Goal: Task Accomplishment & Management: Use online tool/utility

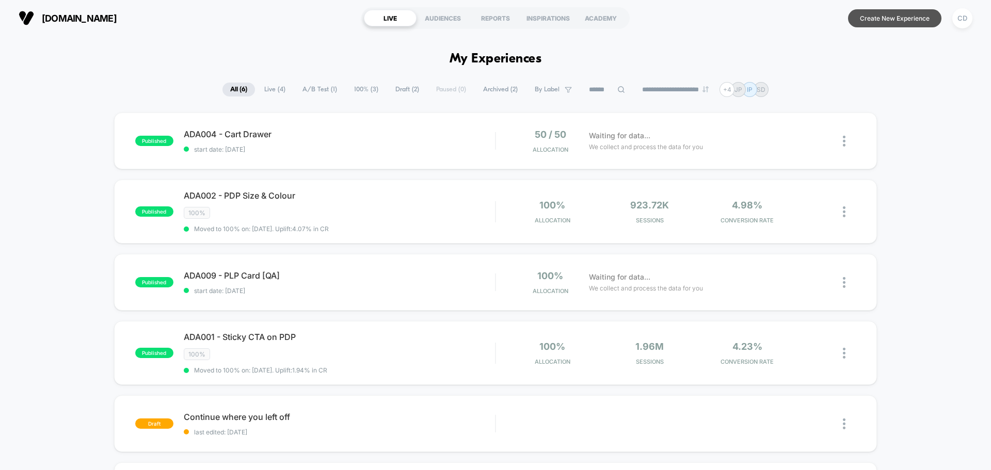
click at [920, 17] on button "Create New Experience" at bounding box center [894, 18] width 93 height 18
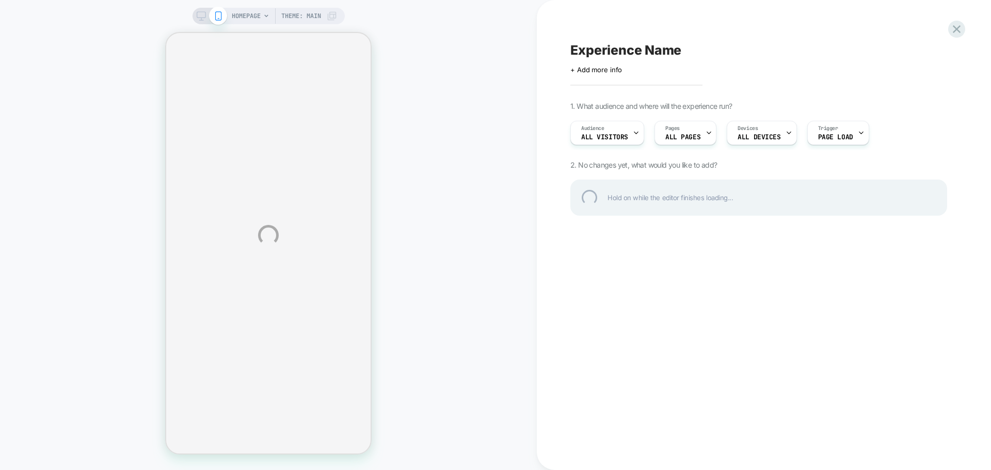
click at [680, 57] on div "Experience Name" at bounding box center [758, 49] width 377 height 15
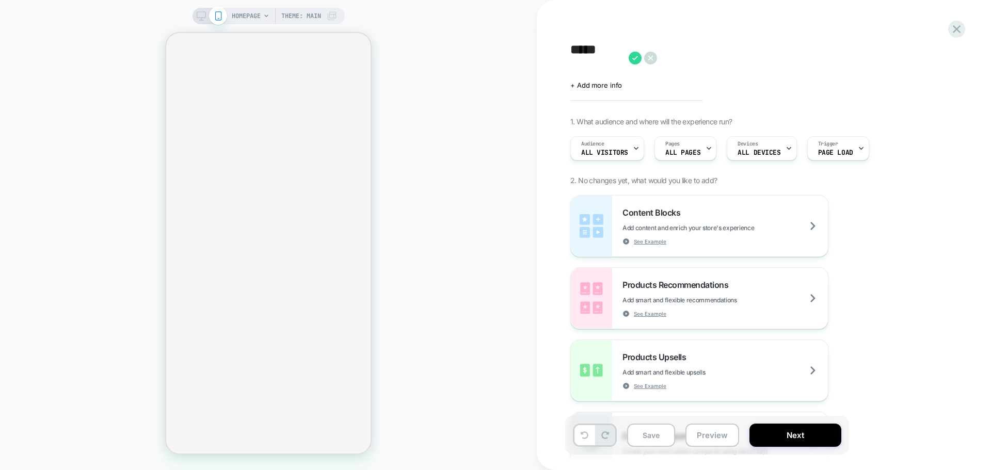
type textarea "******"
select select "**********"
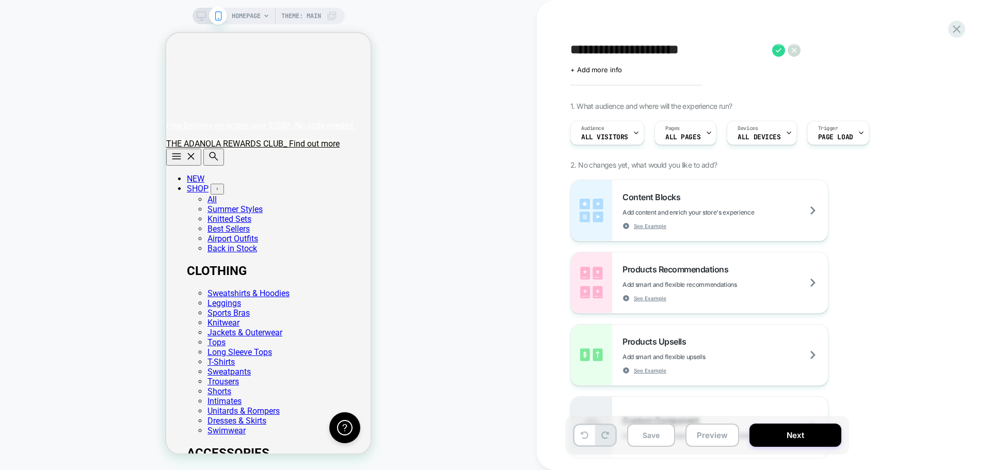
scroll to position [0, 204]
type textarea "**********"
click at [778, 48] on icon at bounding box center [778, 50] width 13 height 13
click at [621, 134] on span "All Visitors" at bounding box center [604, 137] width 47 height 7
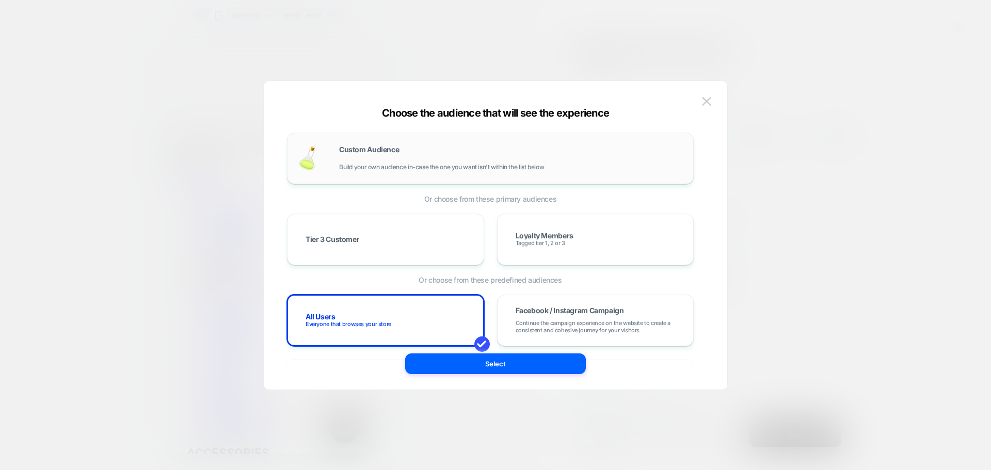
scroll to position [0, 204]
click at [517, 140] on div "Custom Audience Build your own audience in-case the one you want isn't within t…" at bounding box center [490, 159] width 407 height 52
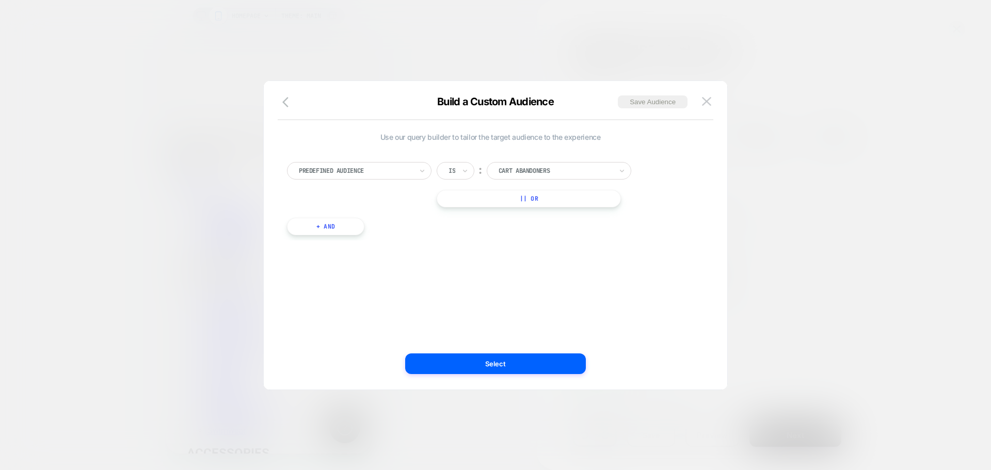
scroll to position [0, 0]
click at [412, 167] on div "Predefined Audience" at bounding box center [356, 170] width 116 height 11
type input "*"
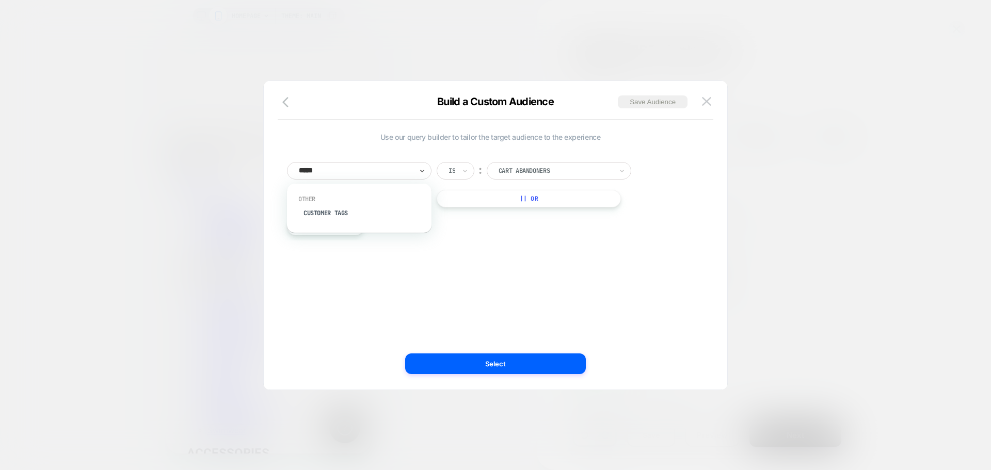
type input "******"
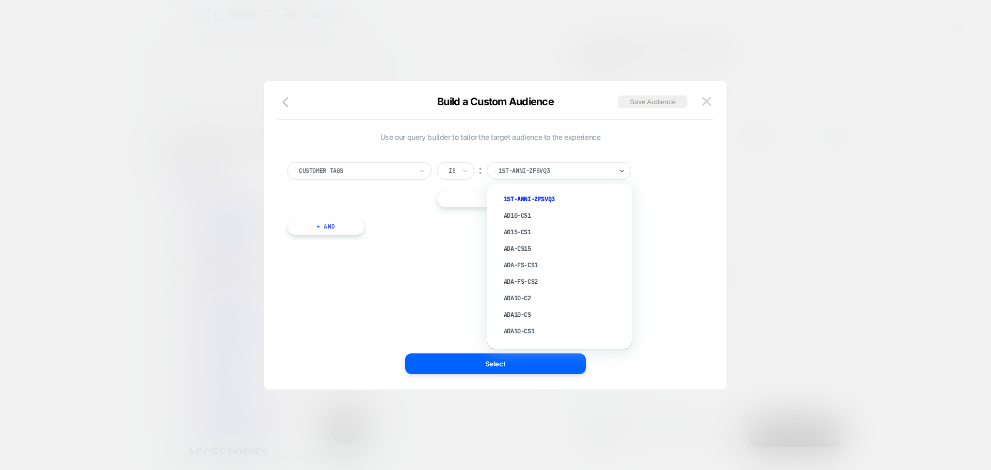
click at [575, 174] on div at bounding box center [555, 170] width 114 height 9
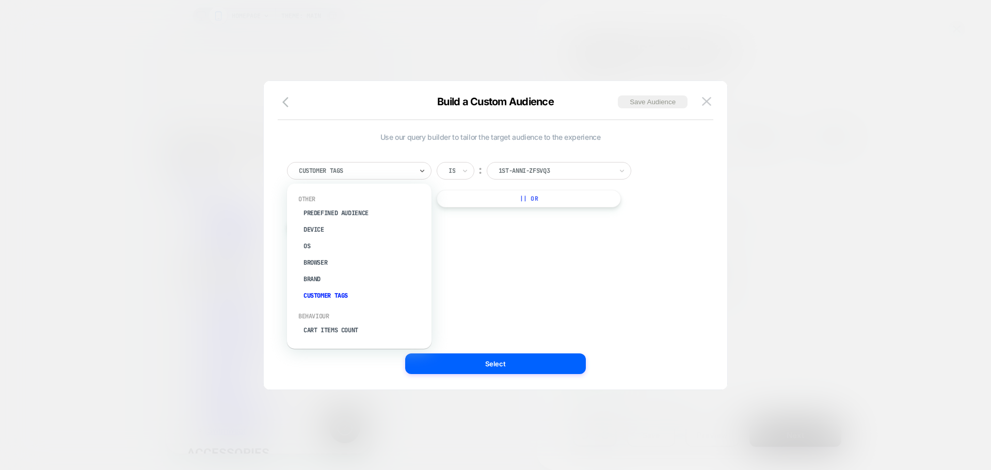
click at [344, 169] on div at bounding box center [356, 170] width 114 height 9
type input "*******"
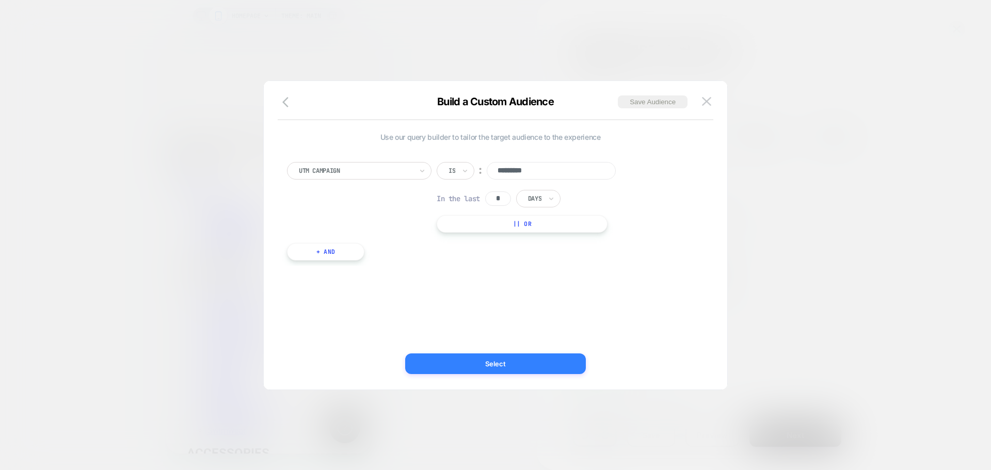
type input "*********"
click at [480, 360] on button "Select" at bounding box center [495, 363] width 181 height 21
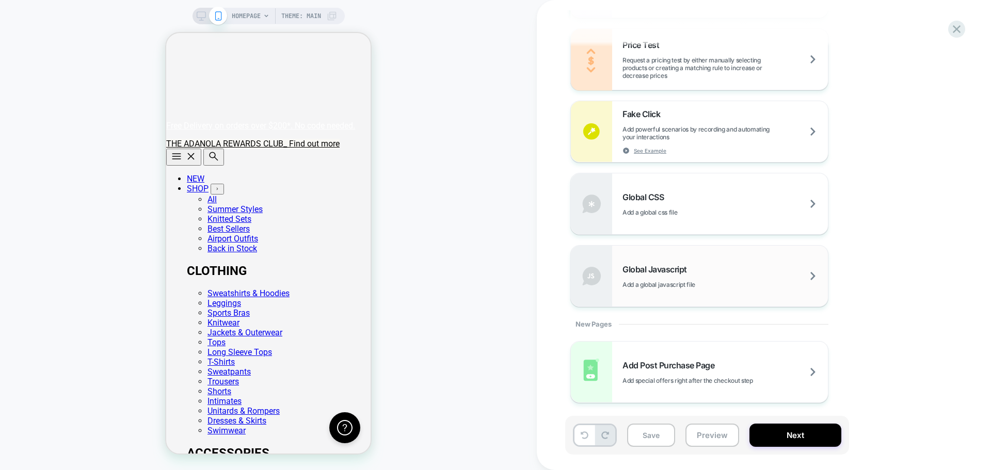
click at [728, 271] on div "Global Javascript Add a global javascript file" at bounding box center [724, 276] width 205 height 24
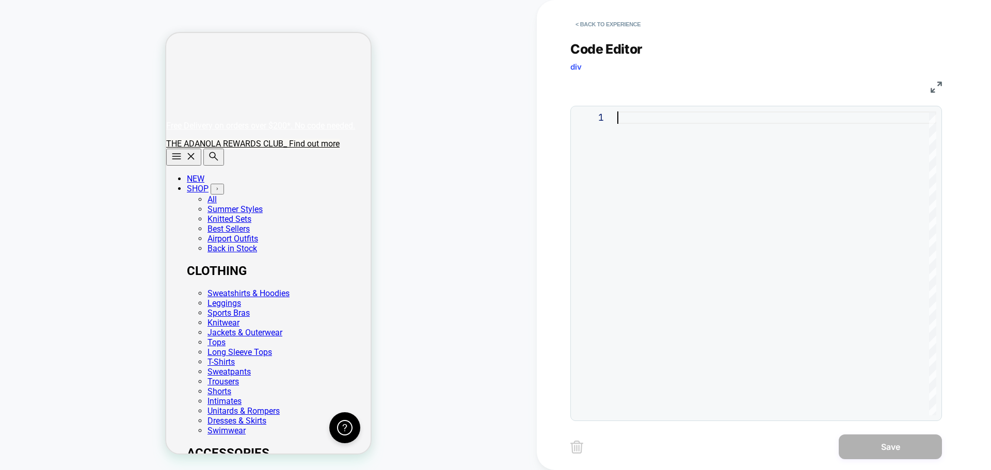
click at [808, 292] on div at bounding box center [776, 263] width 319 height 304
type textarea "**********"
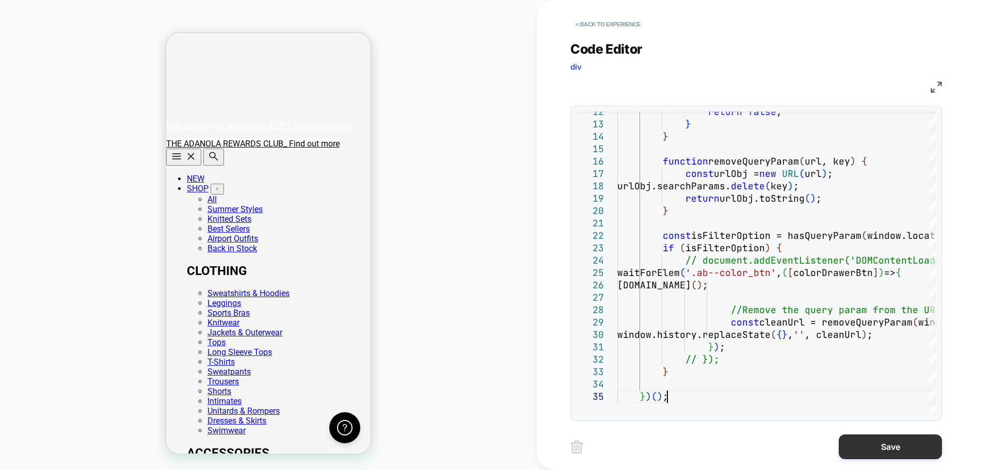
click at [876, 446] on button "Save" at bounding box center [889, 446] width 103 height 25
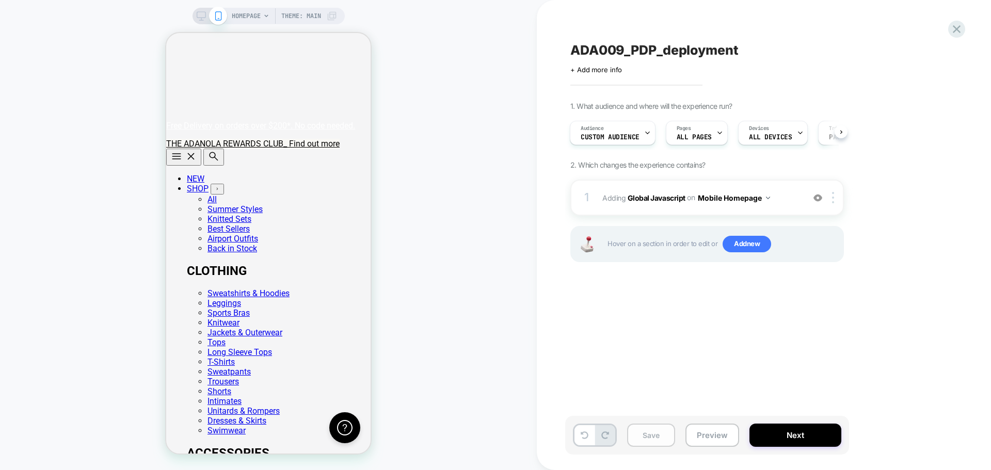
click at [646, 428] on button "Save" at bounding box center [651, 435] width 48 height 23
click at [781, 433] on button "Next" at bounding box center [795, 435] width 92 height 23
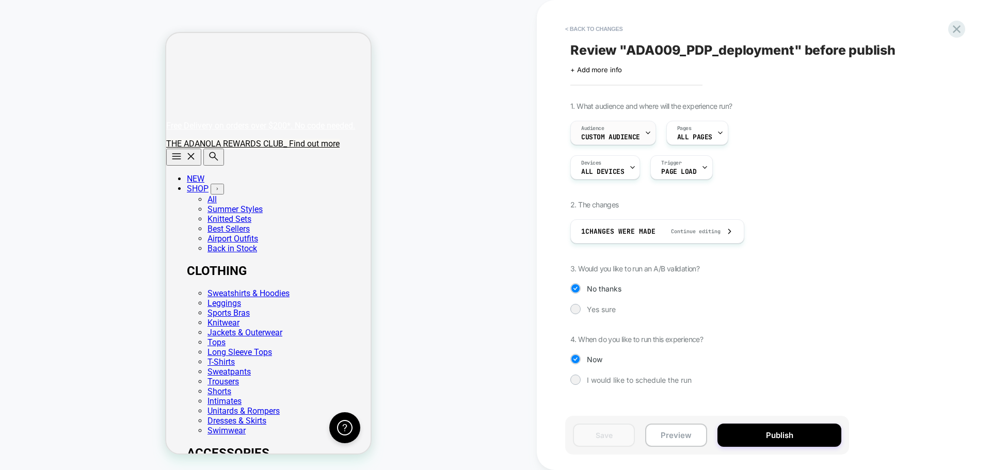
click at [615, 127] on div "Audience Custom Audience" at bounding box center [610, 132] width 79 height 23
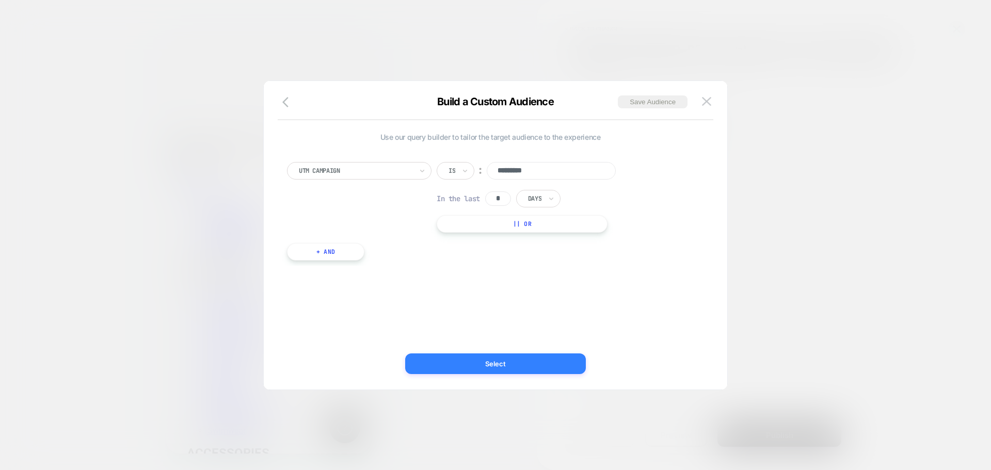
click at [521, 365] on button "Select" at bounding box center [495, 363] width 181 height 21
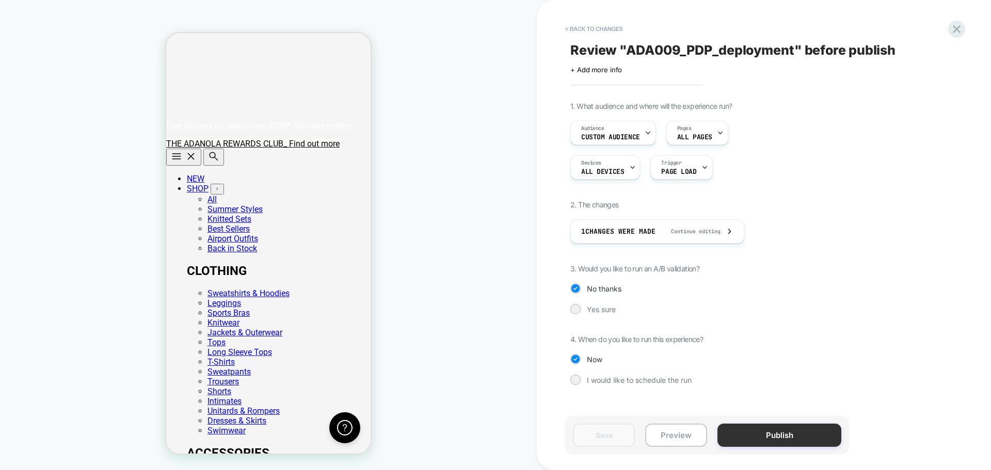
click at [768, 439] on button "Publish" at bounding box center [779, 435] width 124 height 23
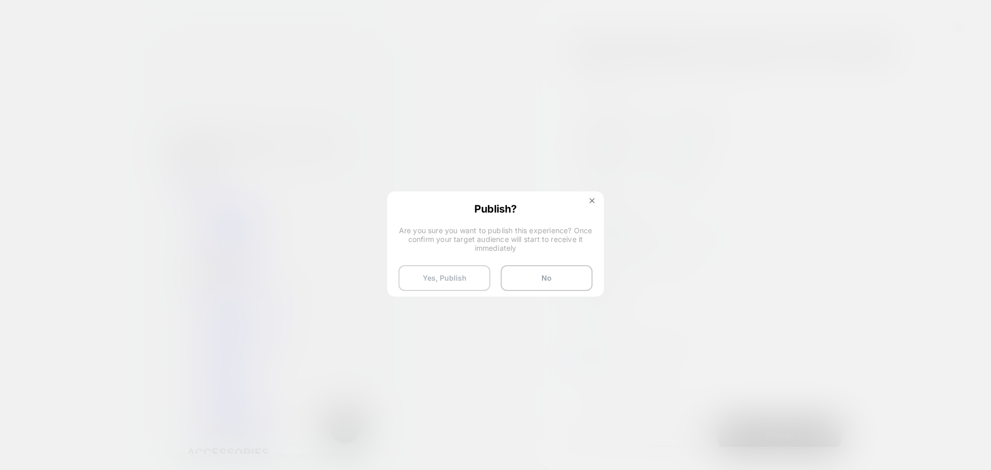
click at [447, 276] on button "Yes, Publish" at bounding box center [444, 278] width 92 height 26
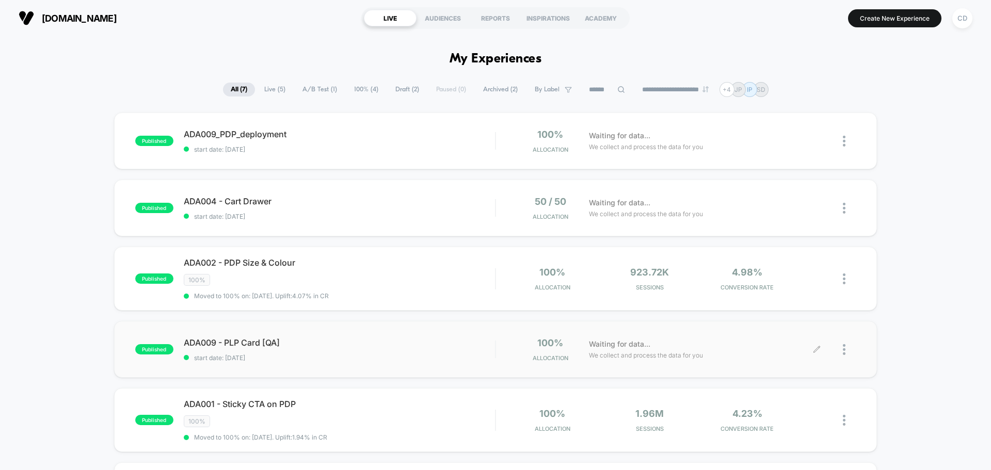
click at [817, 351] on icon at bounding box center [817, 350] width 8 height 8
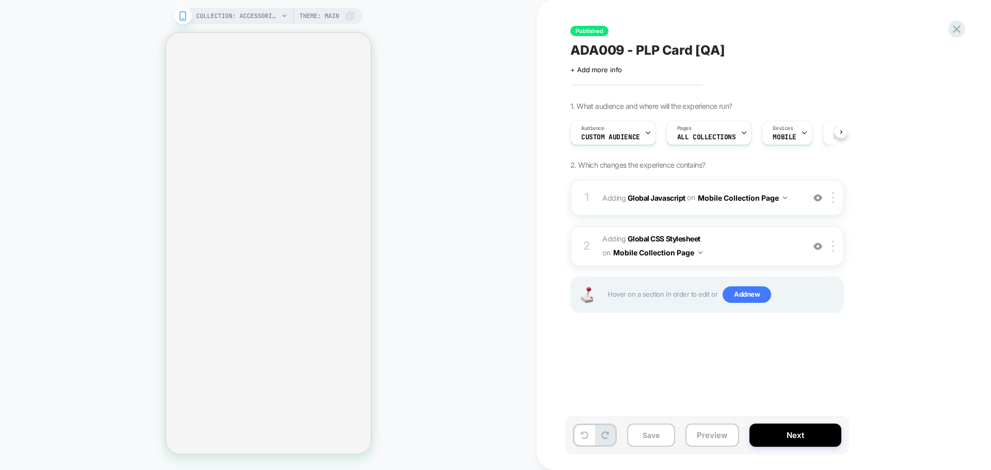
select select "**********"
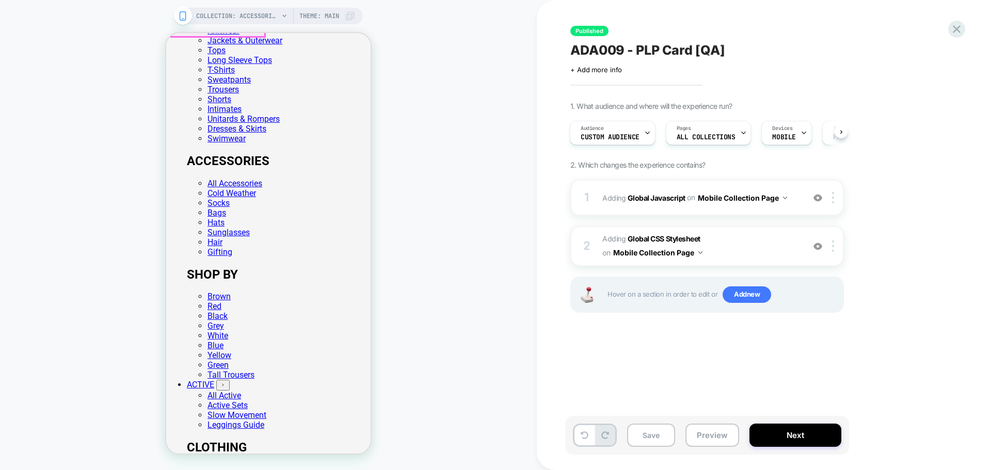
scroll to position [293, 0]
click at [673, 198] on b "Global Javascript" at bounding box center [656, 197] width 58 height 9
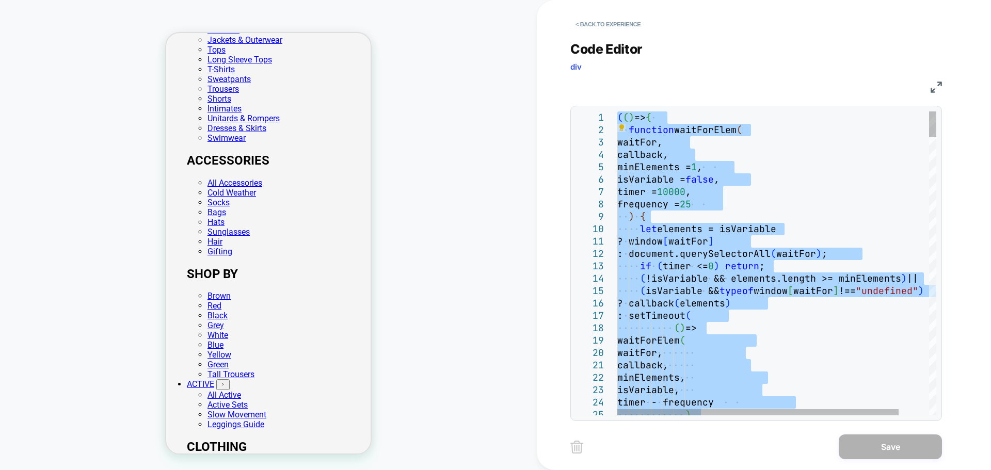
type textarea "**********"
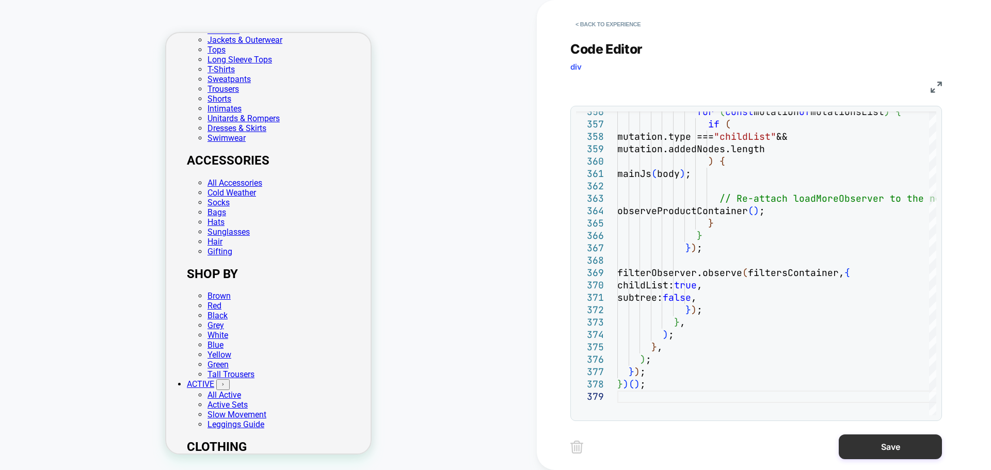
click at [888, 446] on button "Save" at bounding box center [889, 446] width 103 height 25
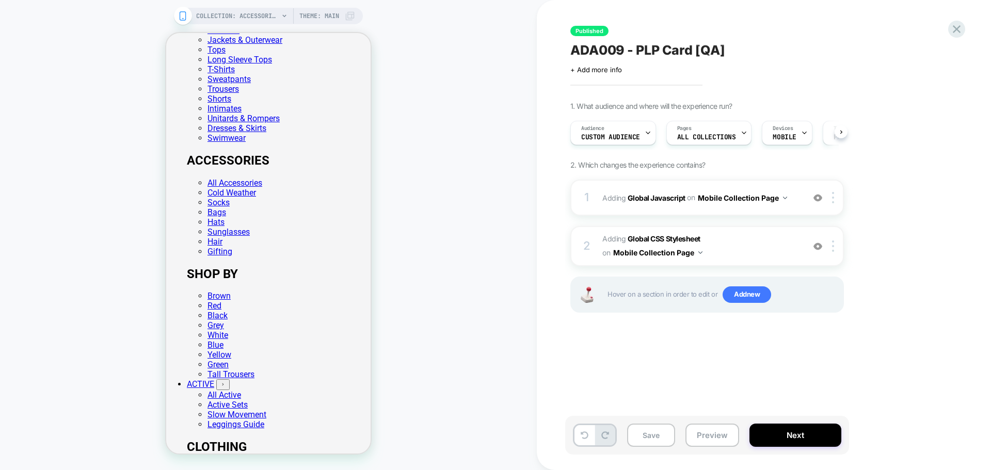
scroll to position [0, 1]
click at [650, 238] on b "Global CSS Stylesheet" at bounding box center [663, 238] width 73 height 9
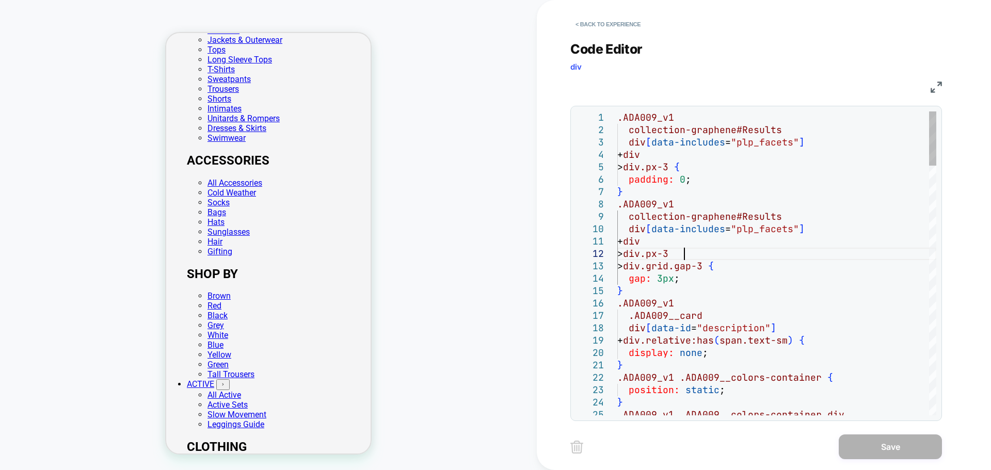
scroll to position [0, 0]
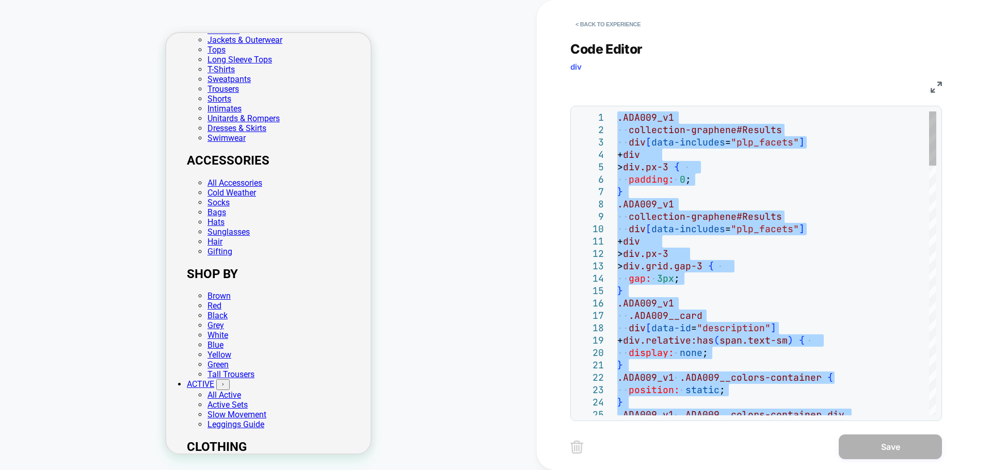
type textarea "**********"
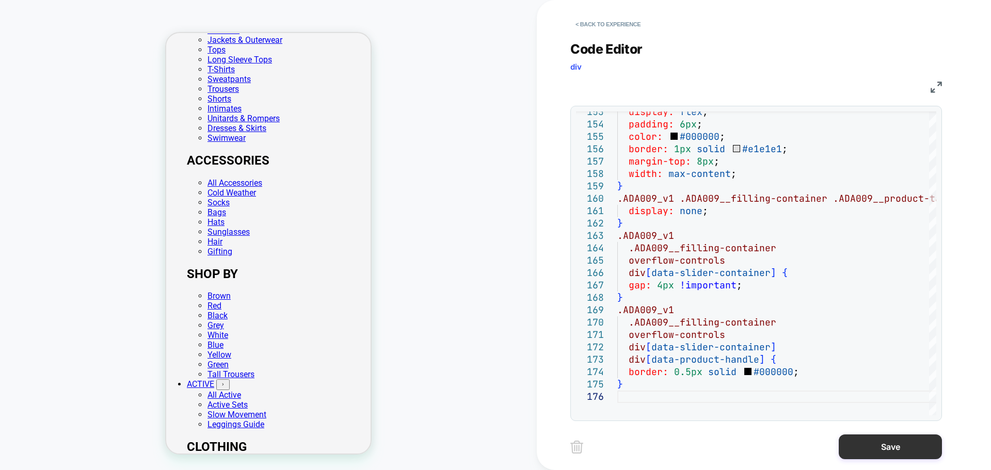
click at [872, 447] on button "Save" at bounding box center [889, 446] width 103 height 25
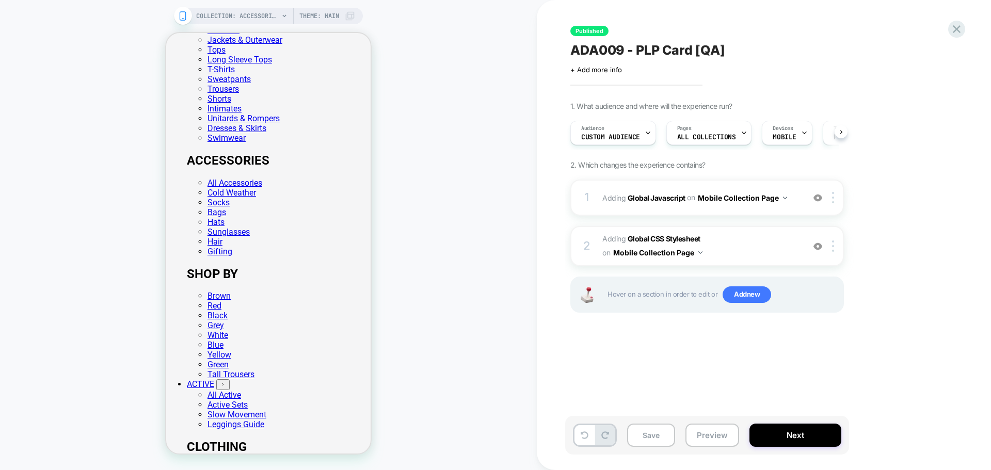
scroll to position [0, 1]
click at [811, 27] on div "Published ADA009 - PLP Card [QA] Click to edit experience details + Add more in…" at bounding box center [758, 234] width 387 height 449
click at [655, 431] on button "Save" at bounding box center [651, 435] width 48 height 23
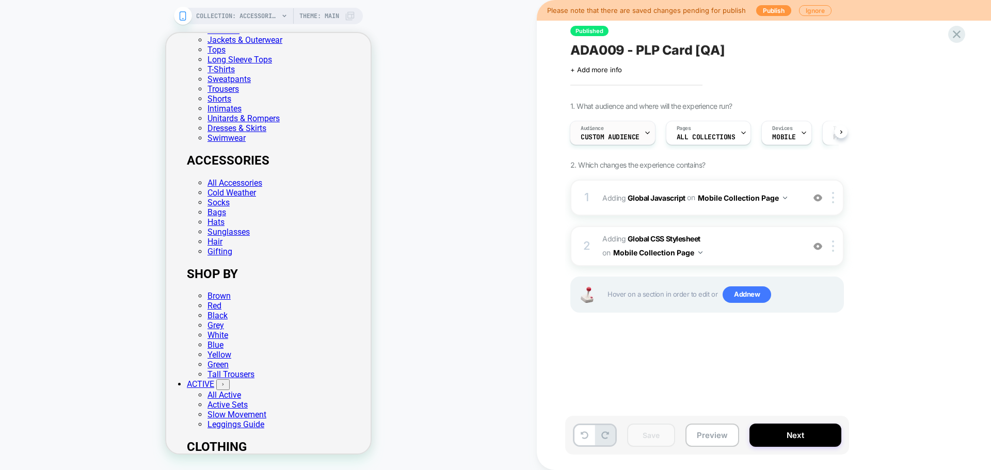
click at [618, 130] on div "Audience Custom Audience" at bounding box center [609, 132] width 79 height 23
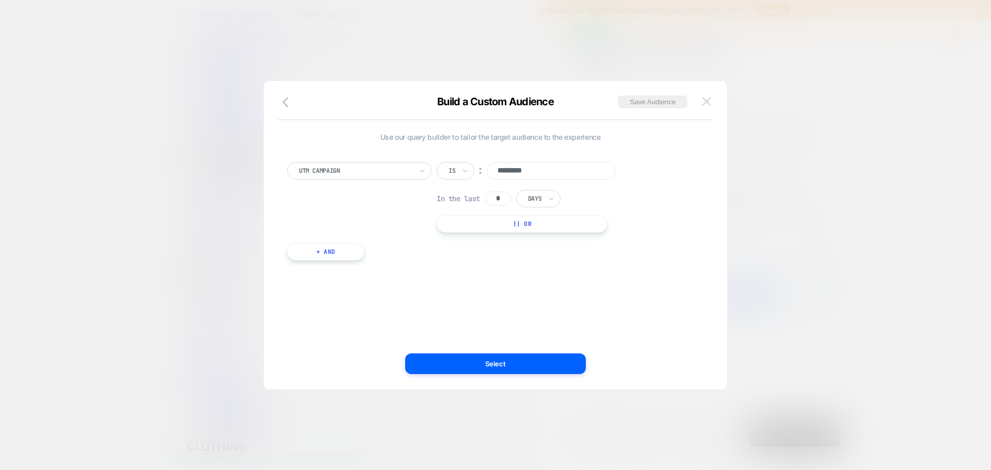
click at [708, 102] on img at bounding box center [706, 101] width 9 height 9
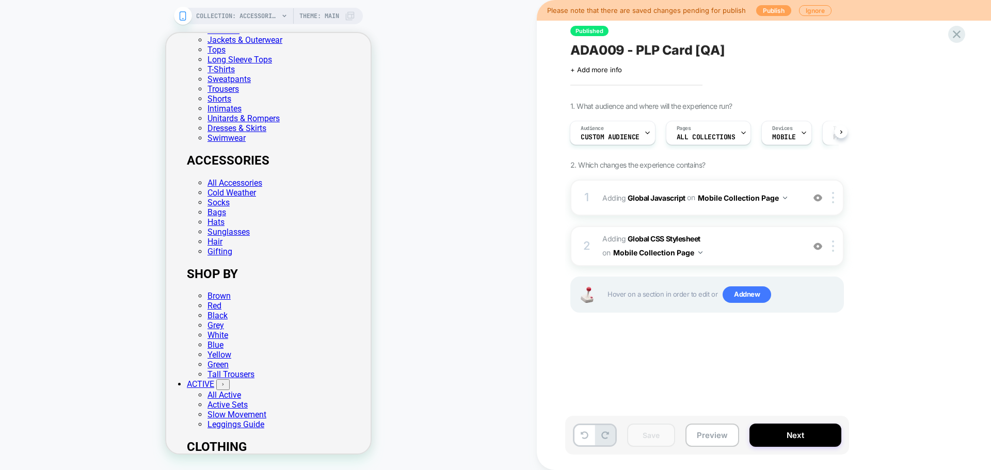
click at [763, 12] on button "Publish" at bounding box center [773, 10] width 35 height 11
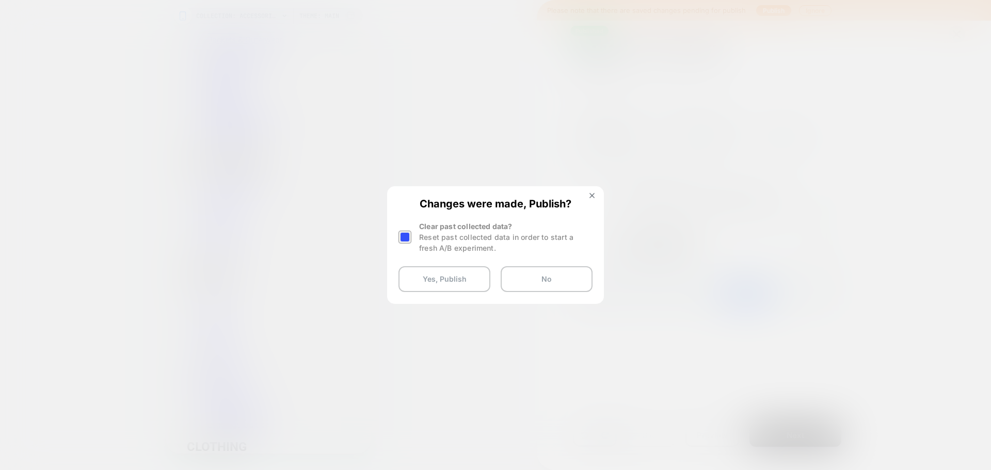
click at [405, 235] on div at bounding box center [404, 237] width 13 height 13
click at [459, 281] on button "Yes, Publish" at bounding box center [444, 279] width 92 height 26
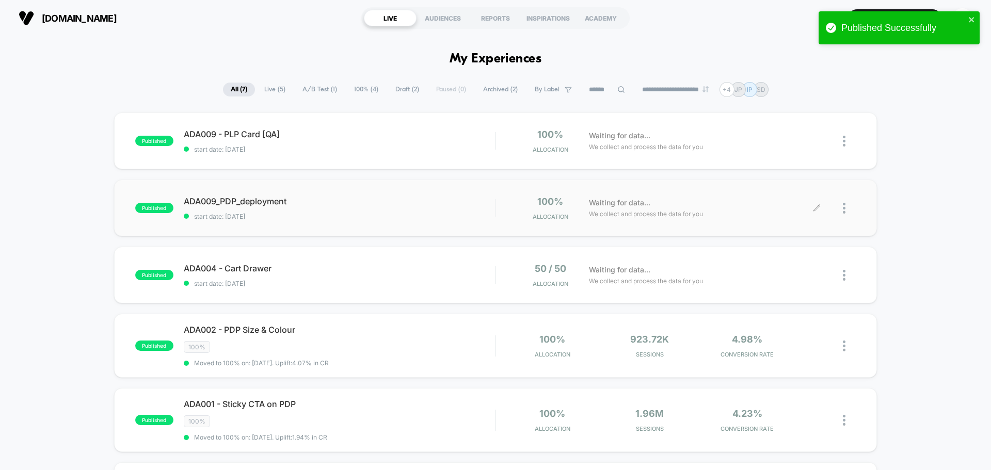
click at [817, 204] on icon at bounding box center [817, 208] width 8 height 8
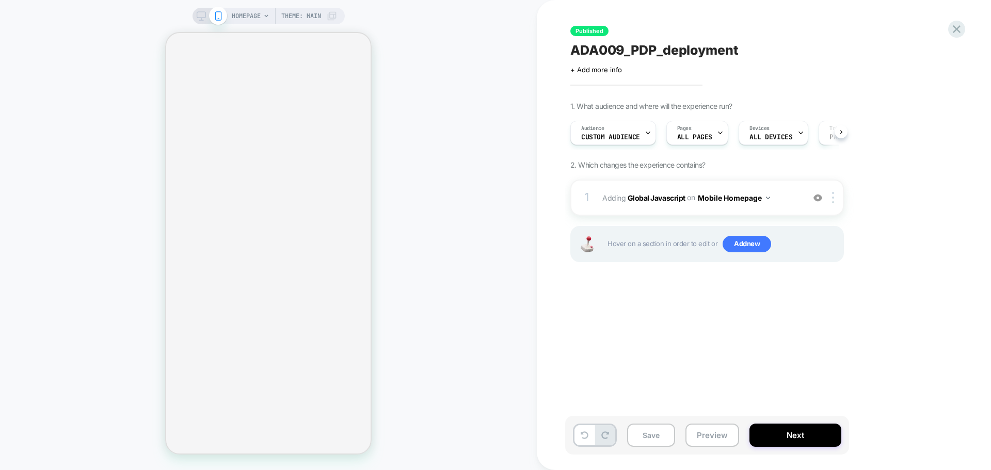
scroll to position [0, 1]
select select "**********"
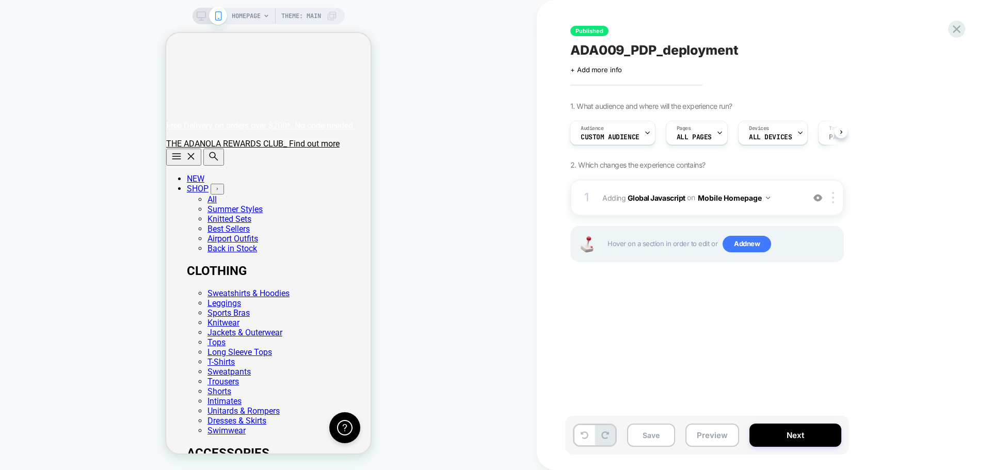
scroll to position [0, 204]
click at [673, 198] on b "Global Javascript" at bounding box center [656, 197] width 58 height 9
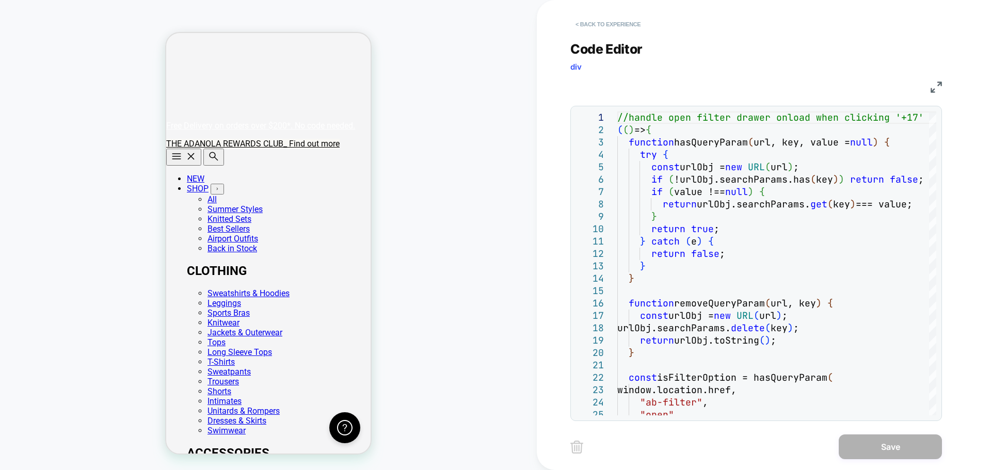
scroll to position [0, 0]
click at [606, 20] on button "< Back to experience" at bounding box center [607, 24] width 75 height 17
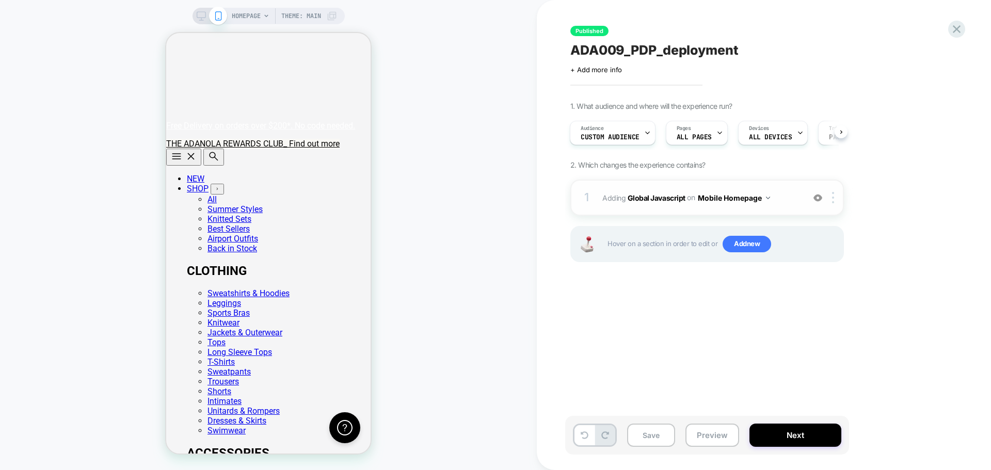
scroll to position [0, 204]
click at [747, 197] on button "Mobile Homepage" at bounding box center [734, 197] width 72 height 15
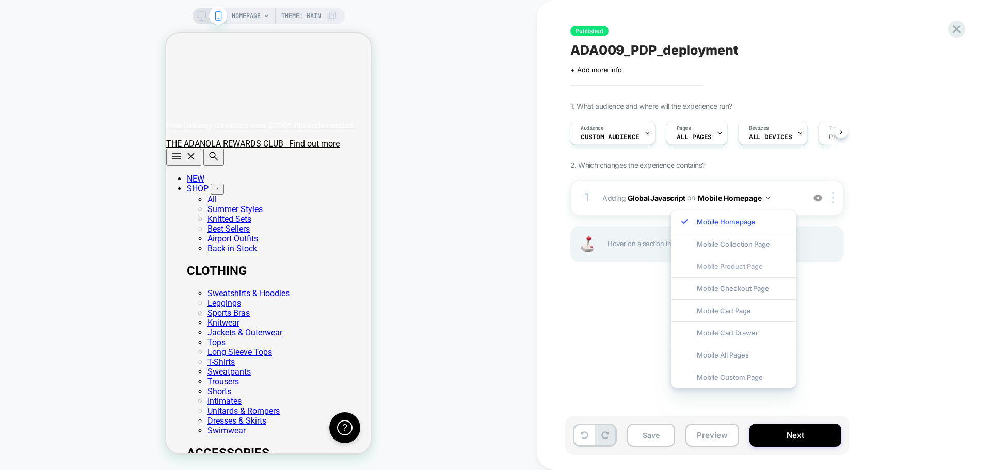
scroll to position [0, 0]
click at [757, 271] on div "Mobile Product Page" at bounding box center [733, 266] width 125 height 22
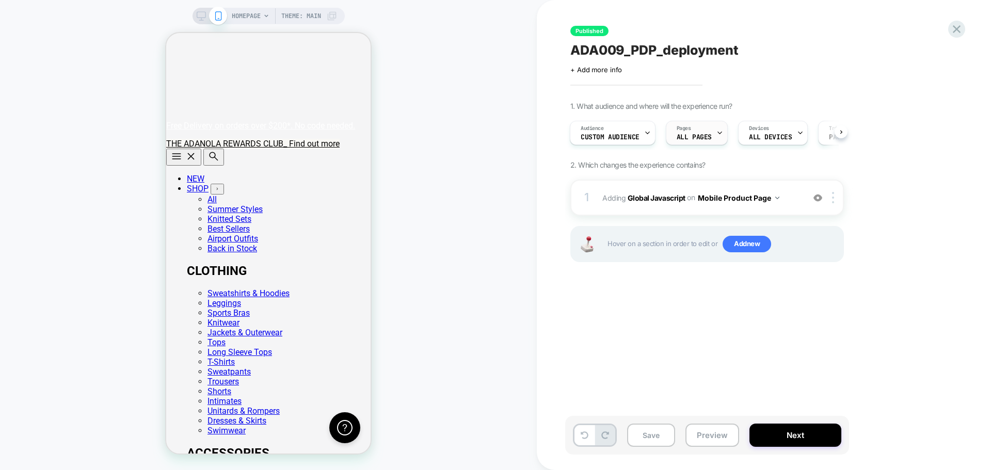
click at [702, 133] on div "Pages ALL PAGES" at bounding box center [694, 132] width 56 height 23
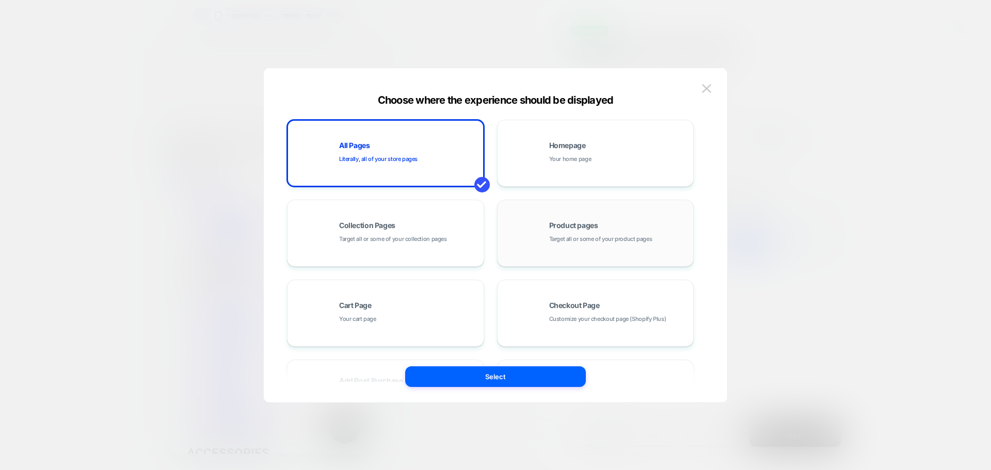
scroll to position [0, 204]
click at [600, 230] on div "Product pages Target all or some of your product pages" at bounding box center [618, 233] width 139 height 22
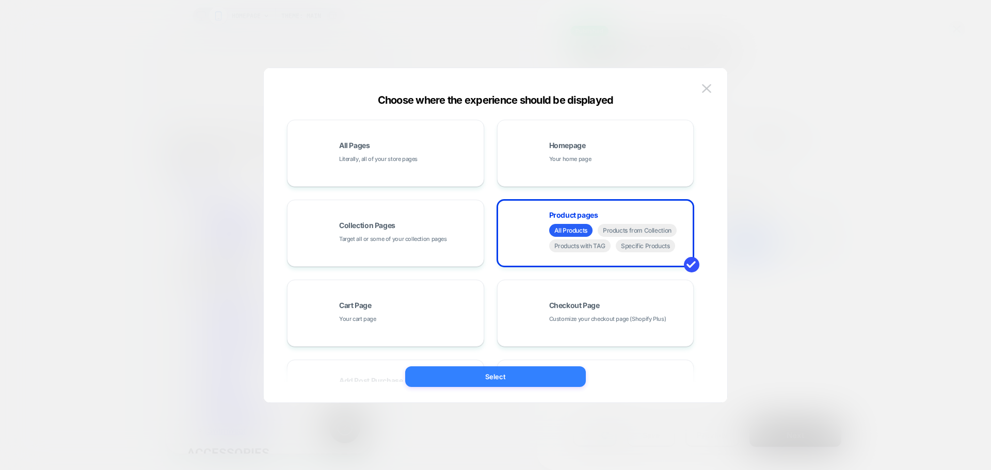
click at [514, 375] on button "Select" at bounding box center [495, 376] width 181 height 21
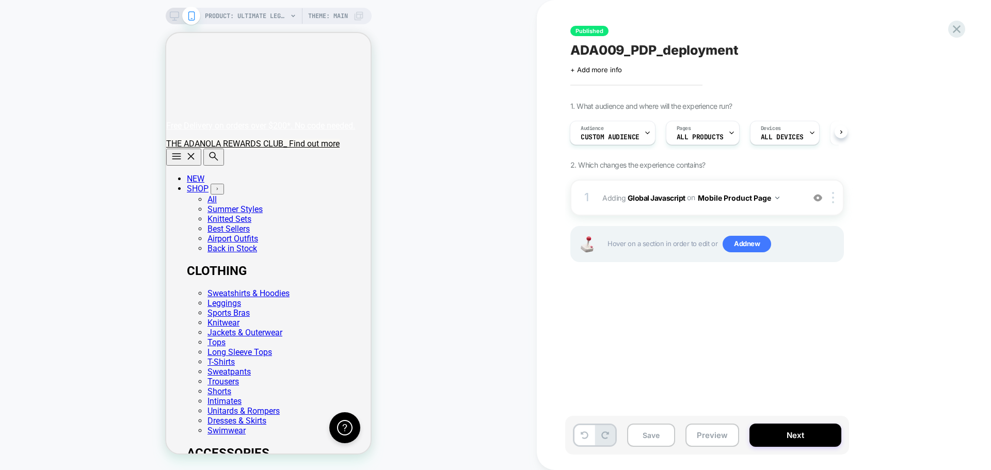
scroll to position [0, 1]
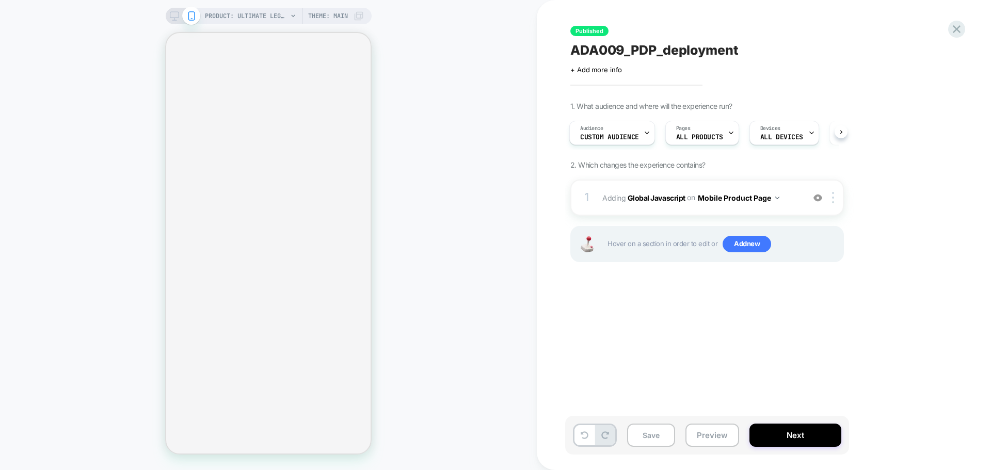
select select "**********"
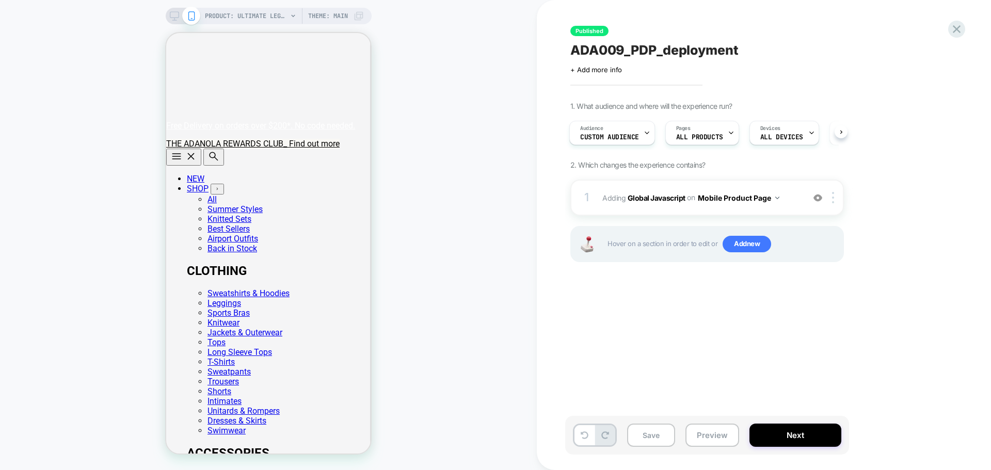
scroll to position [0, 0]
click at [648, 440] on button "Save" at bounding box center [651, 435] width 48 height 23
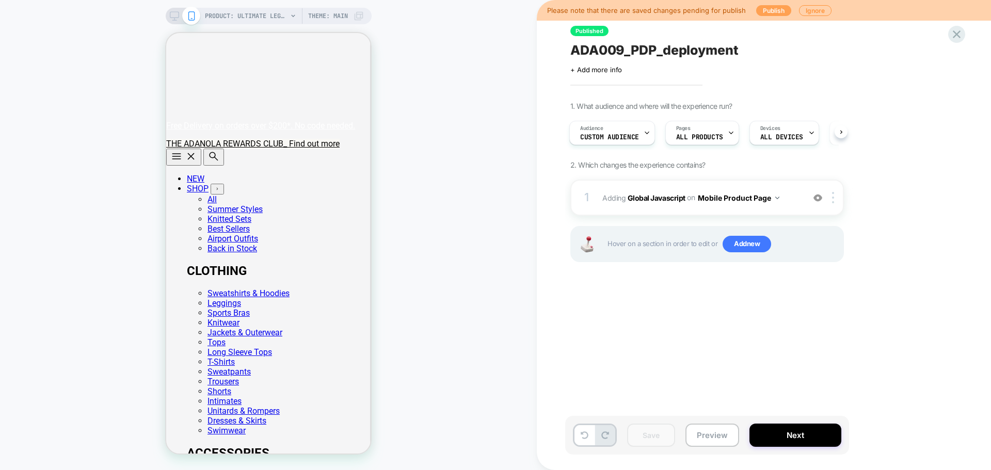
click at [766, 11] on button "Publish" at bounding box center [773, 10] width 35 height 11
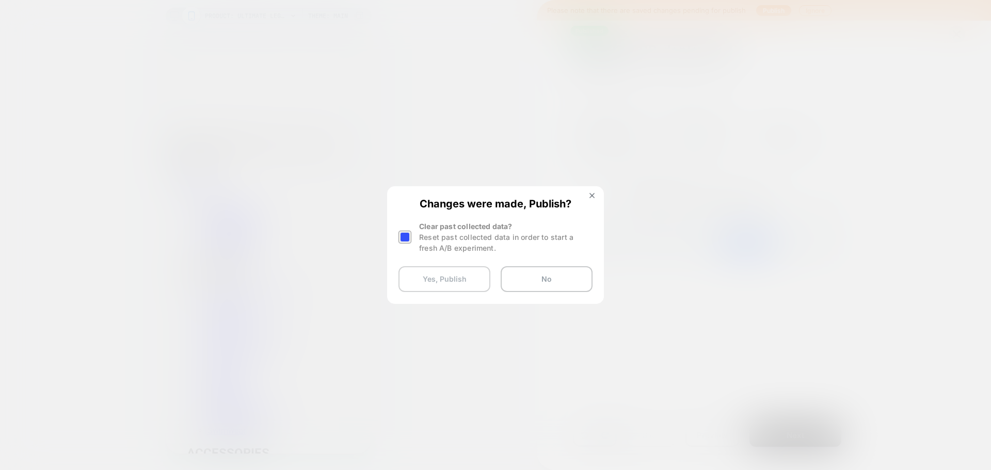
click at [430, 290] on button "Yes, Publish" at bounding box center [444, 279] width 92 height 26
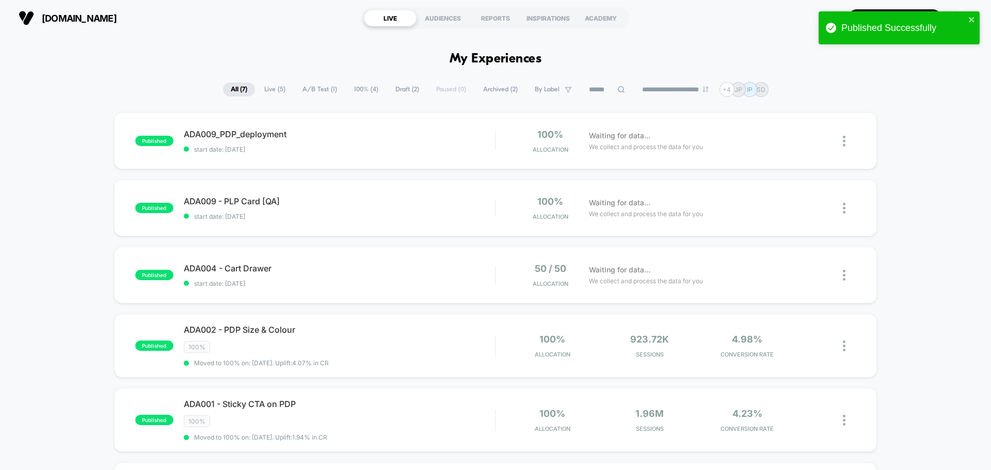
click at [251, 34] on div "adanola.com LIVE AUDIENCES REPORTS INSPIRATIONS ACADEMY Create New Experience CD" at bounding box center [495, 18] width 991 height 36
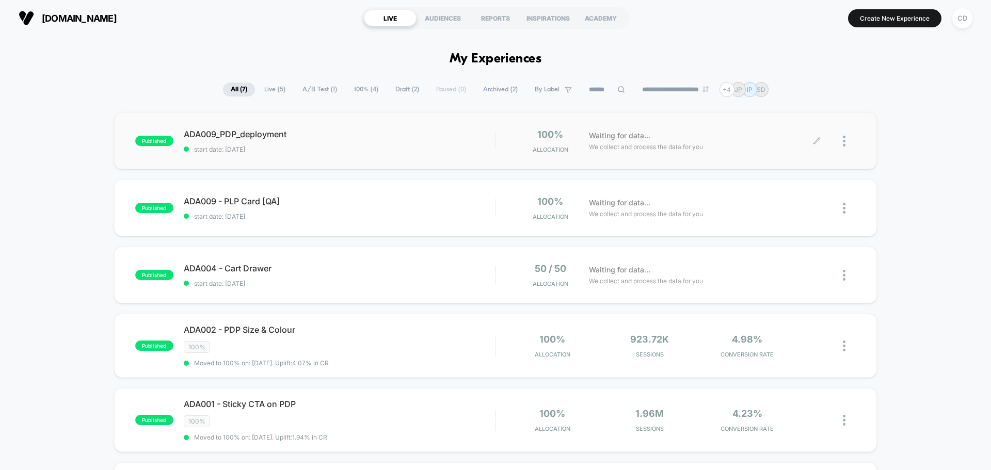
click at [818, 140] on icon at bounding box center [816, 141] width 6 height 6
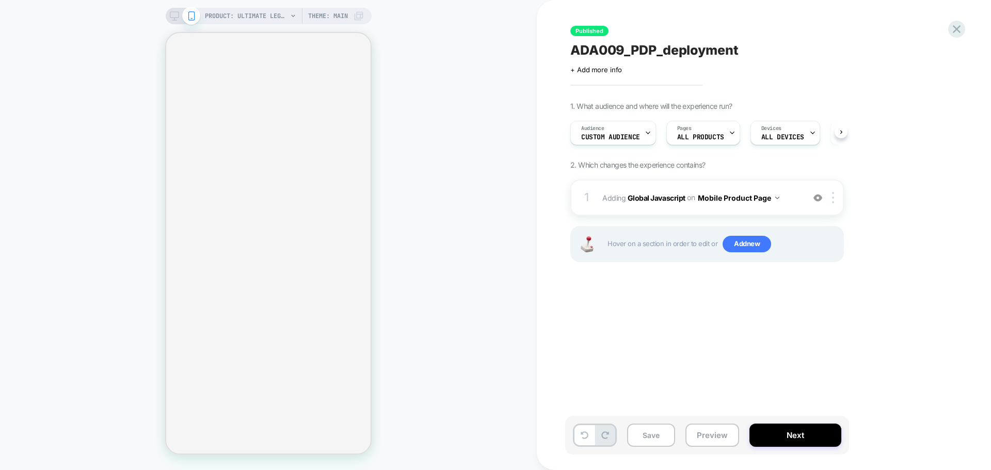
scroll to position [0, 1]
select select "**********"
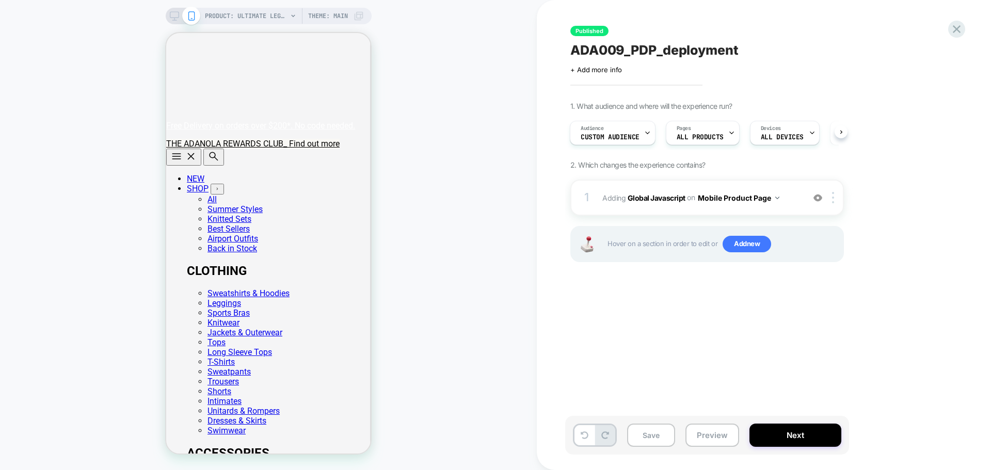
scroll to position [0, 0]
click at [666, 194] on b "Global Javascript" at bounding box center [656, 197] width 58 height 9
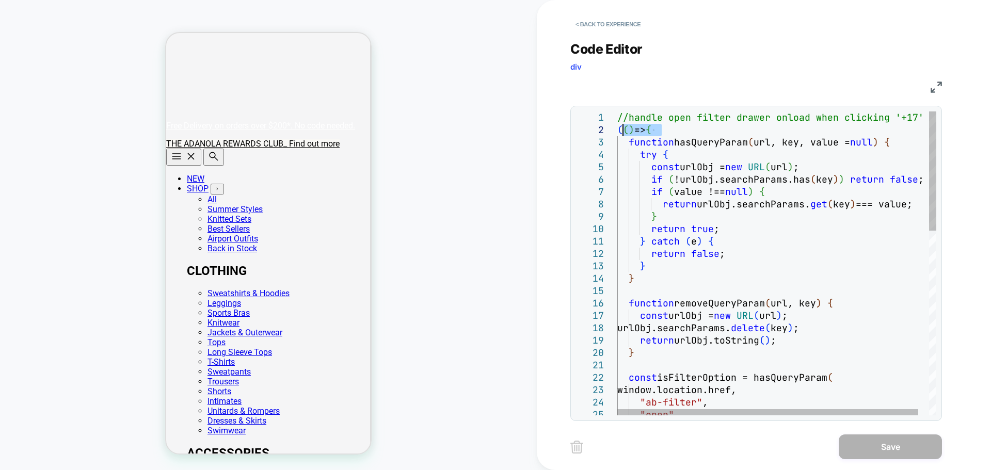
drag, startPoint x: 677, startPoint y: 132, endPoint x: 623, endPoint y: 133, distance: 53.7
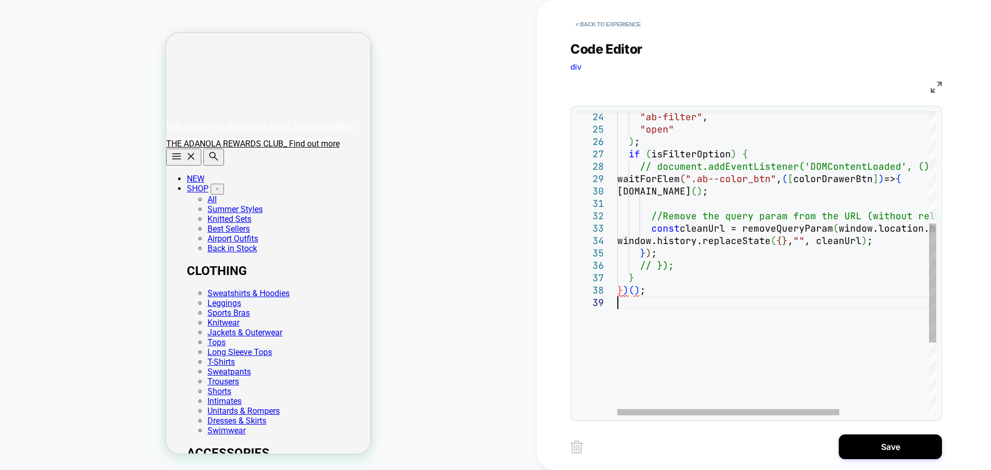
click at [728, 322] on div ""ab-filter" , "open" ) ; if ( isFilterOption ) { // document.addEventListener('…" at bounding box center [840, 213] width 447 height 774
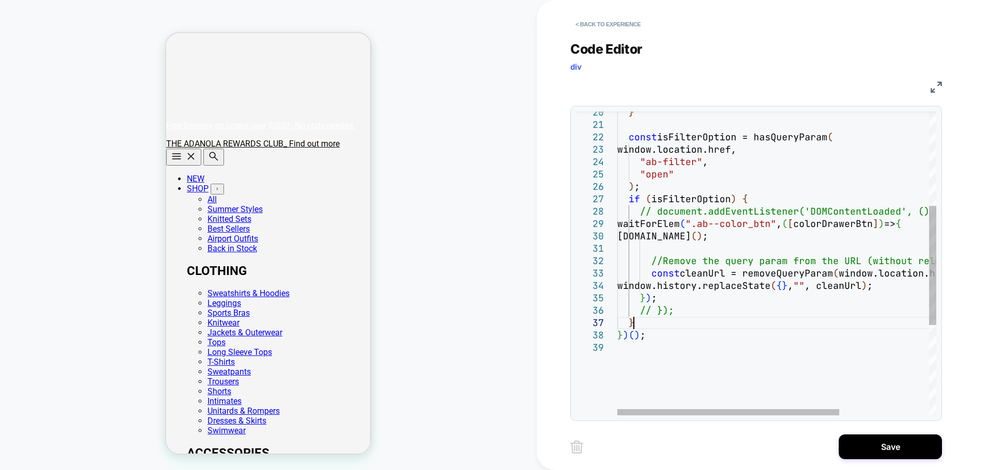
click at [728, 322] on div ""ab-filter" , "open" ) ; } const isFilterOption = hasQueryParam ( window.locati…" at bounding box center [840, 258] width 447 height 774
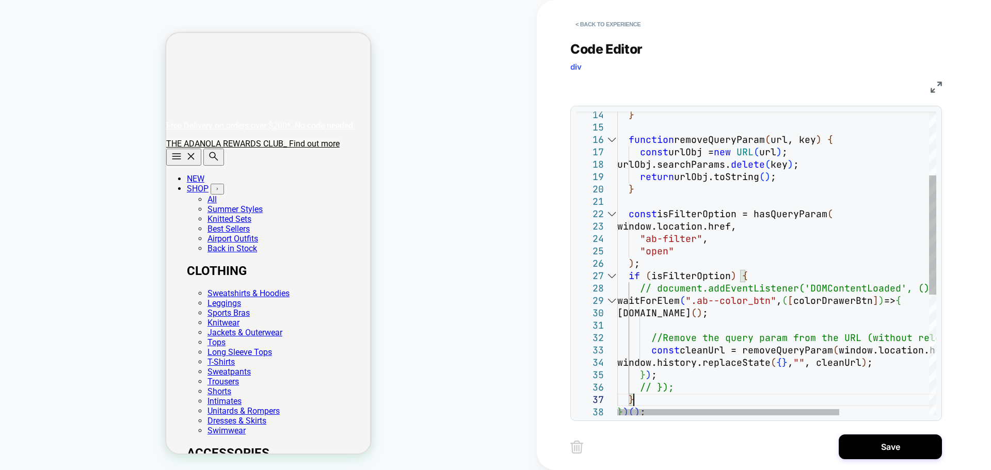
click at [611, 276] on div at bounding box center [611, 276] width 13 height 12
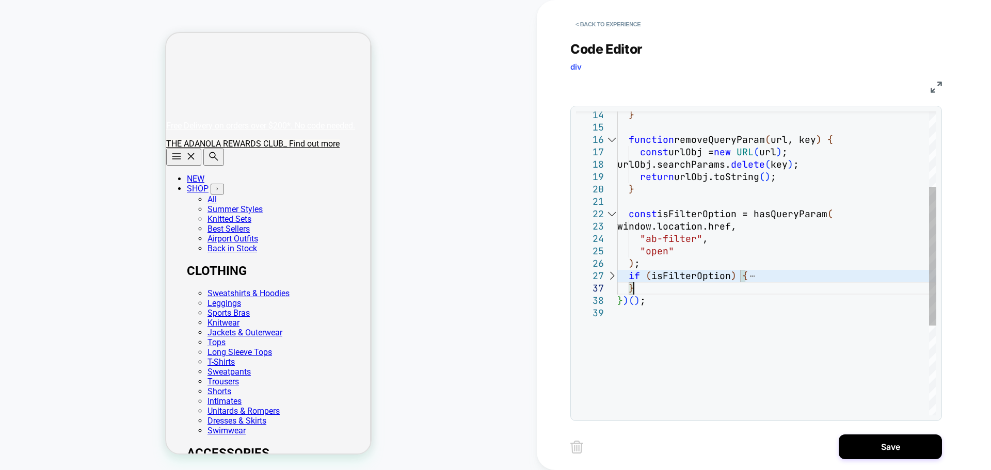
click at [611, 276] on div at bounding box center [611, 276] width 13 height 12
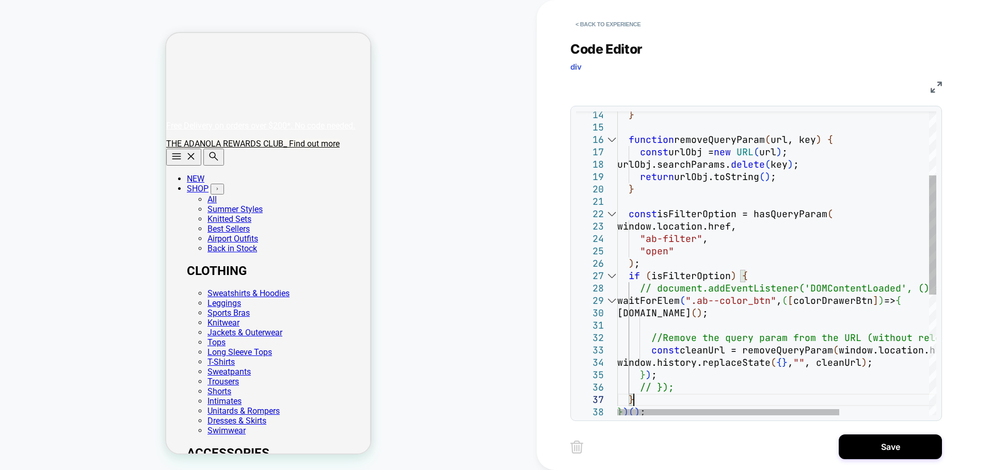
click at [611, 276] on div at bounding box center [611, 276] width 13 height 12
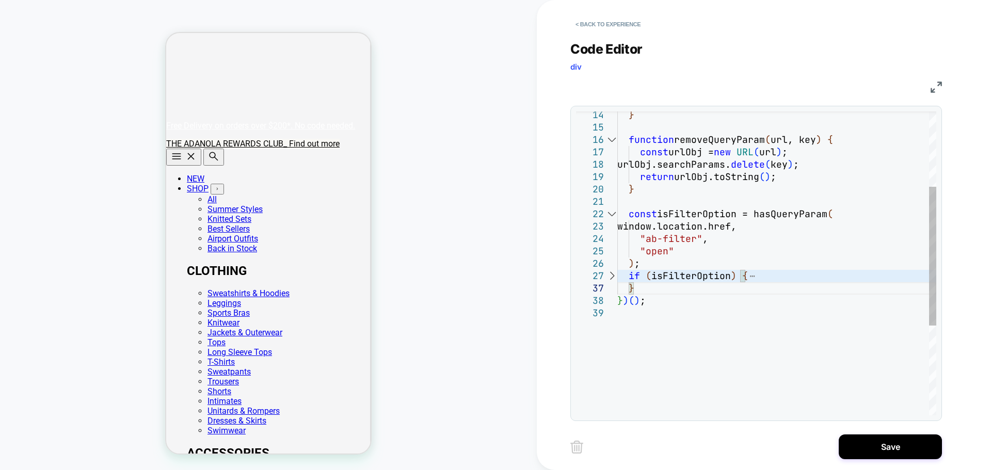
click at [612, 215] on div at bounding box center [611, 214] width 13 height 12
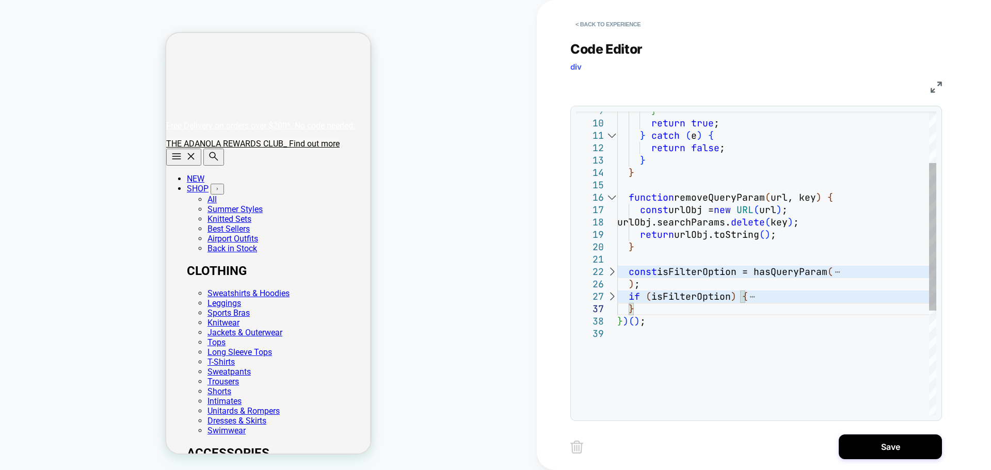
click at [614, 195] on div at bounding box center [611, 197] width 13 height 12
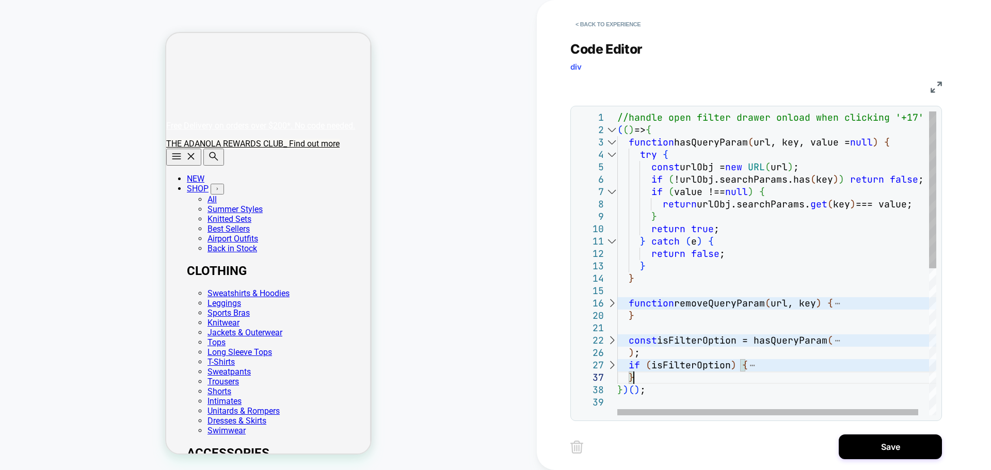
click at [610, 142] on div at bounding box center [611, 142] width 13 height 12
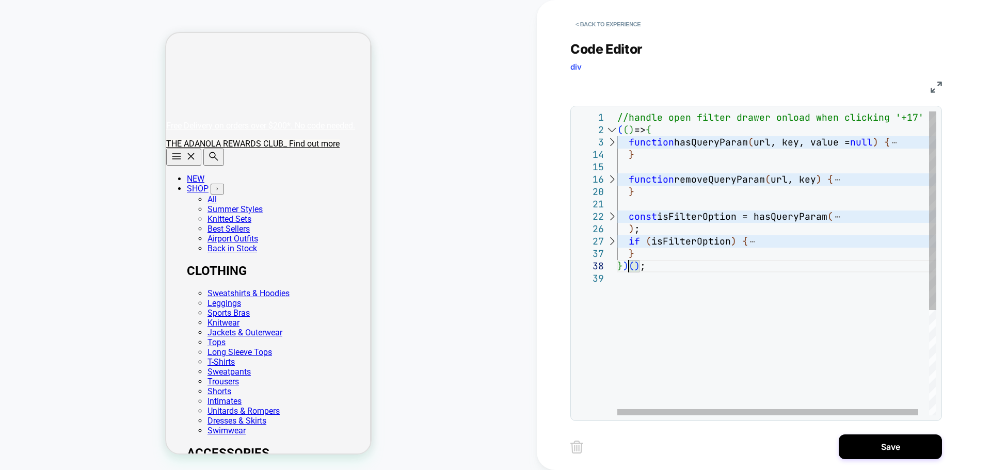
click at [629, 264] on div "//handle open filter drawer onload when clicking ' +17' ( ( ) => { function has…" at bounding box center [782, 343] width 330 height 465
click at [671, 127] on div "//handle open filter drawer onload when clicking ' +17' ( ( ) => { function has…" at bounding box center [782, 343] width 330 height 465
drag, startPoint x: 646, startPoint y: 268, endPoint x: 614, endPoint y: 268, distance: 32.5
click at [617, 268] on div "//handle open filter drawer onload when clicking ' +17' function hasQueryParam …" at bounding box center [782, 343] width 330 height 465
type textarea "**********"
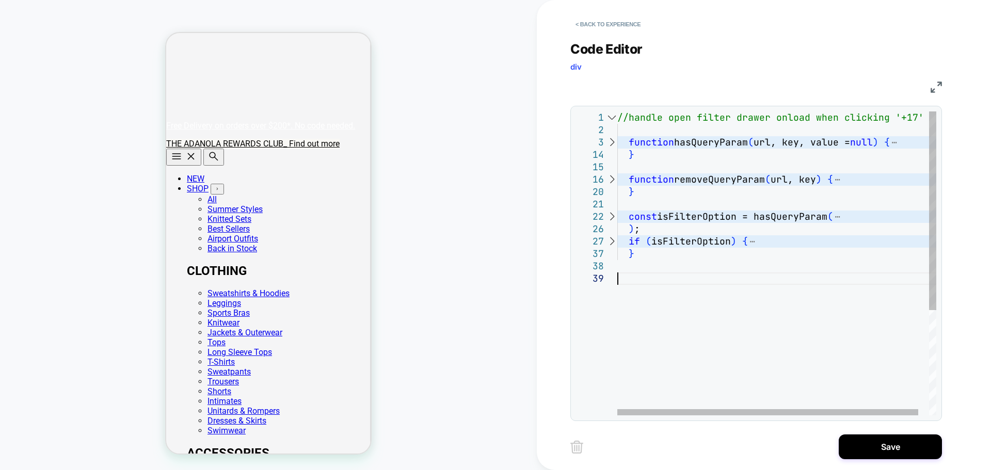
click at [662, 279] on div "//handle open filter drawer onload when clicking ' +17' function hasQueryParam …" at bounding box center [782, 343] width 330 height 465
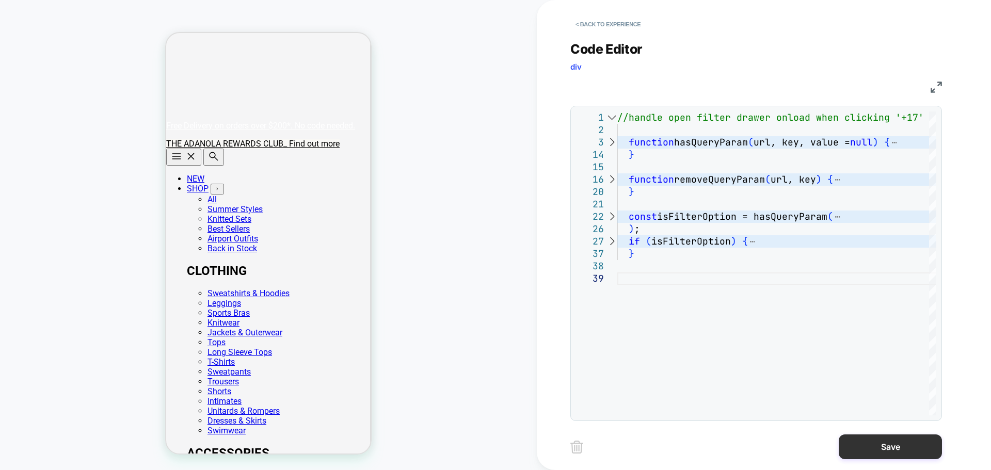
click at [884, 450] on button "Save" at bounding box center [889, 446] width 103 height 25
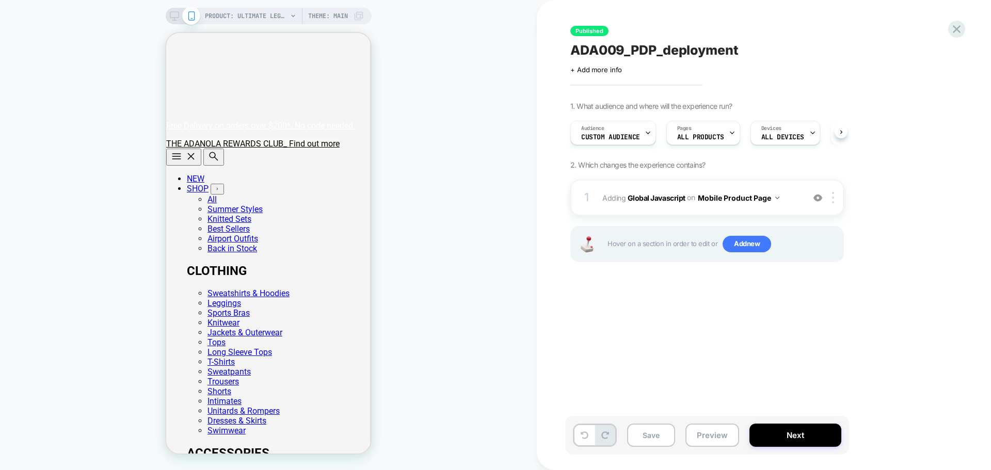
scroll to position [0, 1]
click at [655, 439] on button "Save" at bounding box center [651, 435] width 48 height 23
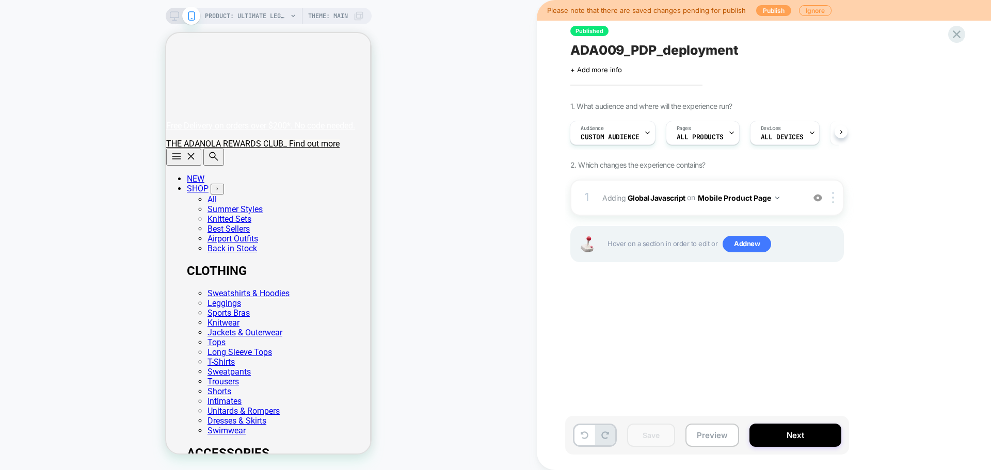
click at [769, 10] on button "Publish" at bounding box center [773, 10] width 35 height 11
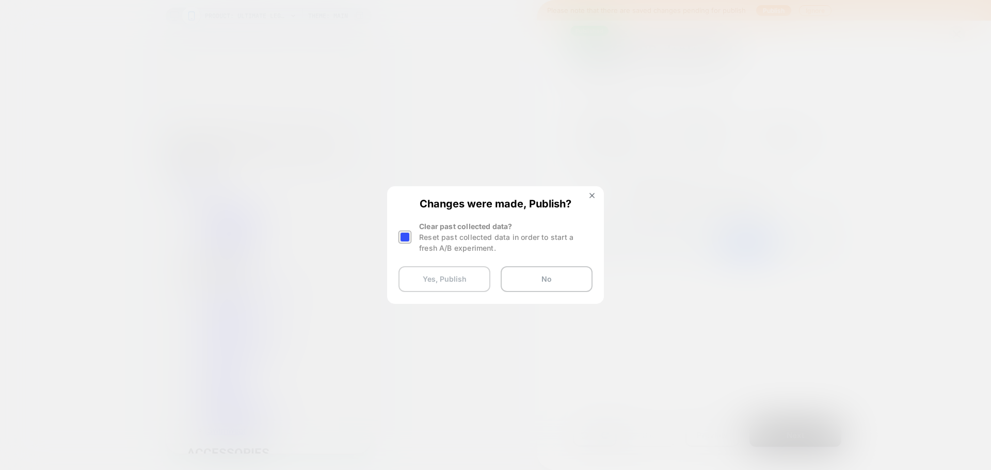
click at [422, 273] on button "Yes, Publish" at bounding box center [444, 279] width 92 height 26
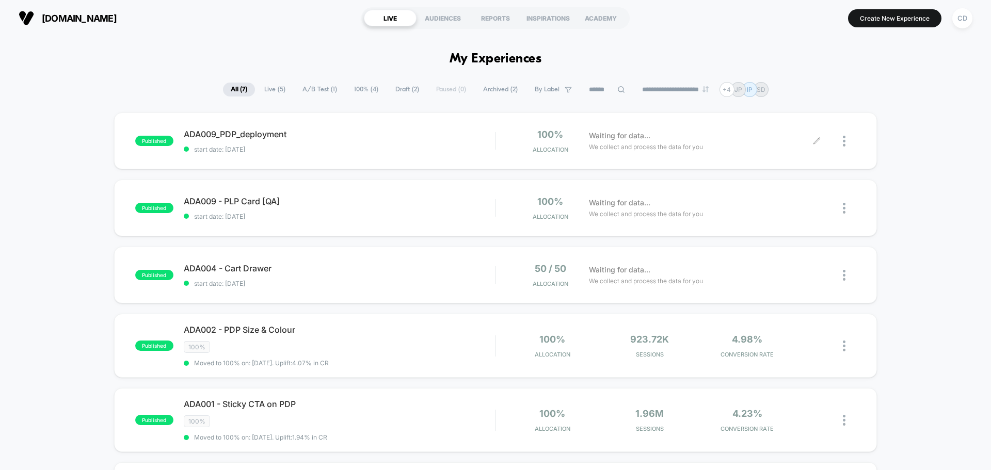
click at [816, 137] on icon at bounding box center [817, 141] width 8 height 8
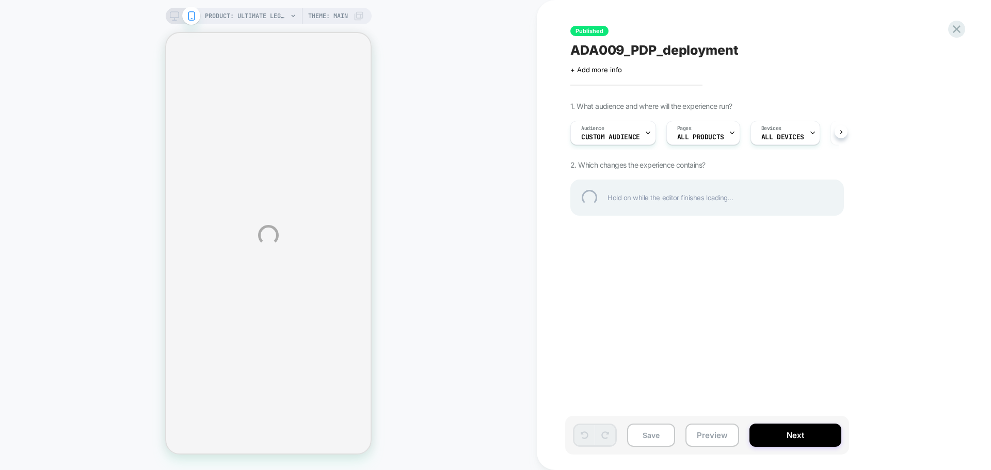
select select "**********"
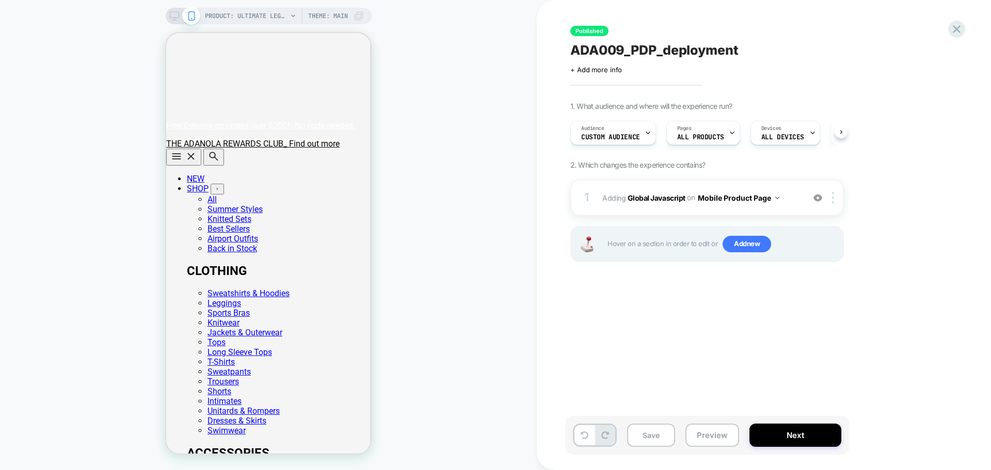
scroll to position [0, 1]
click at [668, 198] on b "Global Javascript" at bounding box center [656, 197] width 58 height 9
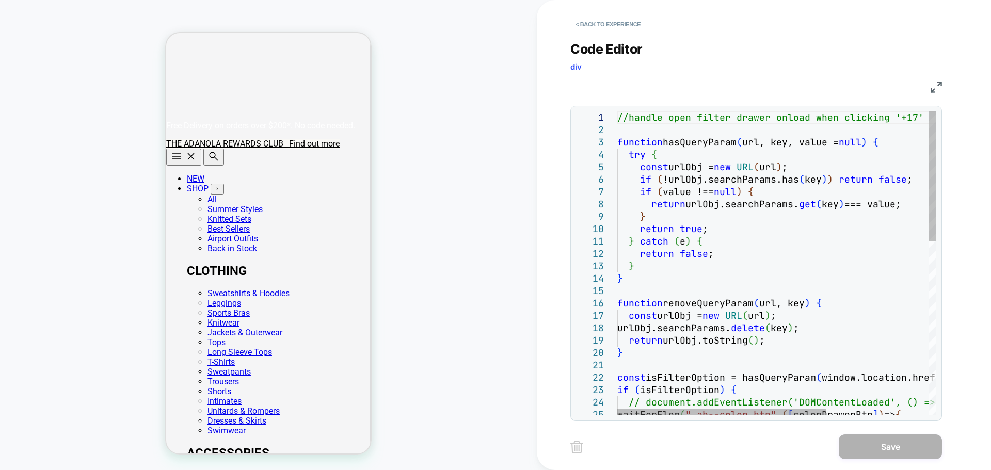
click at [649, 128] on div "} catch ( e ) { return false ; } } function removeQueryParam ( url, key ) { con…" at bounding box center [854, 467] width 475 height 713
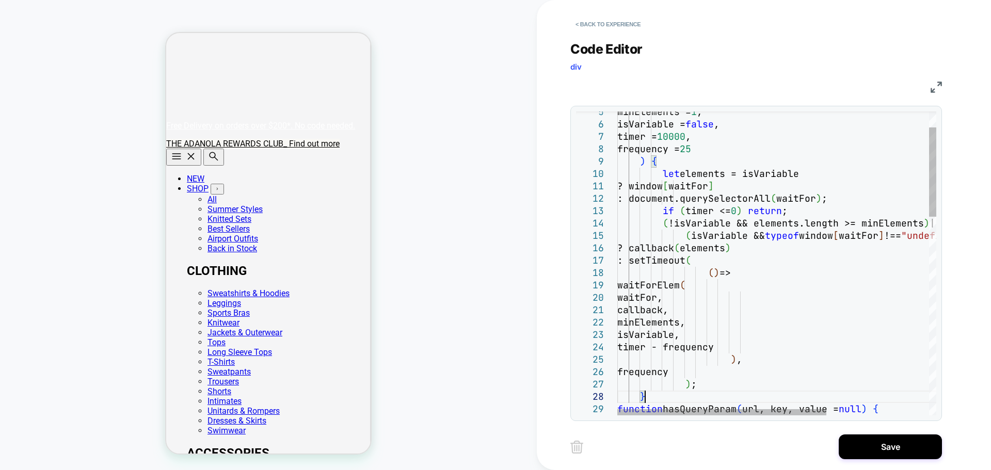
scroll to position [99, 22]
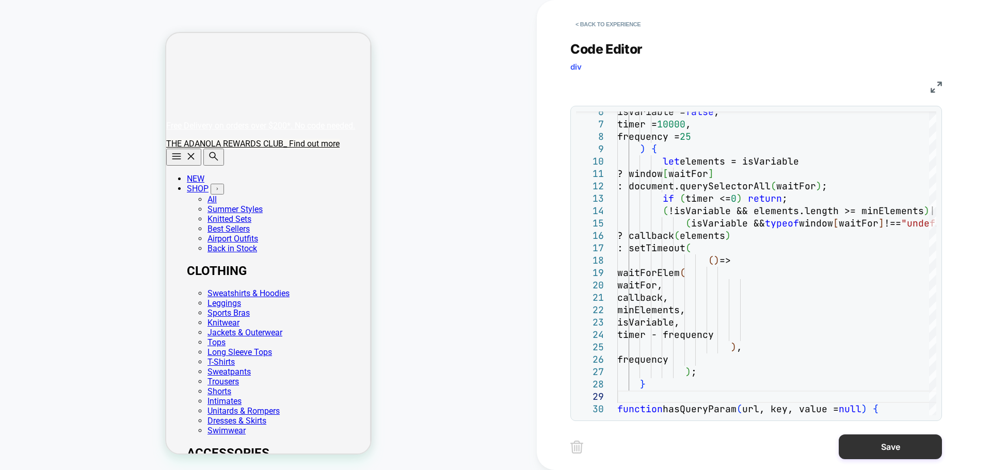
type textarea "**********"
click at [870, 444] on button "Save" at bounding box center [889, 446] width 103 height 25
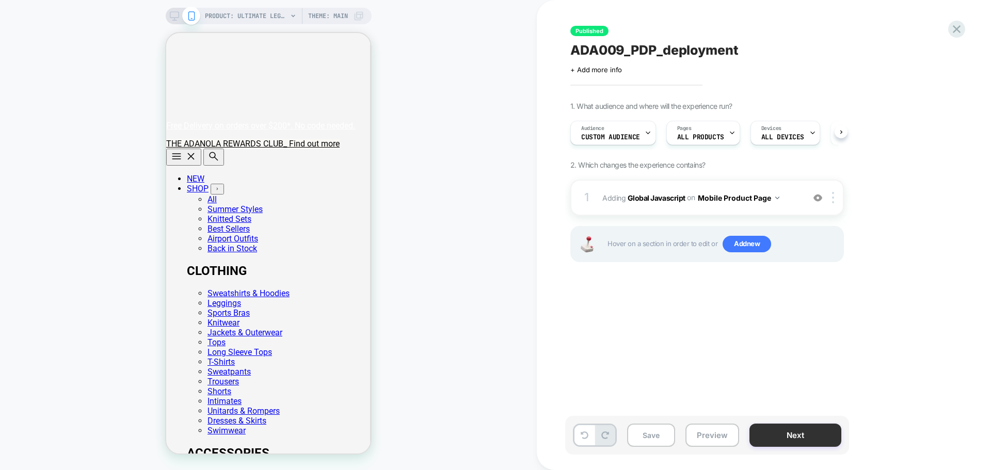
scroll to position [0, 1]
click at [653, 436] on button "Save" at bounding box center [651, 435] width 48 height 23
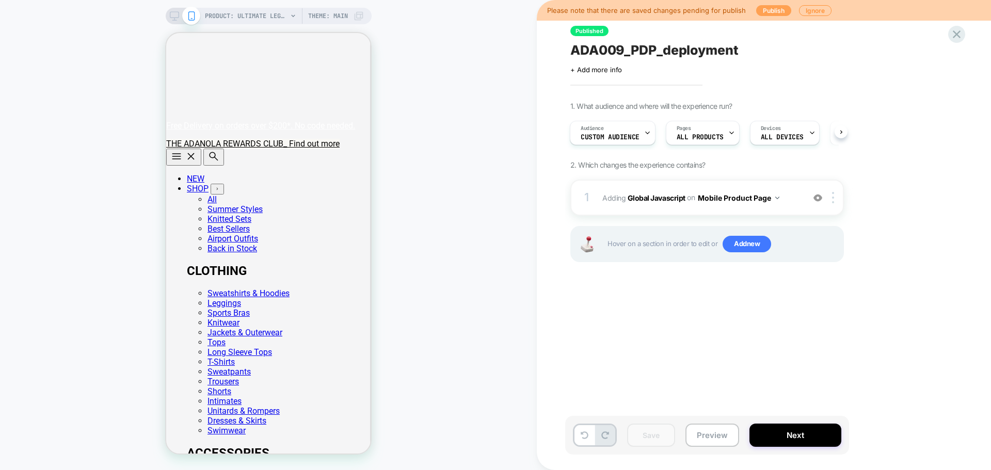
click at [756, 15] on button "Publish" at bounding box center [773, 10] width 35 height 11
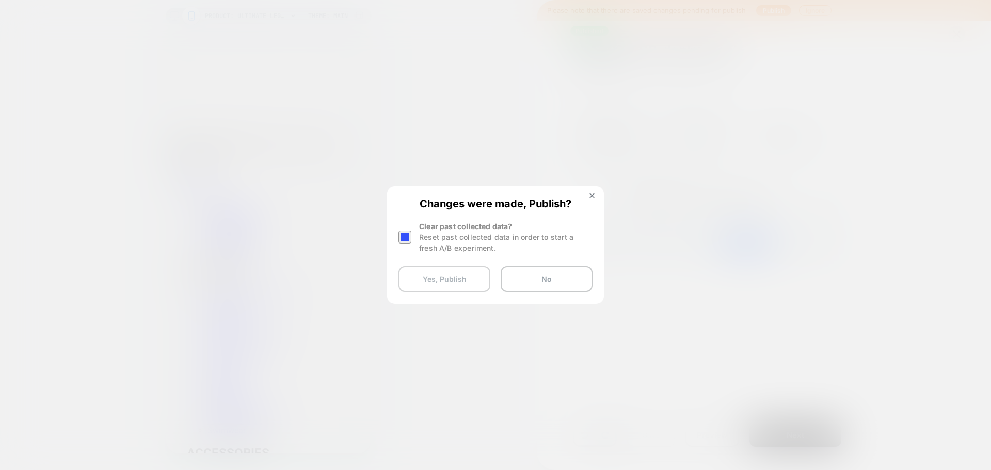
click at [439, 273] on button "Yes, Publish" at bounding box center [444, 279] width 92 height 26
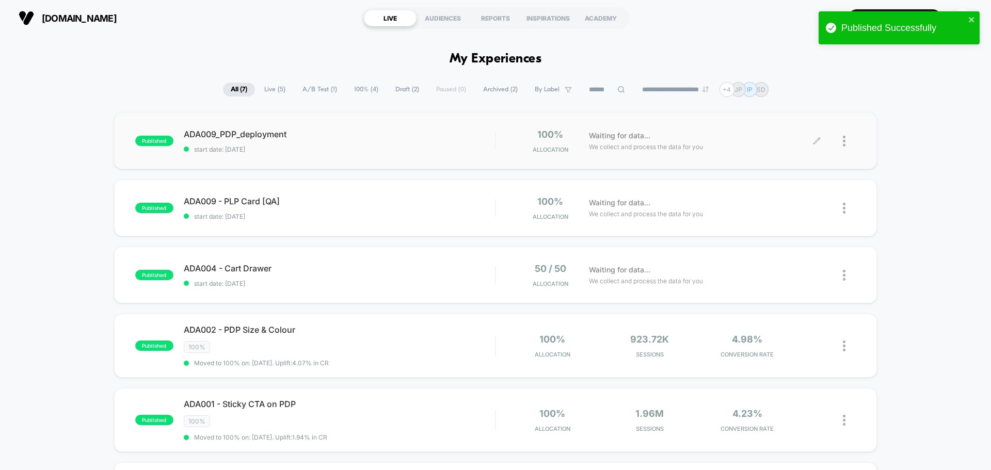
drag, startPoint x: 815, startPoint y: 140, endPoint x: 818, endPoint y: 145, distance: 6.0
click at [818, 145] on div at bounding box center [836, 141] width 39 height 24
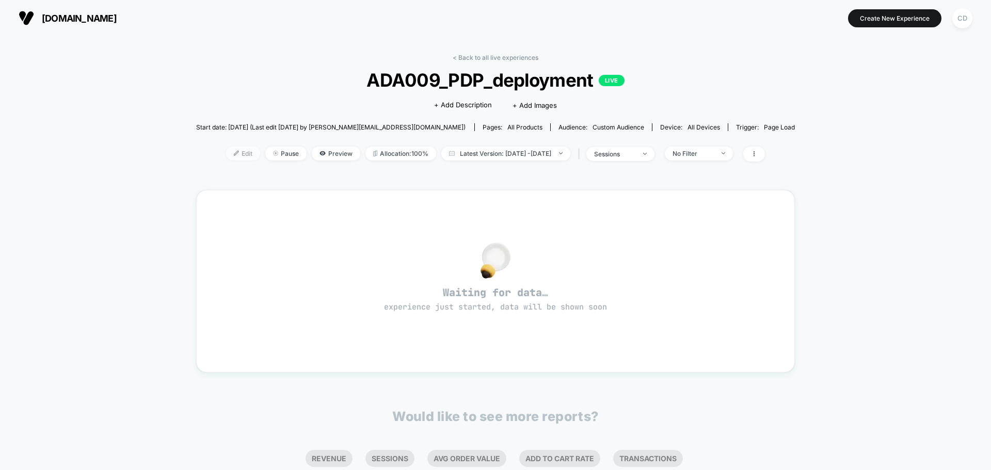
click at [227, 147] on span "Edit" at bounding box center [243, 154] width 34 height 14
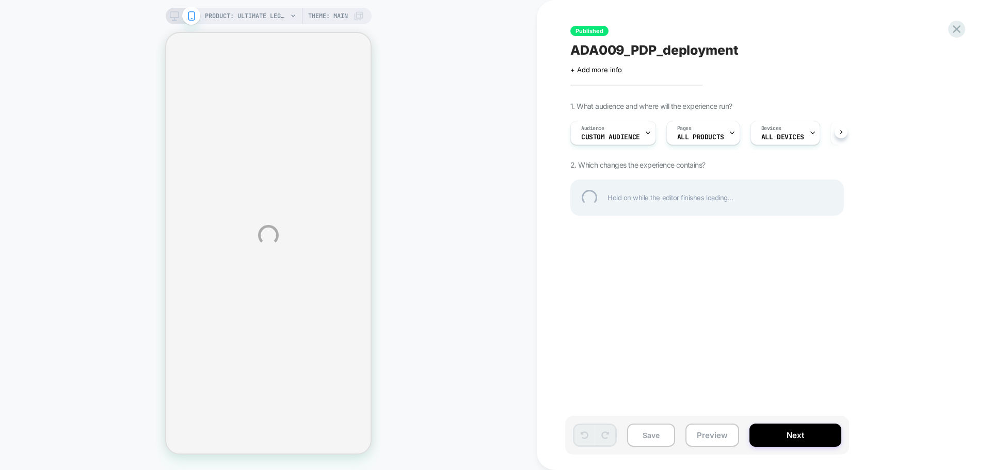
select select "**********"
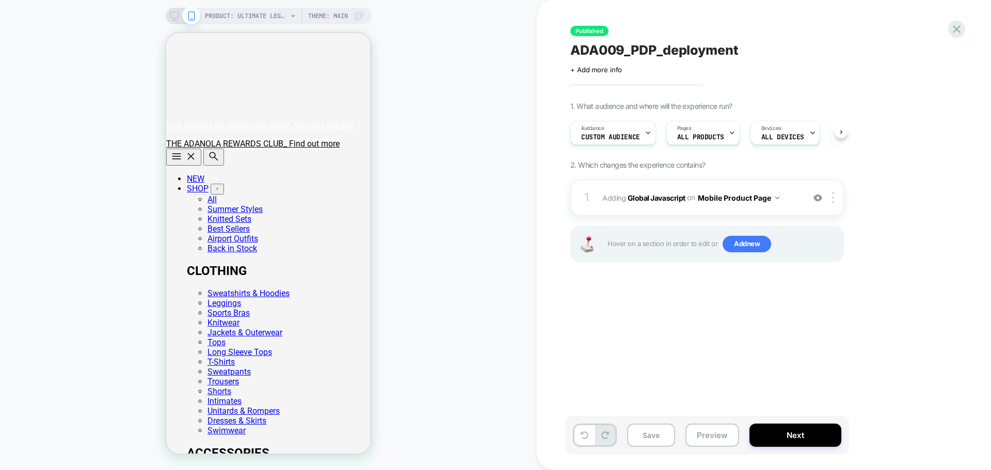
scroll to position [0, 1]
click at [669, 197] on b "Global Javascript" at bounding box center [656, 197] width 58 height 9
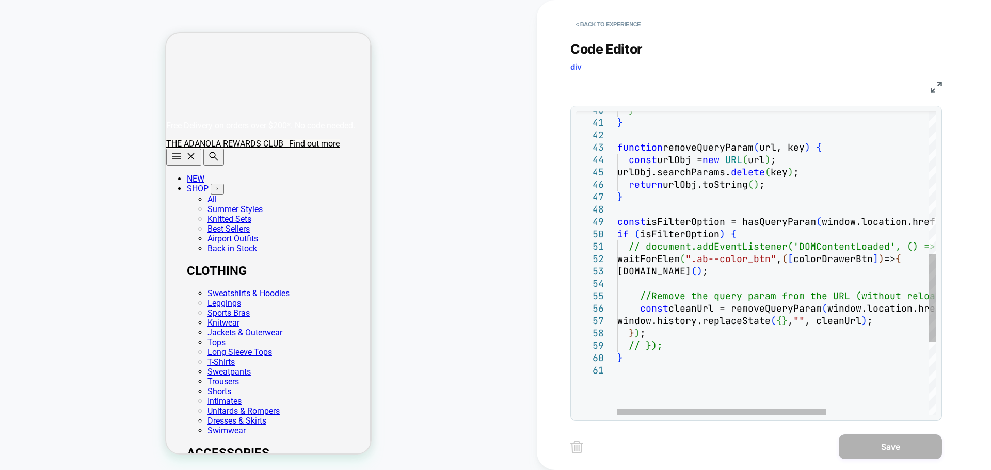
click at [763, 244] on div "} } function removeQueryParam ( url, key ) { const urlObj = new URL ( url ) ; u…" at bounding box center [854, 144] width 475 height 1047
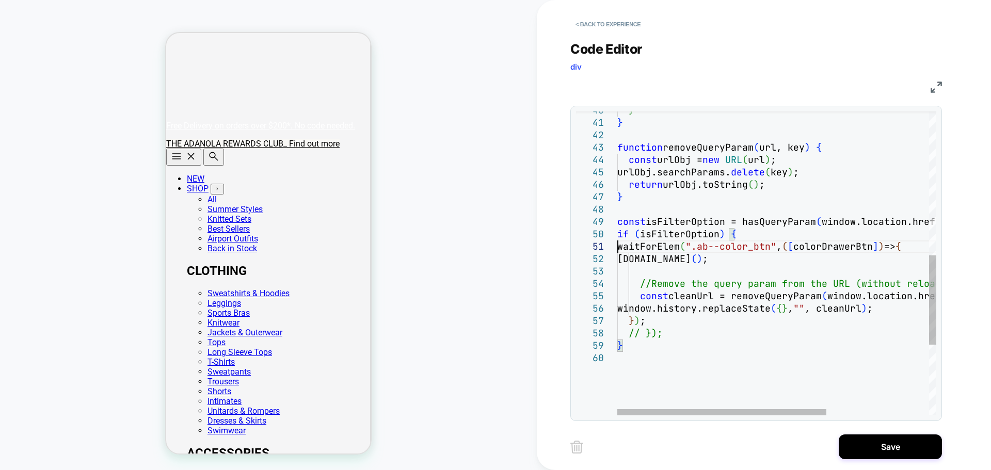
click at [671, 331] on div "} } function removeQueryParam ( url, key ) { const urlObj = new URL ( url ) ; u…" at bounding box center [854, 138] width 475 height 1034
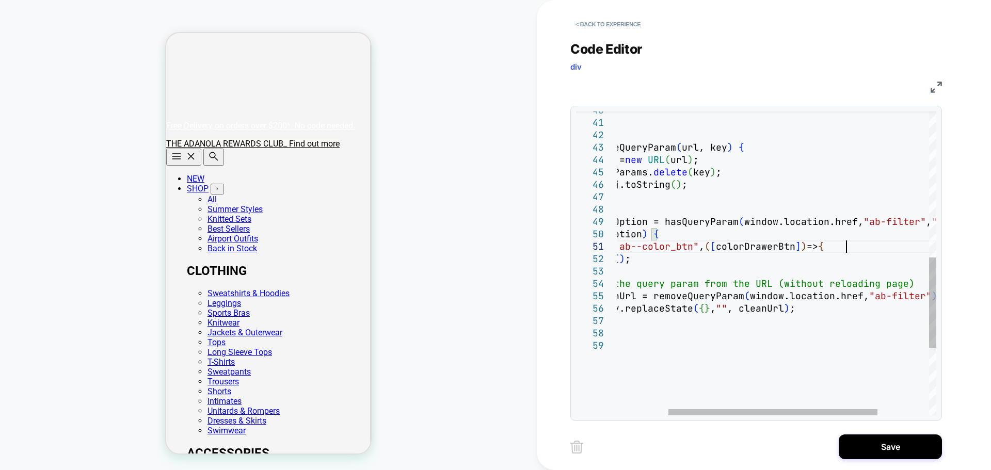
click at [867, 244] on div "} } function removeQueryParam ( url, key ) { const urlObj = new URL ( url ) ; u…" at bounding box center [777, 132] width 475 height 1022
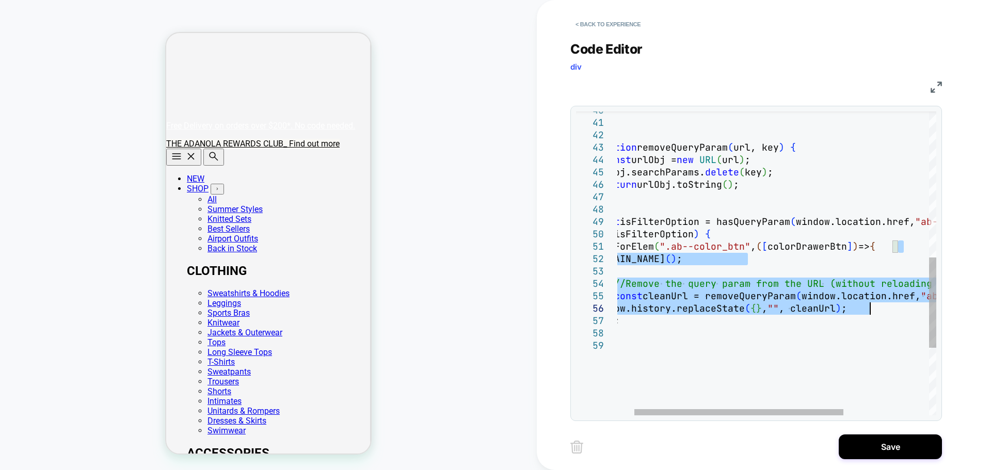
click at [898, 312] on div "} } function removeQueryParam ( url, key ) { const urlObj = new URL ( url ) ; u…" at bounding box center [828, 132] width 475 height 1022
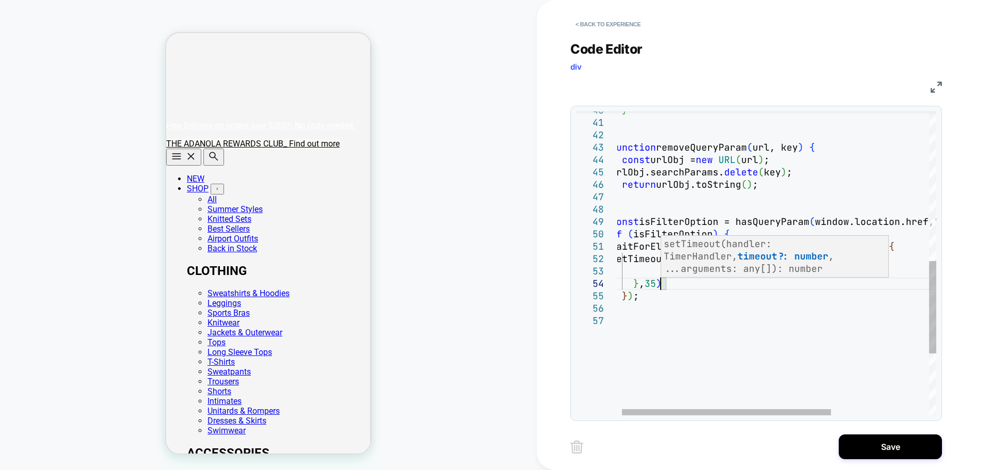
scroll to position [37, 56]
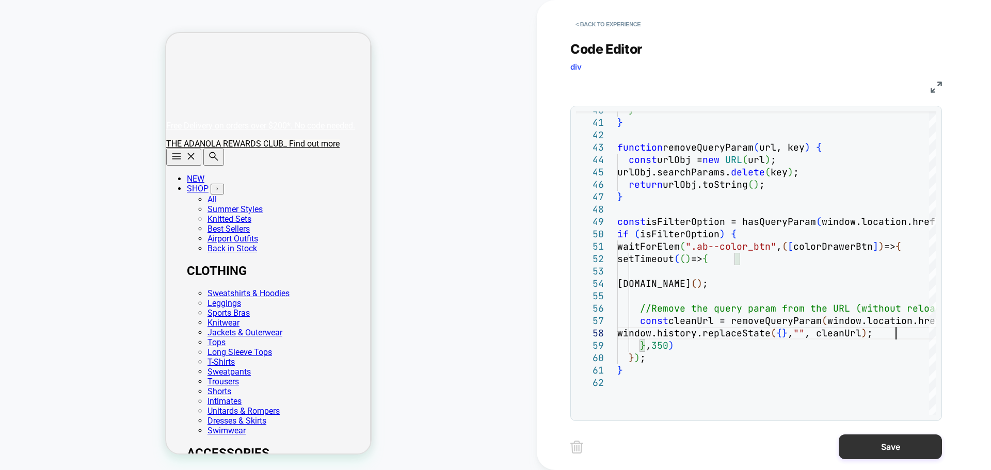
type textarea "**********"
click at [873, 444] on button "Save" at bounding box center [889, 446] width 103 height 25
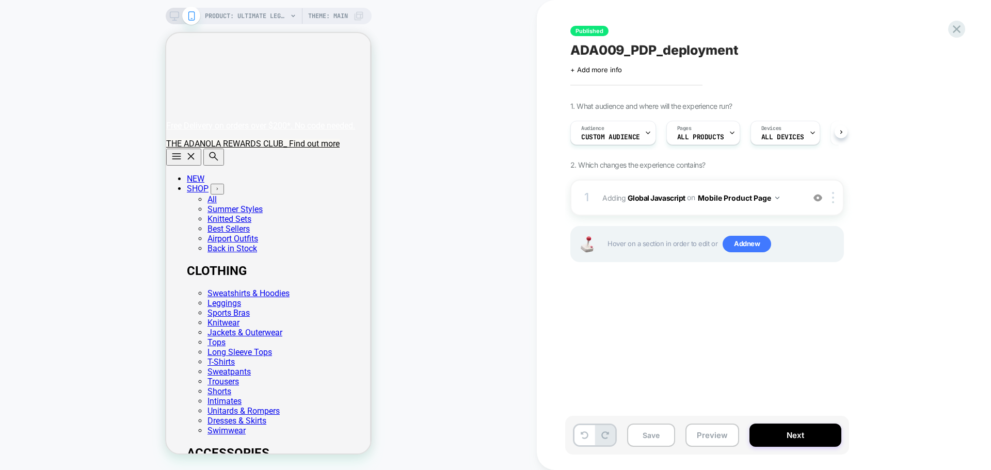
scroll to position [0, 1]
click at [652, 441] on button "Save" at bounding box center [651, 435] width 48 height 23
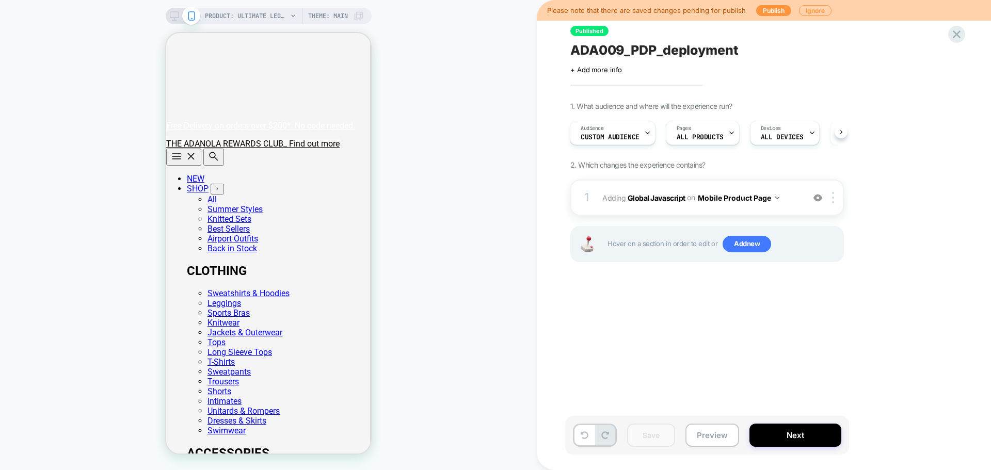
click at [645, 197] on b "Global Javascript" at bounding box center [656, 197] width 58 height 9
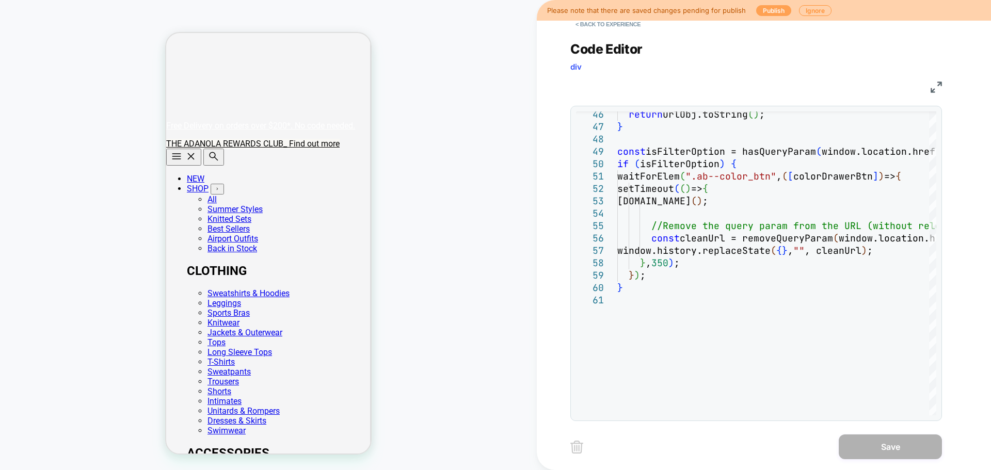
click at [765, 9] on button "Publish" at bounding box center [773, 10] width 35 height 11
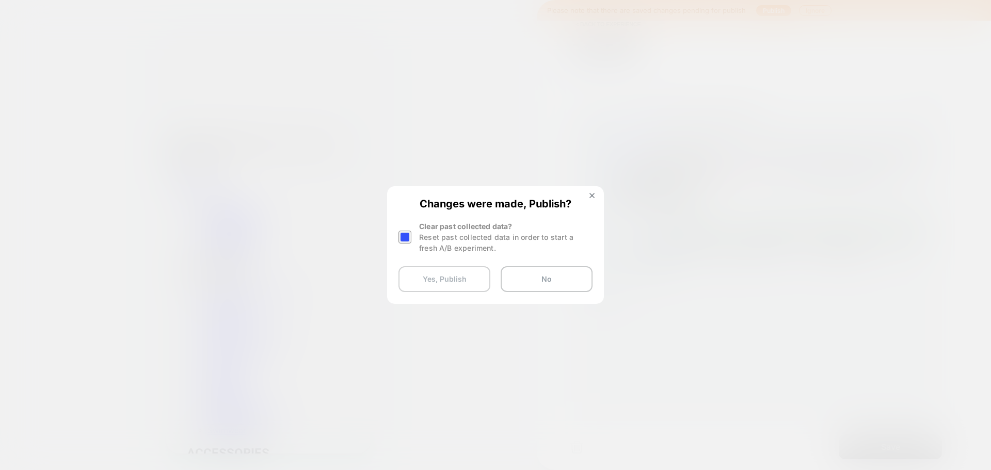
click at [444, 282] on button "Yes, Publish" at bounding box center [444, 279] width 92 height 26
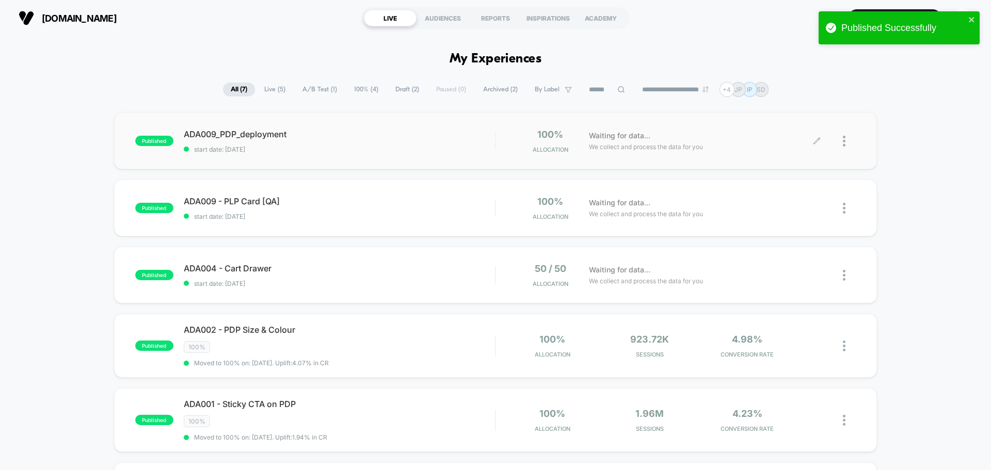
click at [818, 141] on icon at bounding box center [817, 141] width 8 height 8
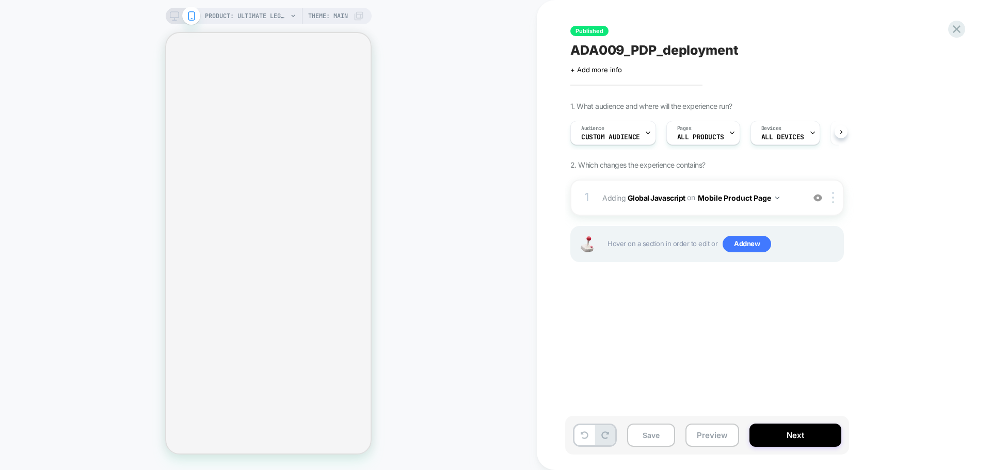
scroll to position [0, 1]
select select "**********"
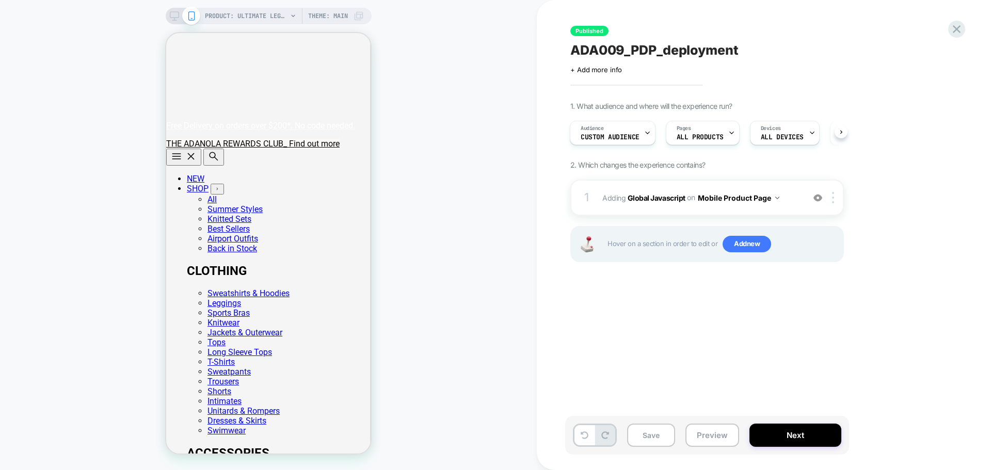
scroll to position [0, 0]
click at [675, 201] on b "Global Javascript" at bounding box center [656, 197] width 58 height 9
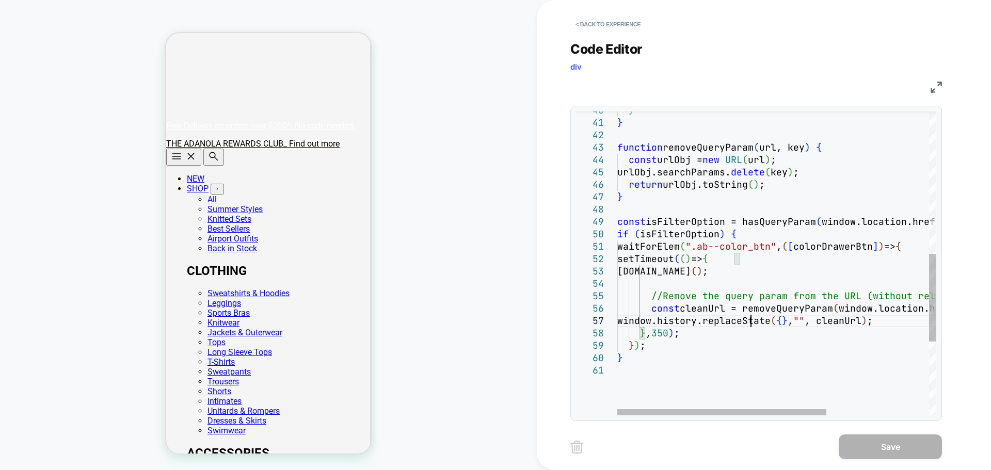
click at [751, 324] on div "waitForElem ( ".ab--color_btn" , ( [ colorDrawerBtn ] ) => { setTimeout ( ( ) =…" at bounding box center [854, 144] width 475 height 1047
click at [746, 332] on div "waitForElem ( ".ab--color_btn" , ( [ colorDrawerBtn ] ) => { setTimeout ( ( ) =…" at bounding box center [854, 144] width 475 height 1047
type textarea "**********"
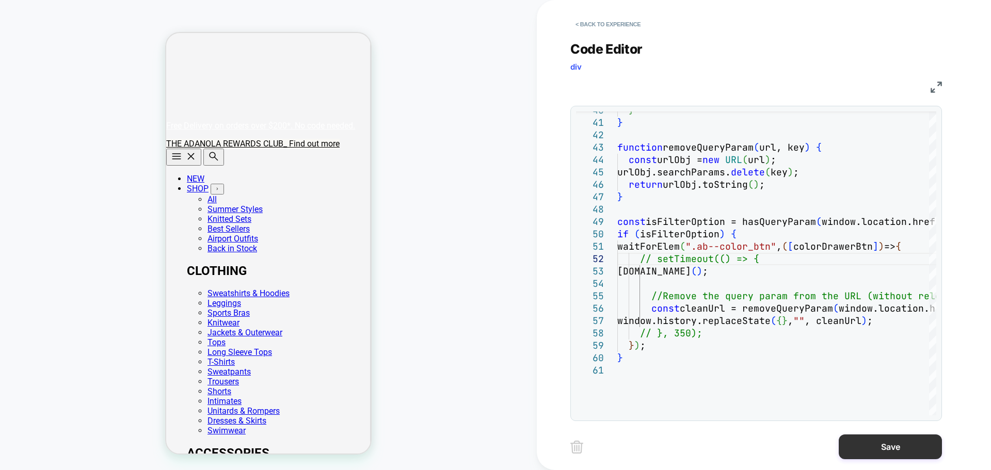
click at [872, 444] on button "Save" at bounding box center [889, 446] width 103 height 25
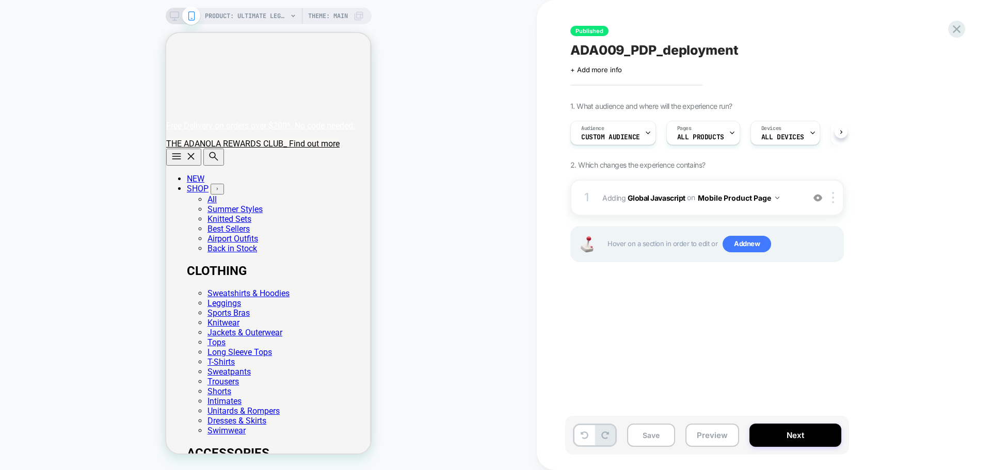
scroll to position [0, 1]
click at [644, 436] on button "Save" at bounding box center [651, 435] width 48 height 23
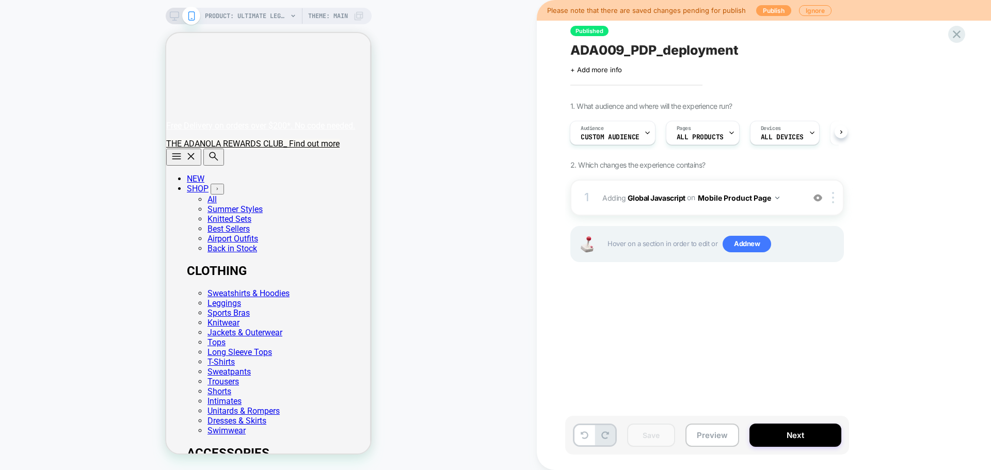
click at [773, 8] on button "Publish" at bounding box center [773, 10] width 35 height 11
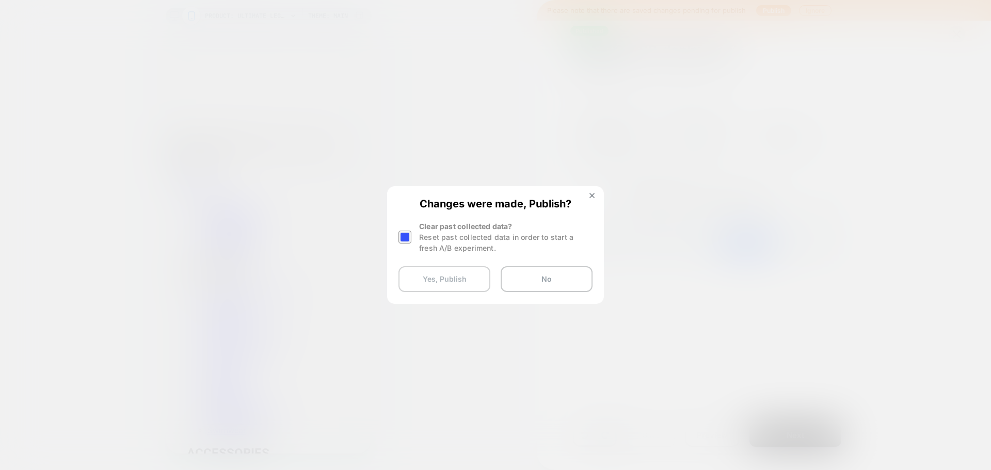
click at [432, 272] on button "Yes, Publish" at bounding box center [444, 279] width 92 height 26
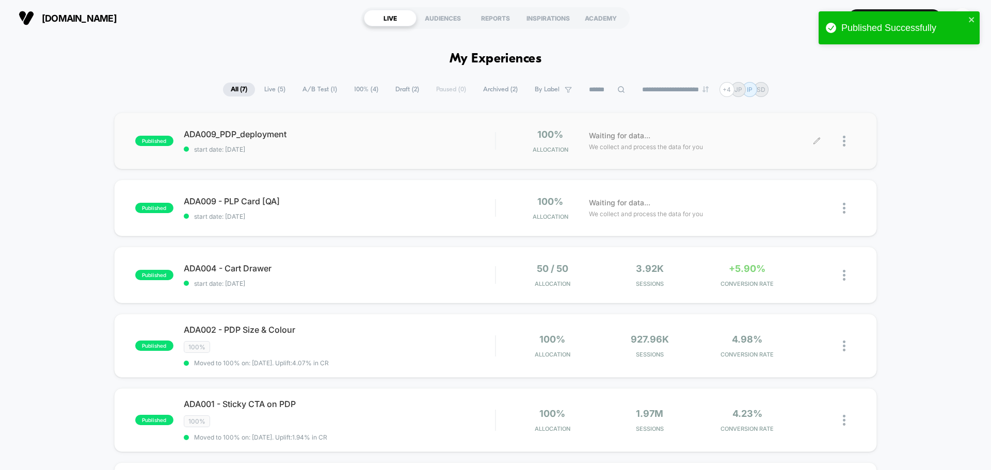
click at [815, 140] on icon at bounding box center [817, 141] width 8 height 8
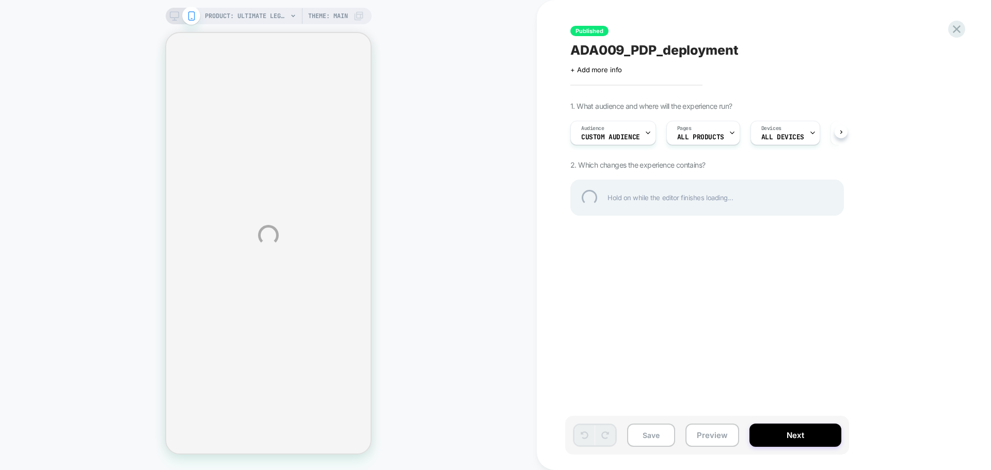
select select "**********"
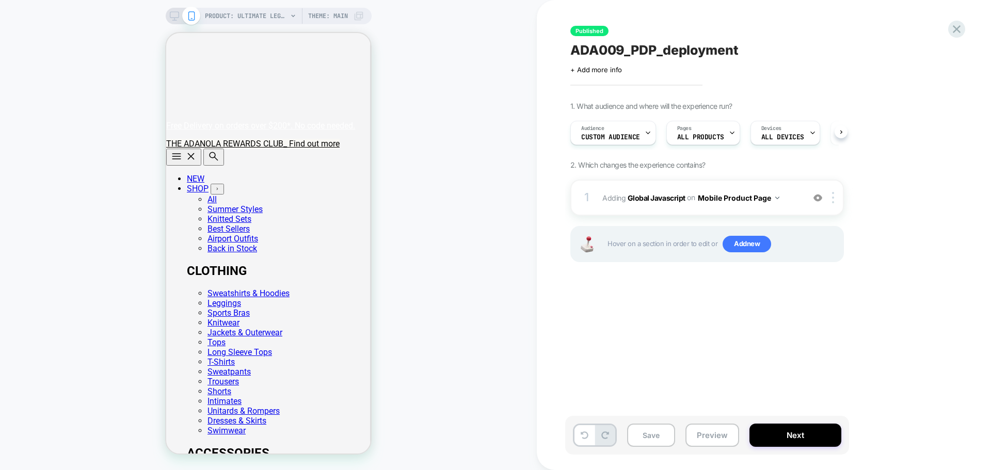
scroll to position [0, 1]
click at [645, 195] on b "Global Javascript" at bounding box center [656, 197] width 58 height 9
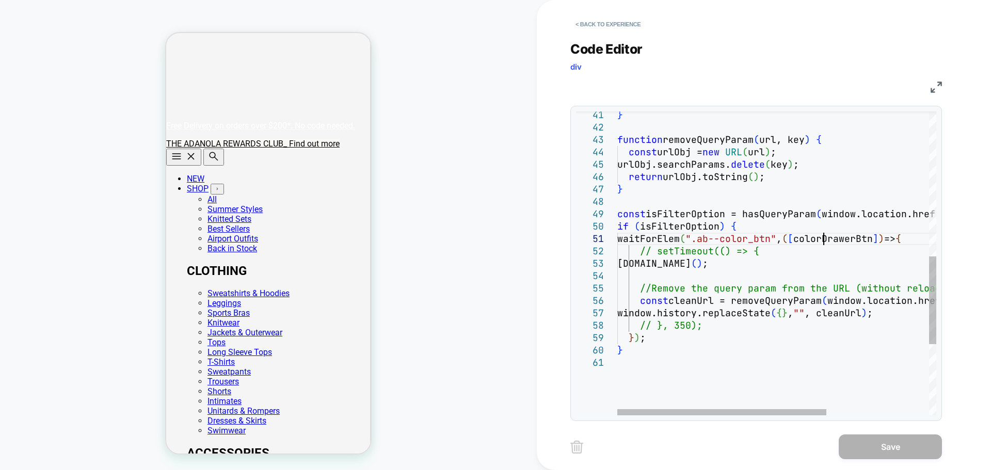
scroll to position [0, 0]
click at [822, 244] on div "} function removeQueryParam ( url, key ) { const urlObj = new URL ( url ) ; url…" at bounding box center [854, 137] width 475 height 1047
click at [639, 252] on div "} function removeQueryParam ( url, key ) { const urlObj = new URL ( url ) ; url…" at bounding box center [854, 137] width 475 height 1047
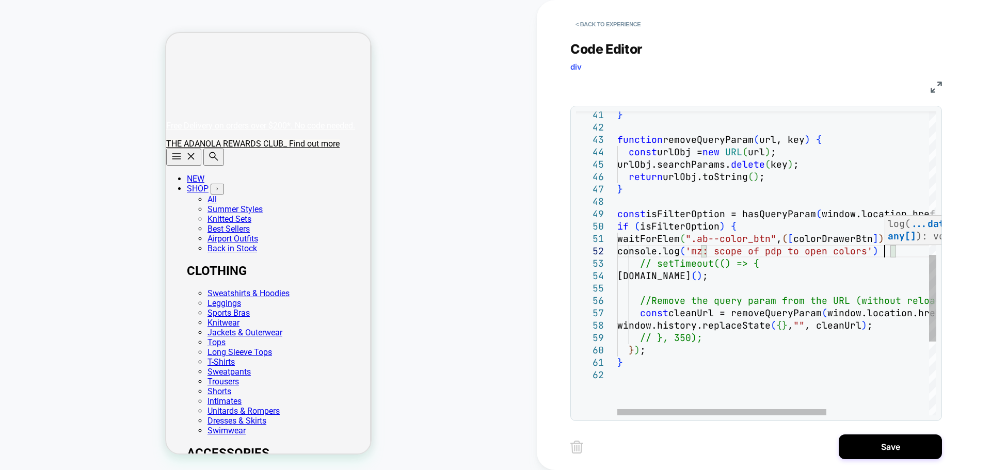
scroll to position [24, 267]
type textarea "**********"
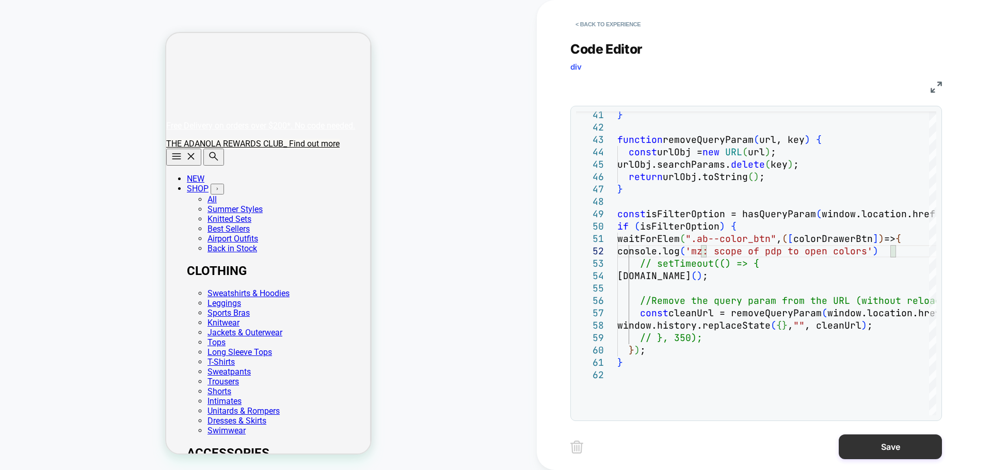
click at [883, 442] on button "Save" at bounding box center [889, 446] width 103 height 25
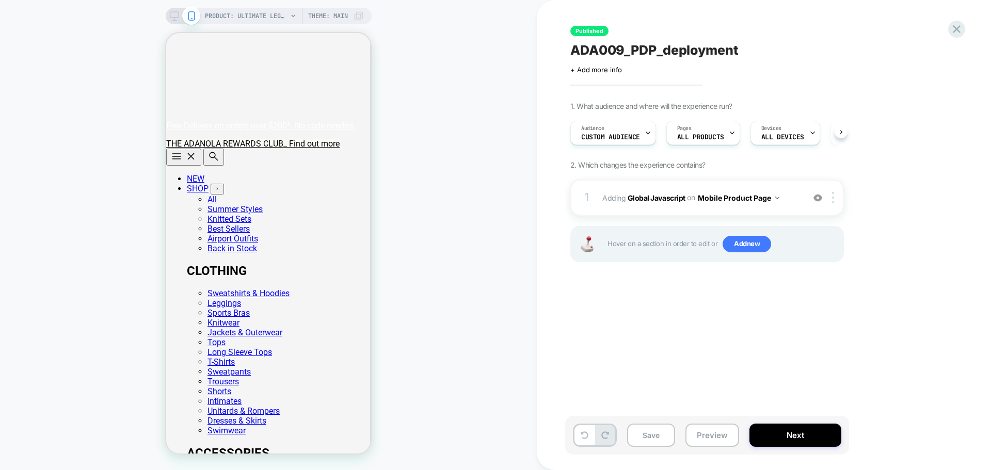
scroll to position [0, 1]
click at [651, 440] on button "Save" at bounding box center [651, 435] width 48 height 23
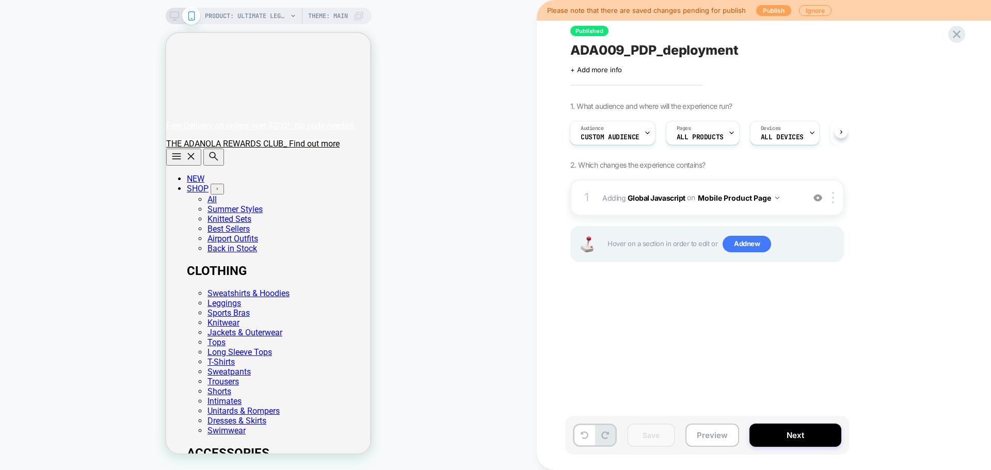
click at [777, 9] on button "Publish" at bounding box center [773, 10] width 35 height 11
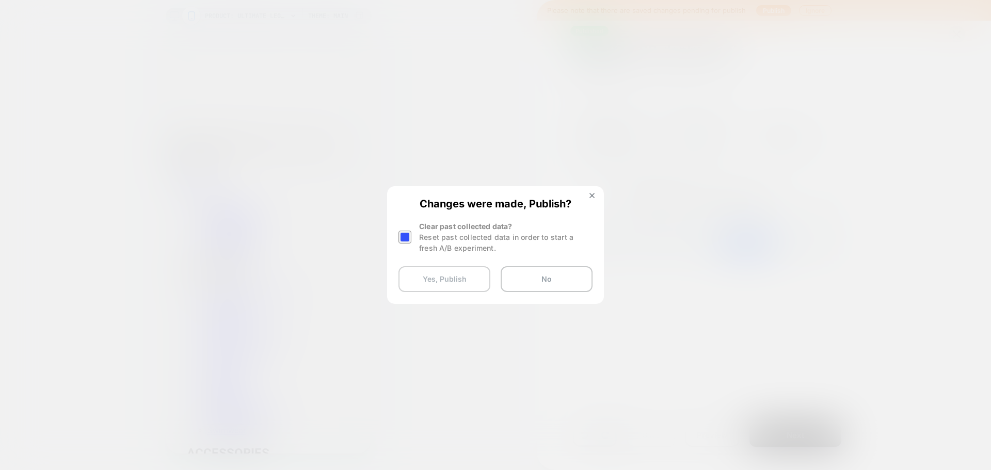
click at [429, 276] on button "Yes, Publish" at bounding box center [444, 279] width 92 height 26
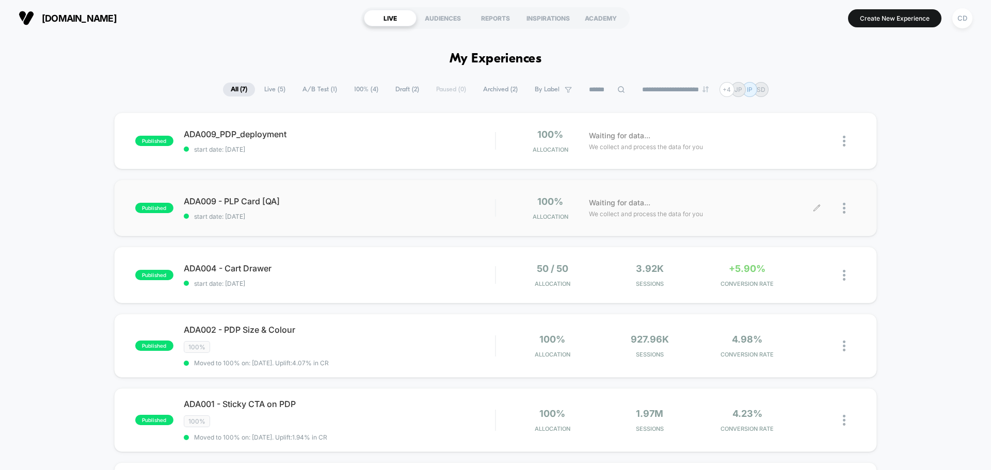
click at [818, 207] on icon at bounding box center [816, 208] width 6 height 6
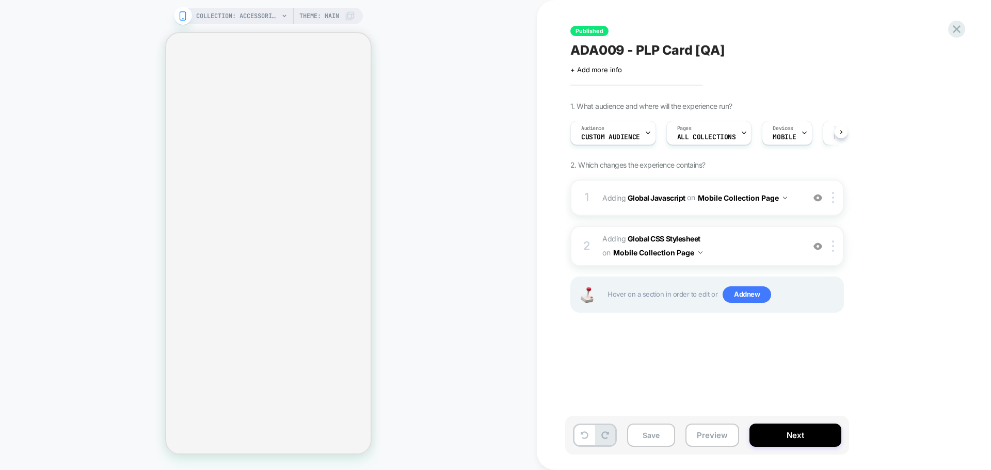
scroll to position [0, 1]
click at [665, 192] on span "Adding Global Javascript on Mobile Collection Page" at bounding box center [700, 197] width 197 height 15
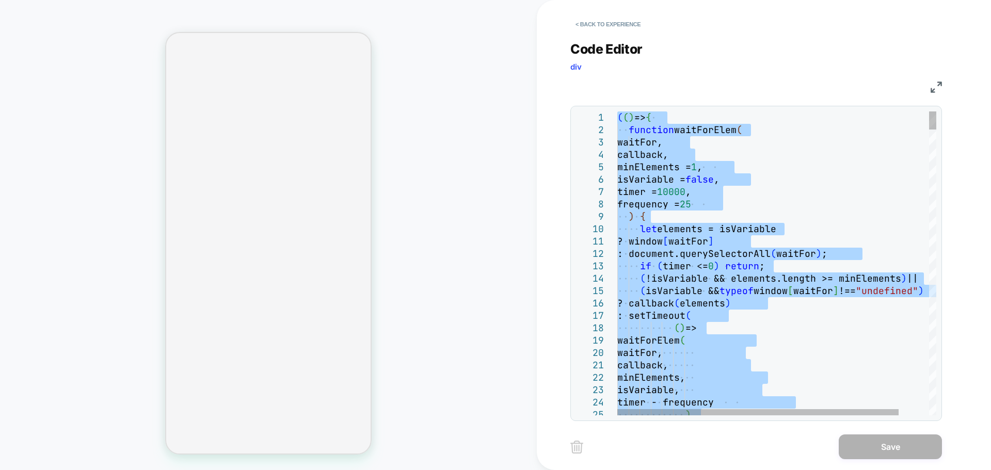
type textarea "**********"
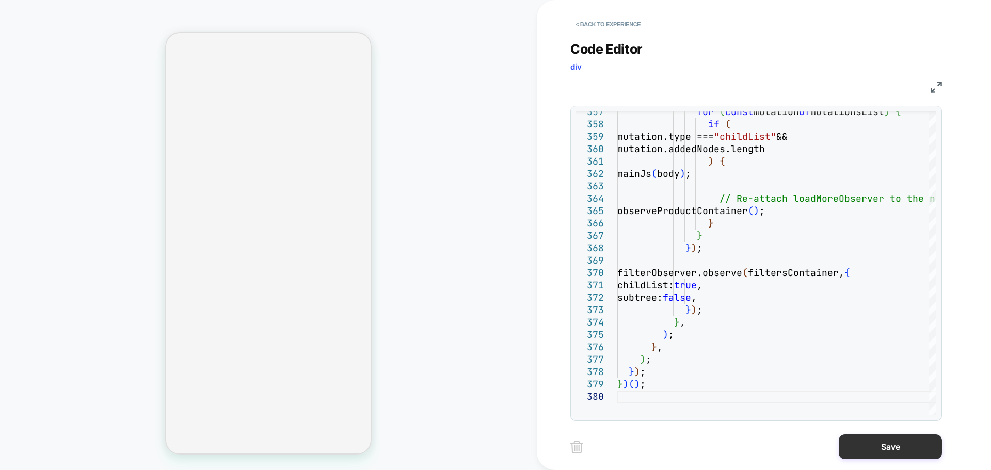
click at [862, 442] on button "Save" at bounding box center [889, 446] width 103 height 25
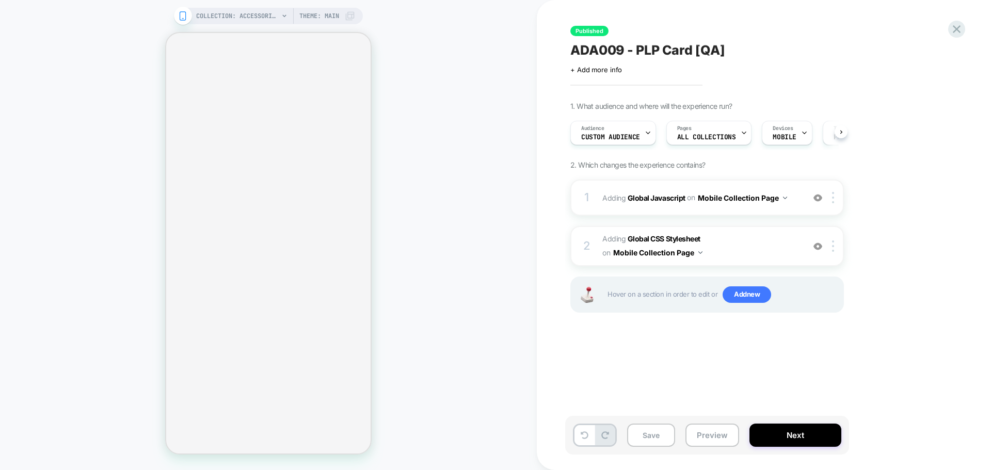
scroll to position [0, 1]
click at [665, 431] on button "Save" at bounding box center [651, 435] width 48 height 23
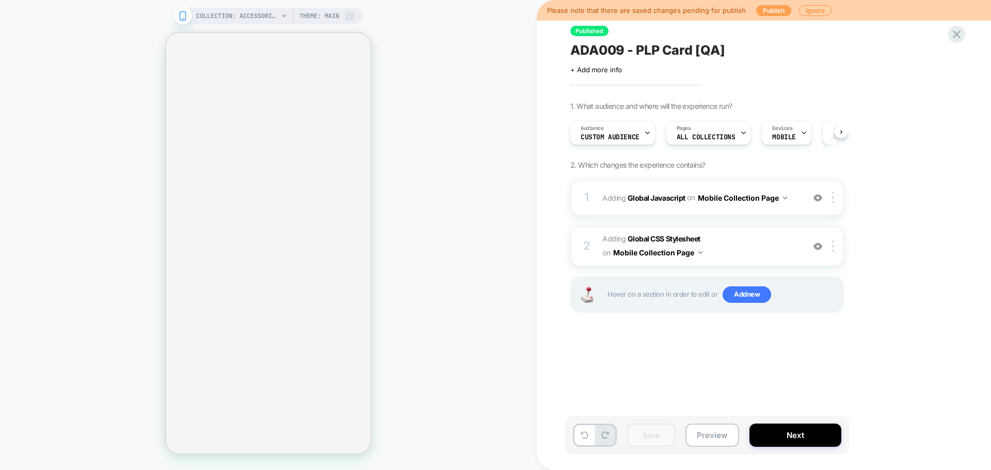
click at [780, 8] on button "Publish" at bounding box center [773, 10] width 35 height 11
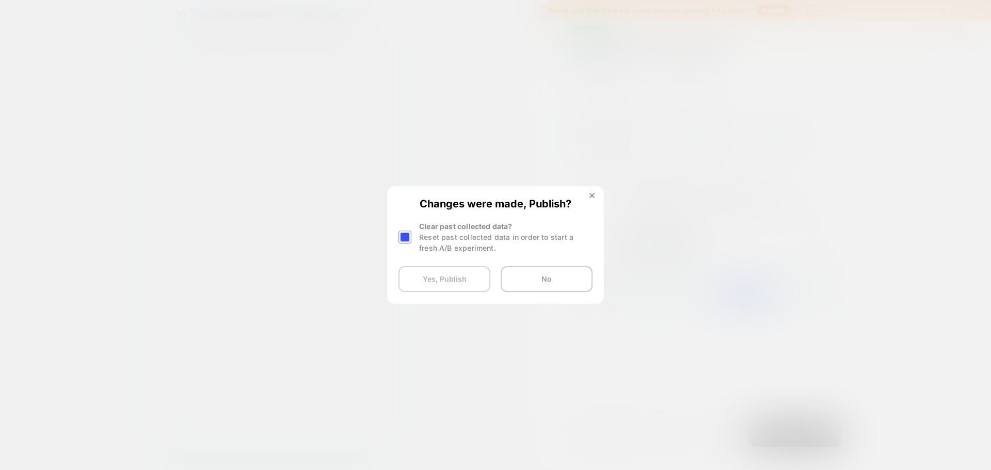
click at [435, 280] on button "Yes, Publish" at bounding box center [444, 279] width 92 height 26
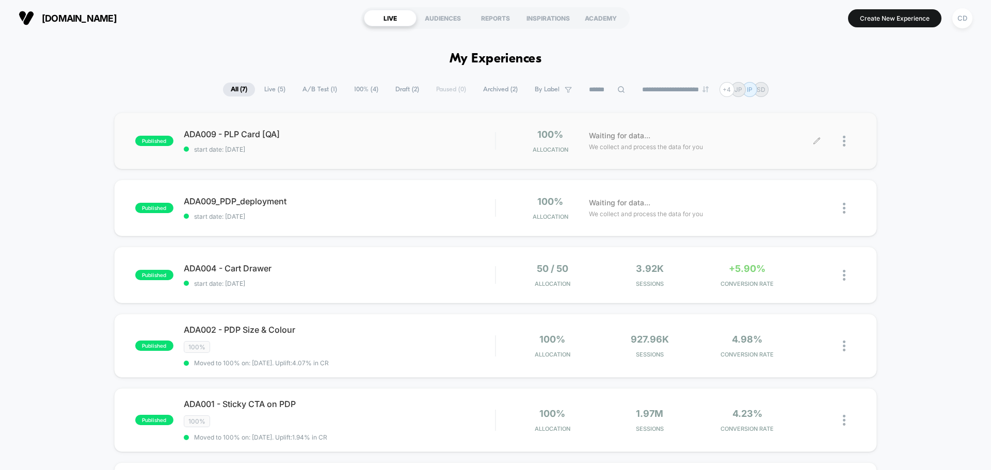
click at [814, 139] on icon at bounding box center [817, 141] width 8 height 8
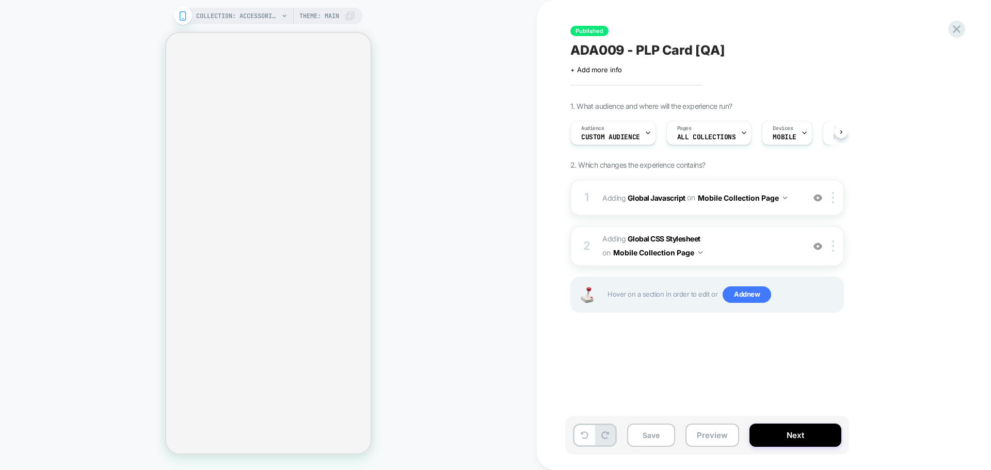
scroll to position [0, 1]
select select "**********"
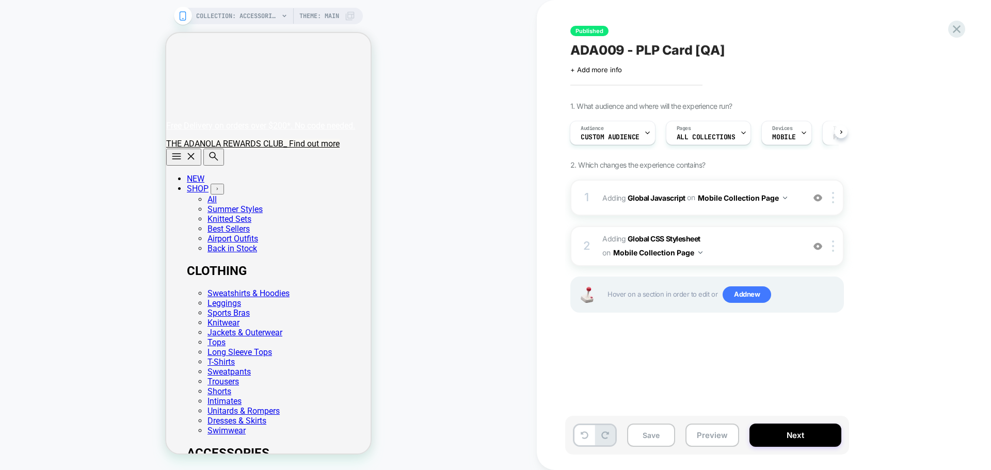
scroll to position [0, 0]
click at [658, 238] on b "Global CSS Stylesheet" at bounding box center [663, 238] width 73 height 9
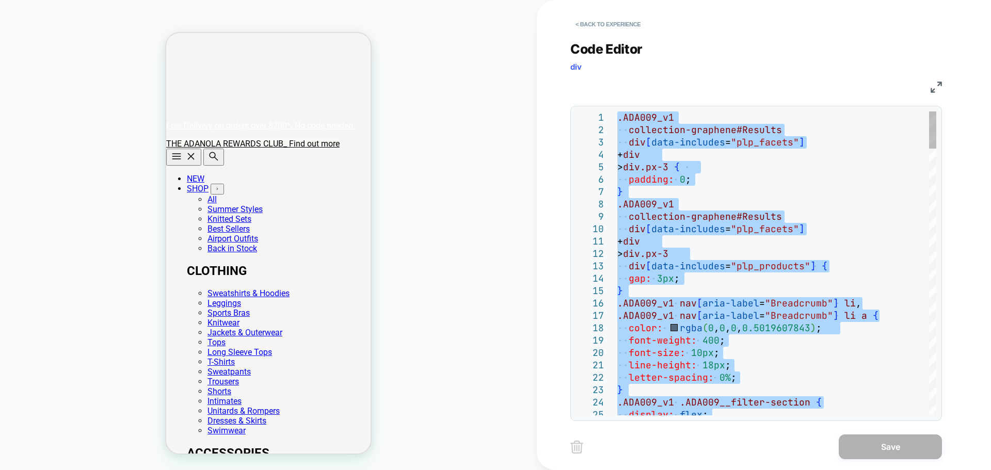
type textarea "**********"
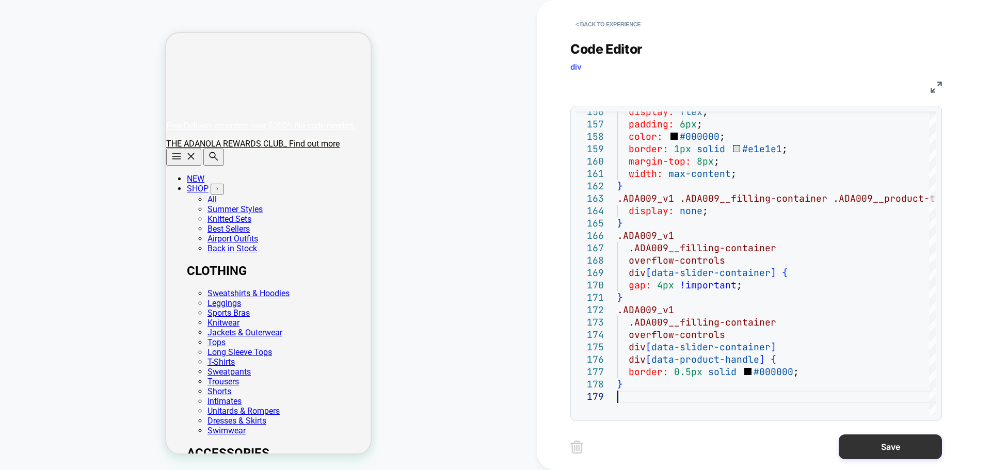
click at [867, 447] on button "Save" at bounding box center [889, 446] width 103 height 25
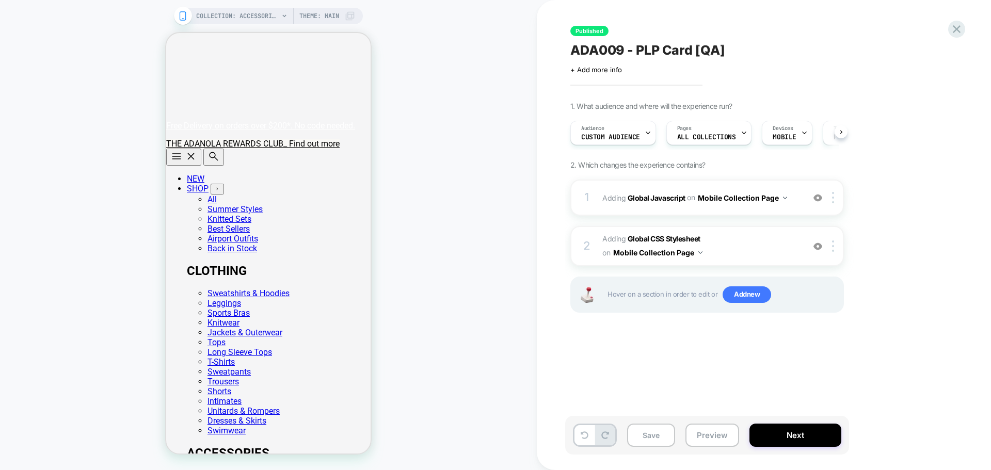
scroll to position [0, 1]
click at [654, 432] on button "Save" at bounding box center [651, 435] width 48 height 23
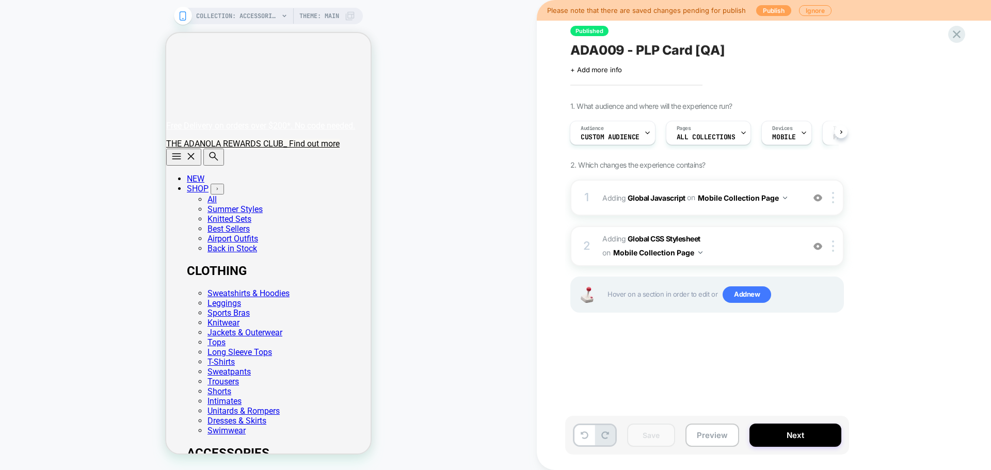
click at [767, 6] on button "Publish" at bounding box center [773, 10] width 35 height 11
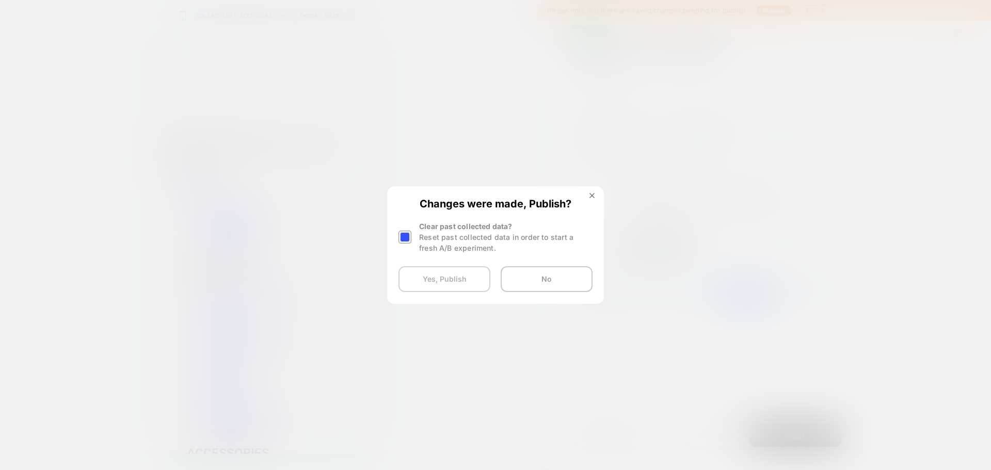
click at [436, 274] on button "Yes, Publish" at bounding box center [444, 279] width 92 height 26
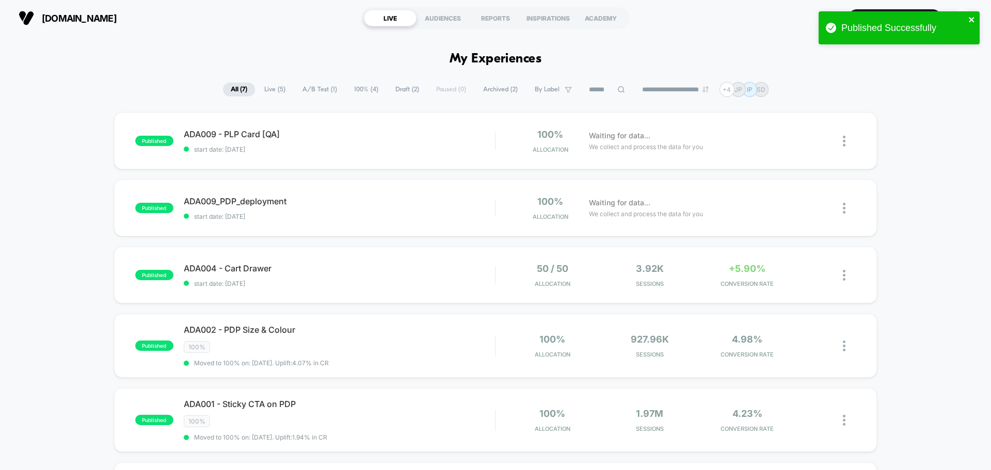
click at [971, 23] on icon "close" at bounding box center [971, 19] width 7 height 8
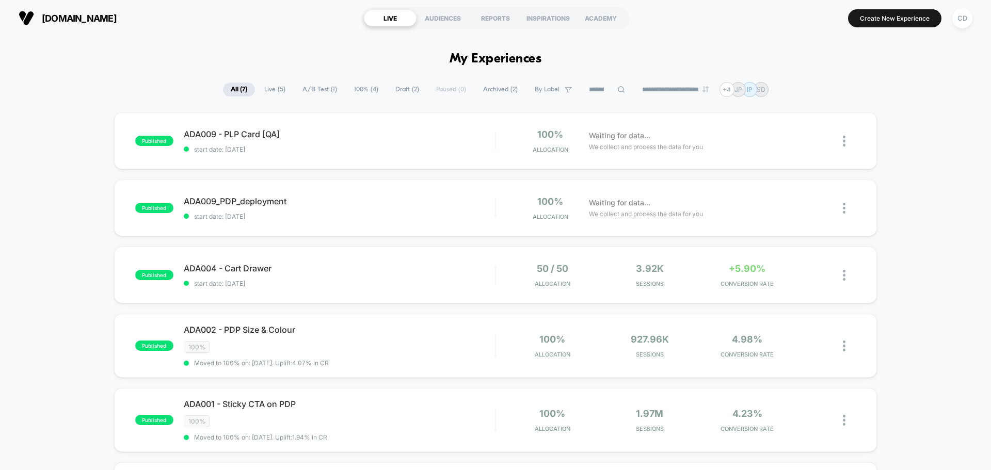
click at [942, 96] on div "**********" at bounding box center [495, 89] width 991 height 15
click at [958, 22] on div "CD" at bounding box center [962, 18] width 20 height 20
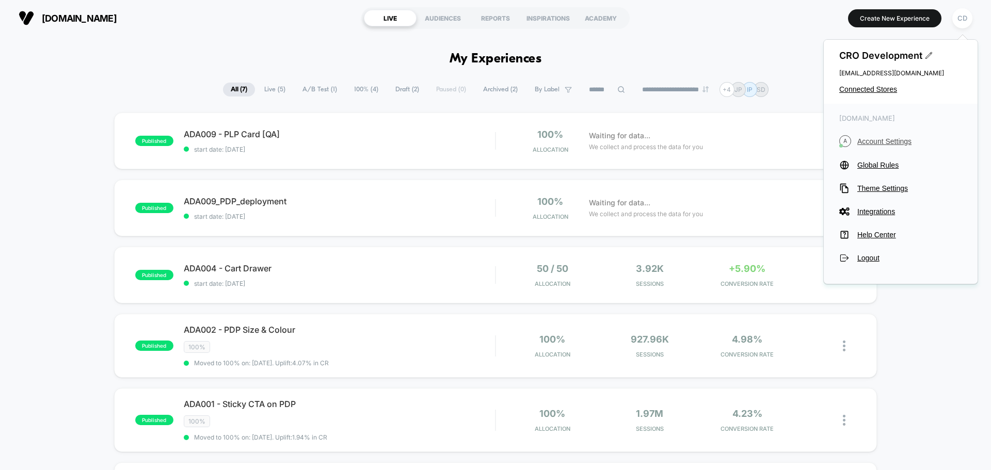
click at [893, 140] on span "Account Settings" at bounding box center [909, 141] width 105 height 8
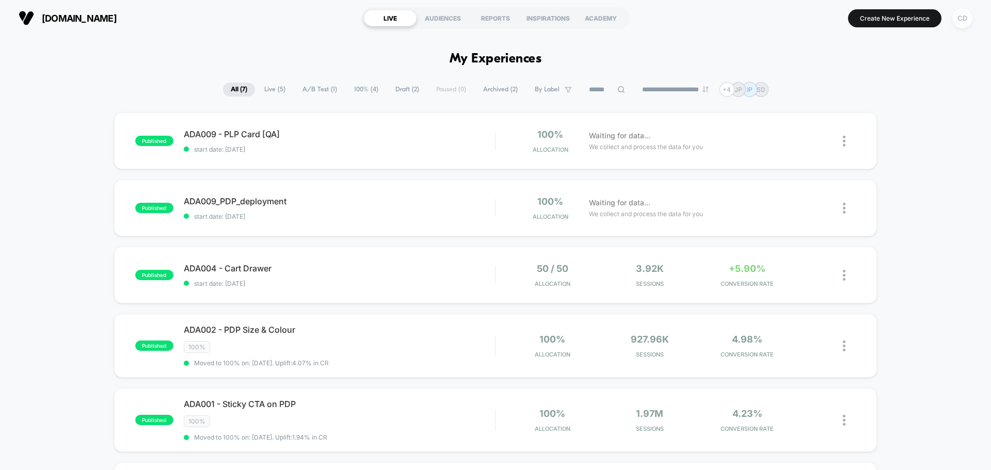
click at [955, 14] on div "CD" at bounding box center [962, 18] width 20 height 20
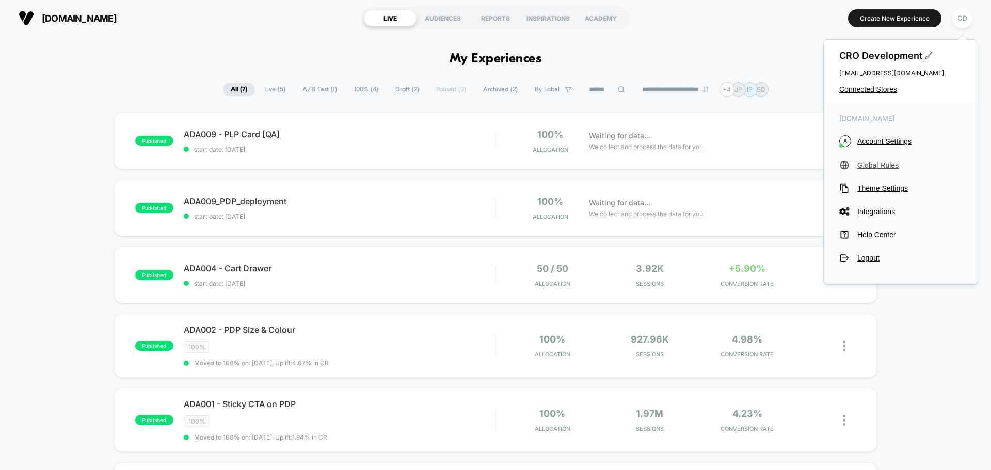
click at [881, 168] on span "Global Rules" at bounding box center [909, 165] width 105 height 8
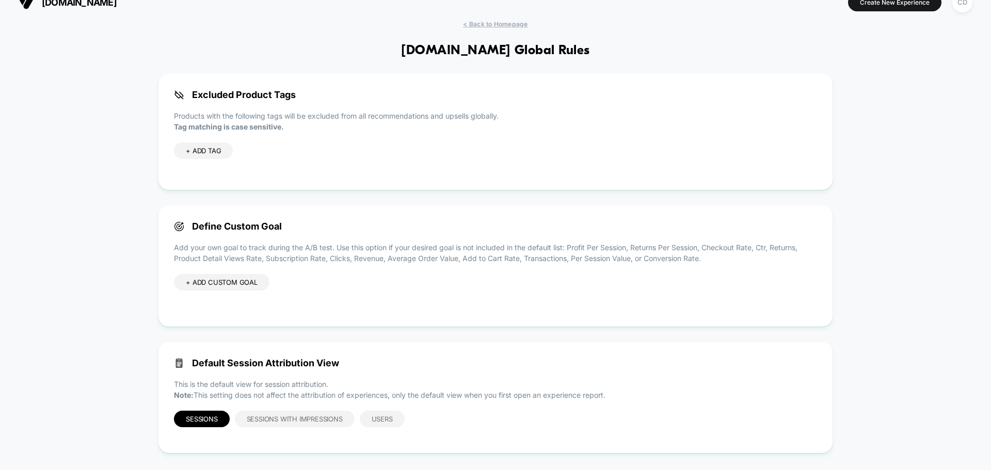
scroll to position [25, 0]
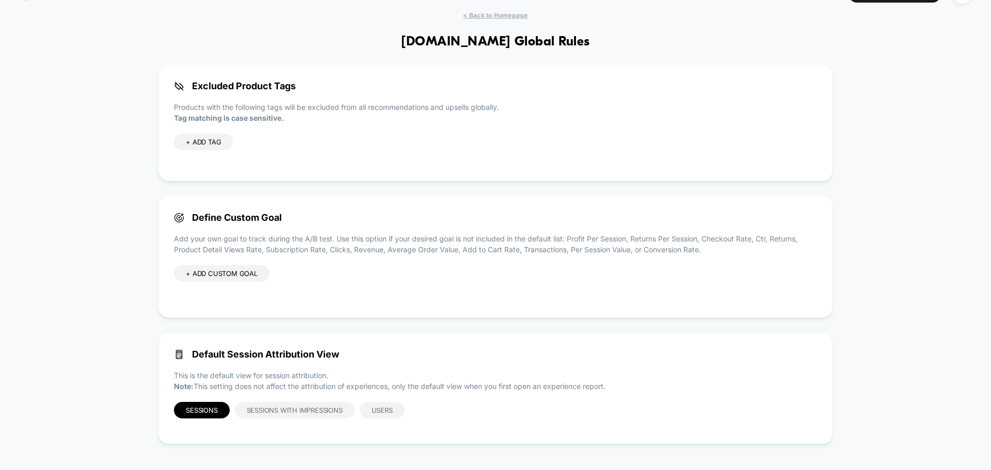
click at [234, 274] on div "+ ADD CUSTOM GOAL" at bounding box center [221, 273] width 95 height 17
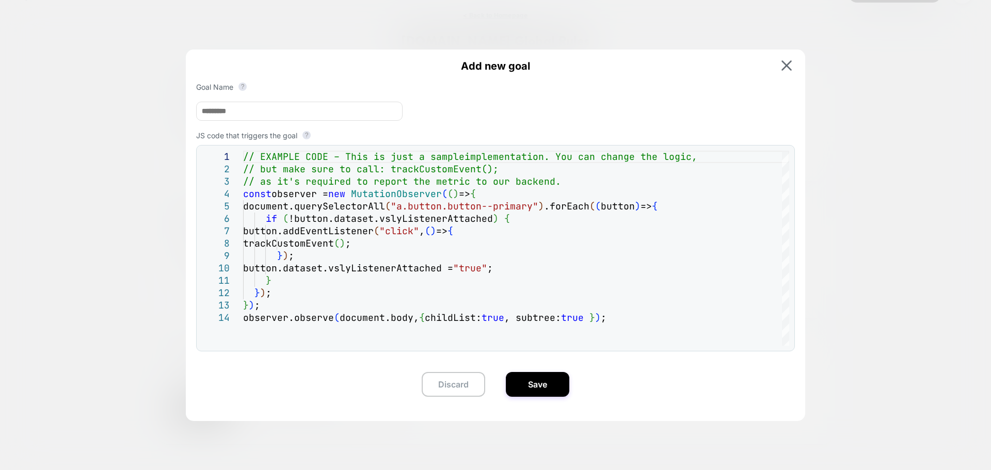
click at [335, 106] on input at bounding box center [299, 111] width 206 height 19
paste input "**********"
type input "**********"
click at [644, 318] on div "// EXAMPLE CODE – This is just a sample implementation. You can change the logi…" at bounding box center [516, 329] width 546 height 356
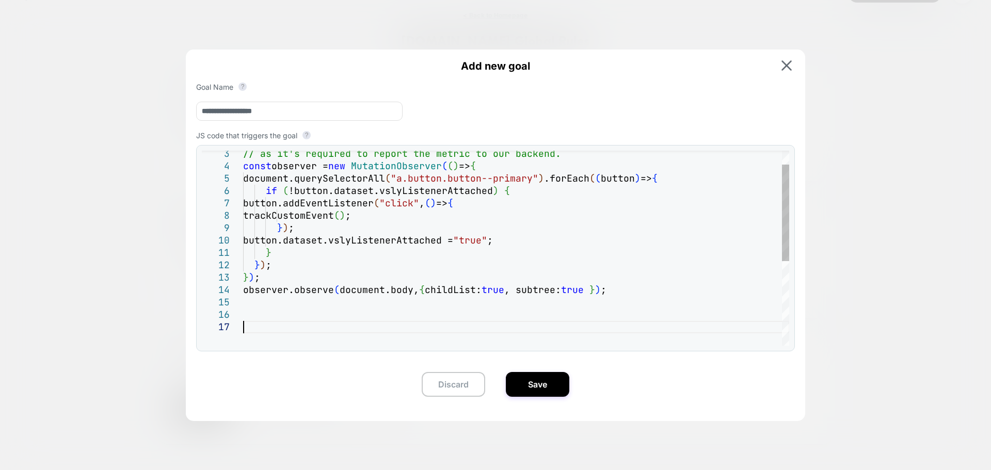
type textarea "**********"
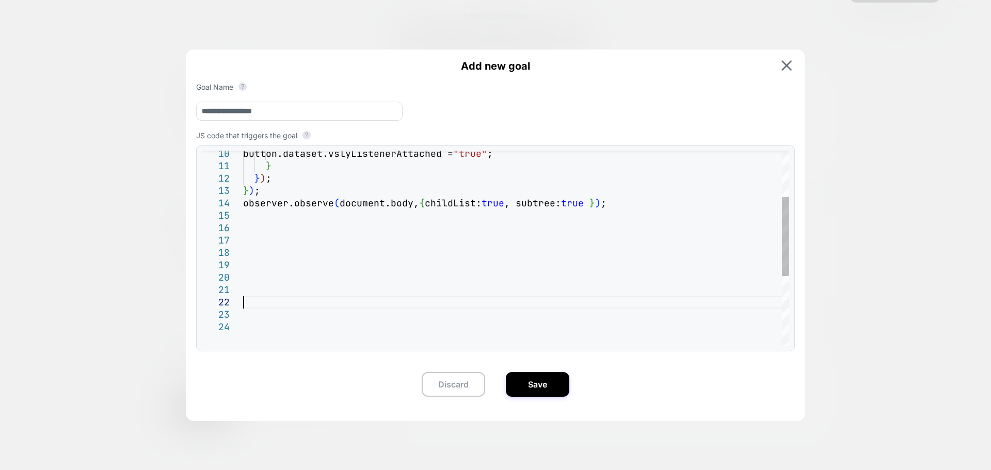
type textarea "**********"
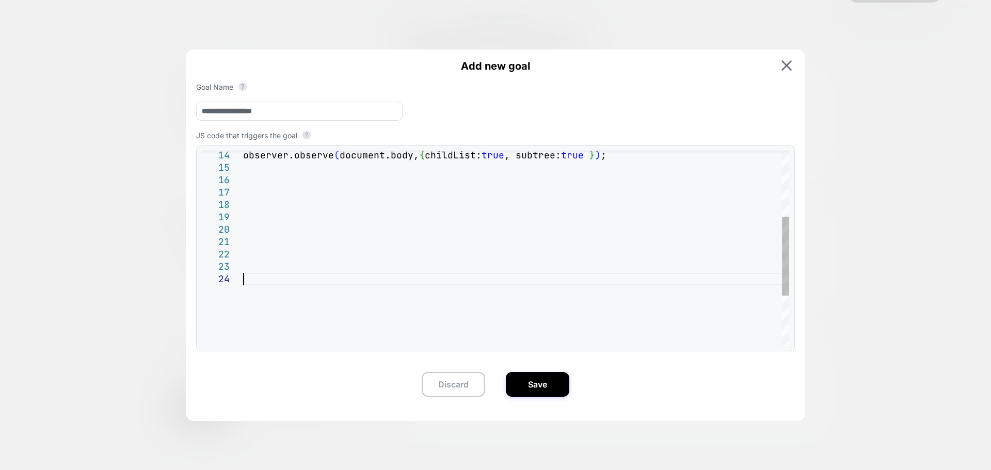
click at [633, 337] on div "observer.observe ( document.body, { childList: true , subtree: true } ) ;" at bounding box center [516, 228] width 546 height 480
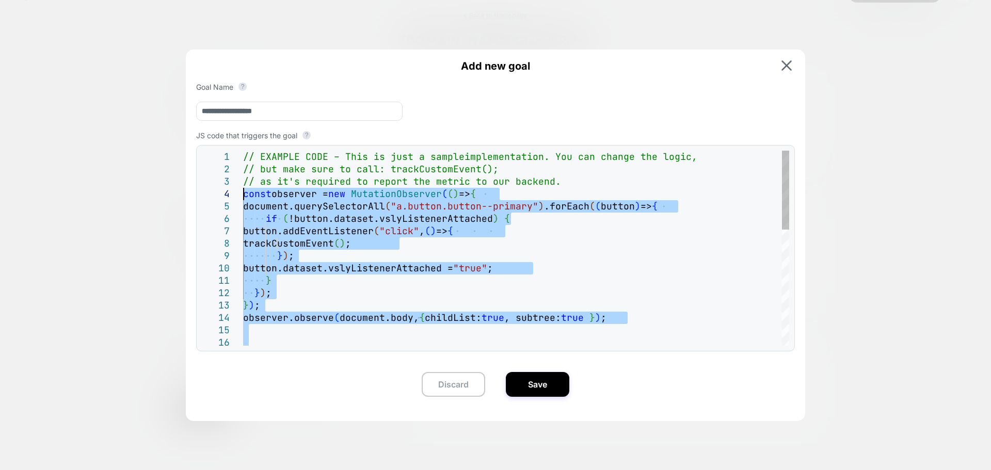
scroll to position [50, 0]
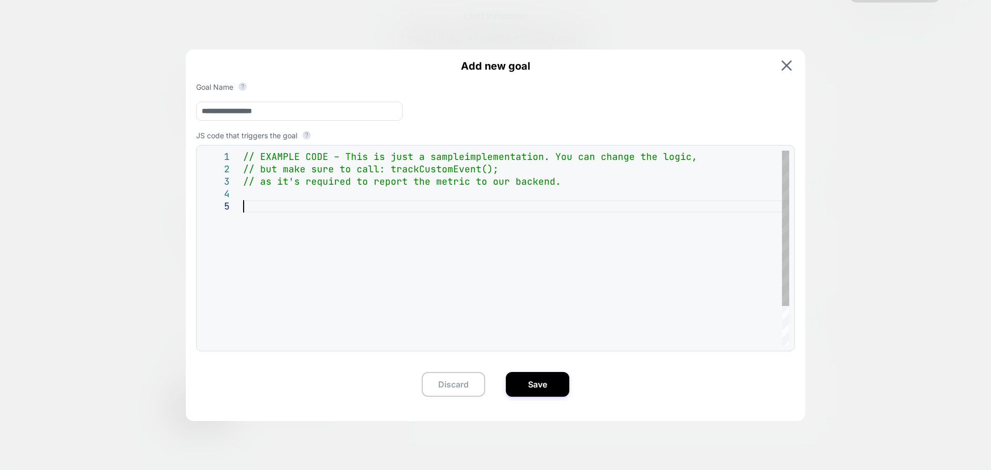
click at [290, 208] on div "// as it's required to report the metric to our ba ckend. // but make sure to c…" at bounding box center [516, 273] width 546 height 245
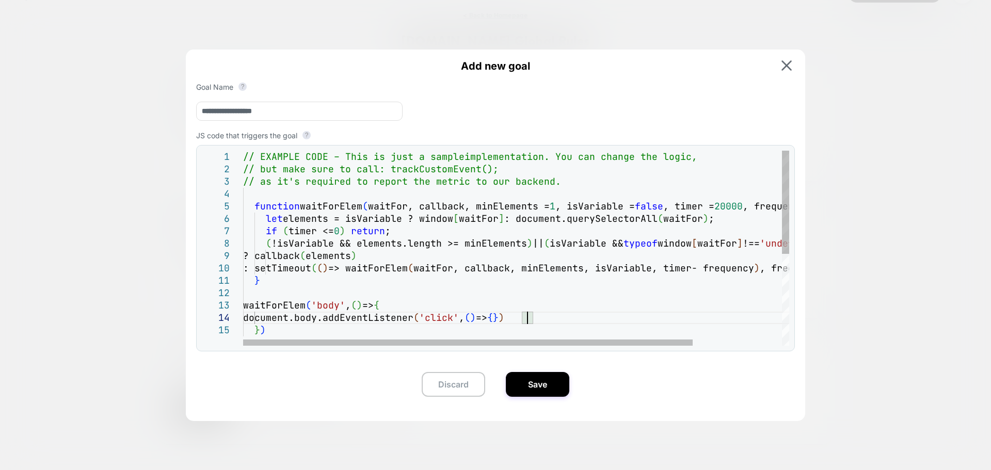
scroll to position [50, 33]
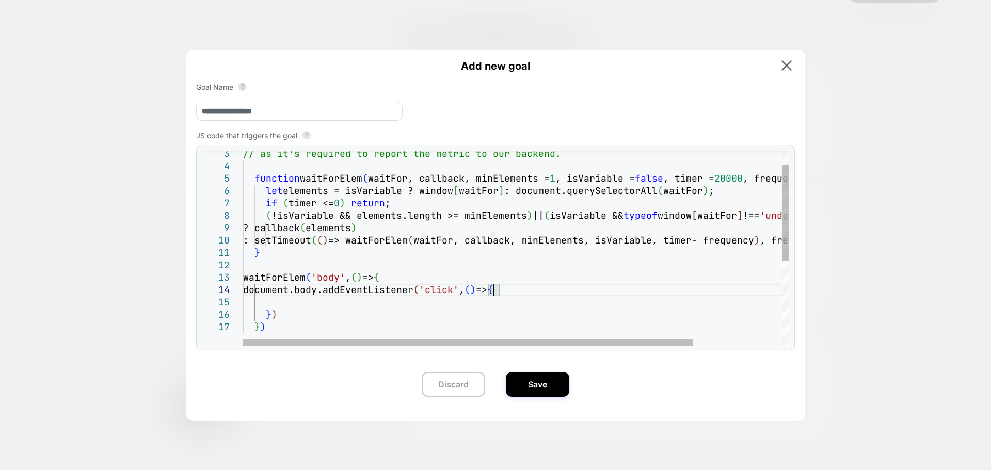
click at [493, 291] on div "function waitForElem ( waitFor, callback, minElements = 1 , isVariable = false …" at bounding box center [570, 319] width 654 height 393
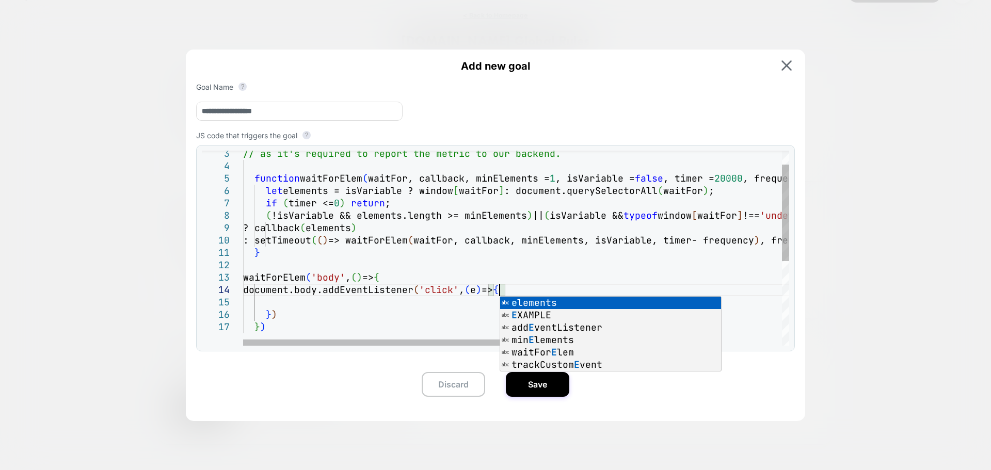
scroll to position [49, 256]
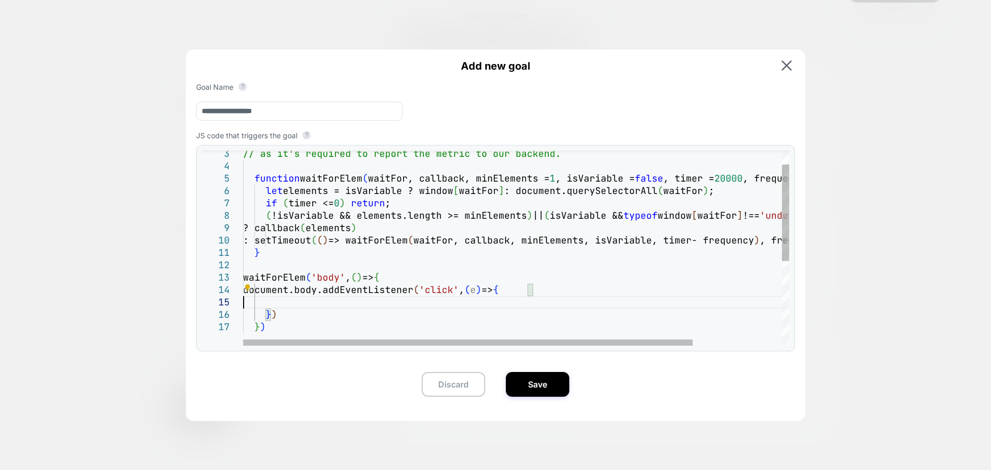
click at [441, 304] on div "function waitForElem ( waitFor, callback, minElements = 1 , isVariable = false …" at bounding box center [570, 319] width 654 height 393
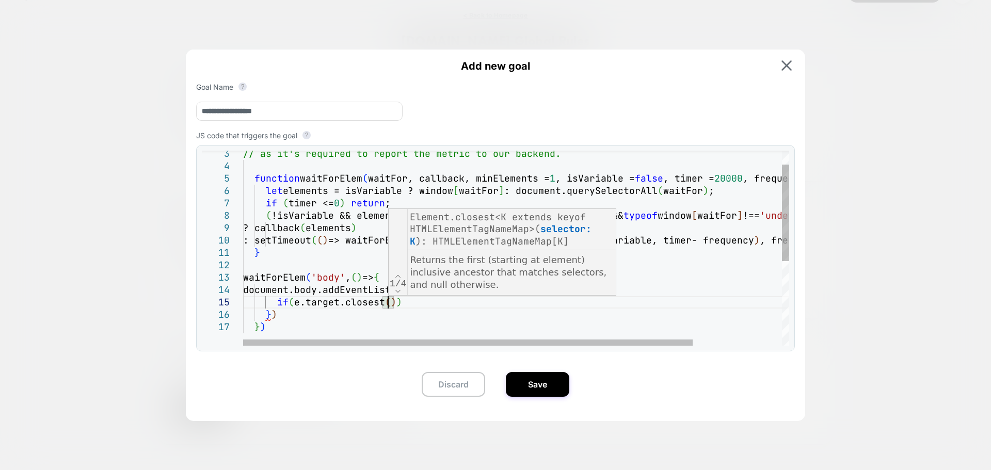
scroll to position [50, 150]
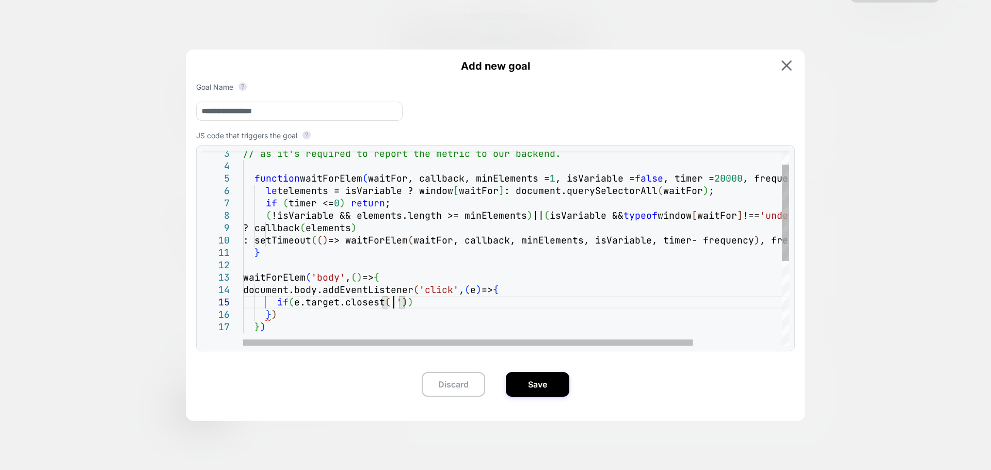
click at [393, 302] on div "function waitForElem ( waitFor, callback, minElements = 1 , isVariable = false …" at bounding box center [570, 319] width 654 height 393
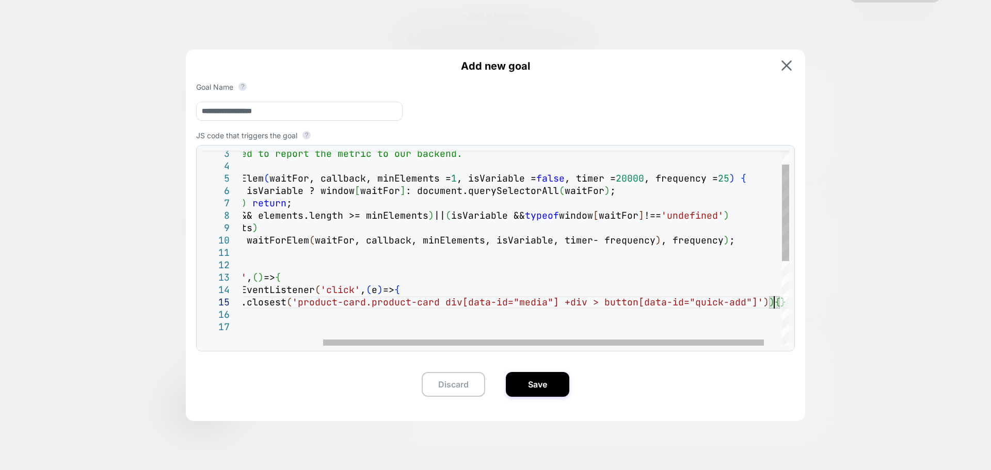
scroll to position [62, 44]
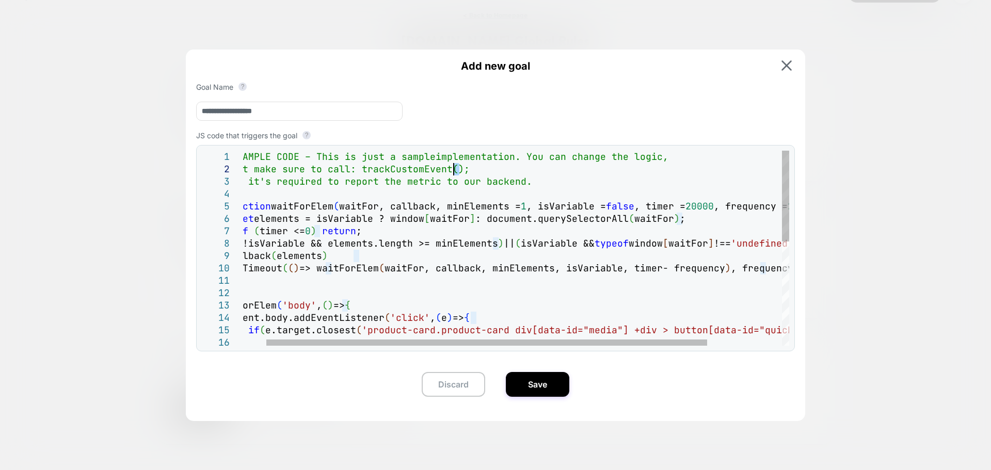
drag, startPoint x: 460, startPoint y: 171, endPoint x: 470, endPoint y: 173, distance: 10.6
click at [458, 171] on div "function waitForElem ( waitFor, callback, minElements = 1 , isVariable = false …" at bounding box center [547, 360] width 667 height 418
drag, startPoint x: 475, startPoint y: 172, endPoint x: 359, endPoint y: 166, distance: 116.3
click at [359, 166] on div "function waitForElem ( waitFor, callback, minElements = 1 , isVariable = false …" at bounding box center [547, 360] width 667 height 418
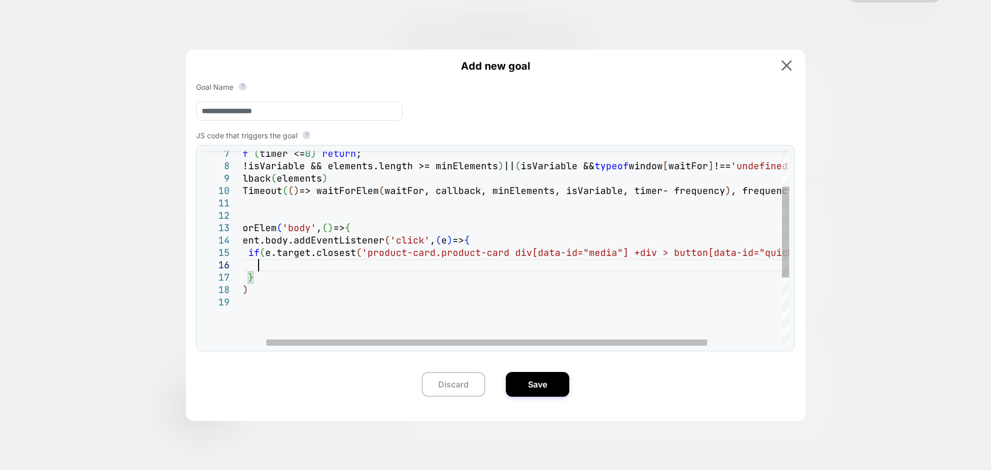
click at [457, 268] on div "if ( e.target.closest ( 'product-card.product-card div[data-id="media"] + div >…" at bounding box center [547, 282] width 667 height 418
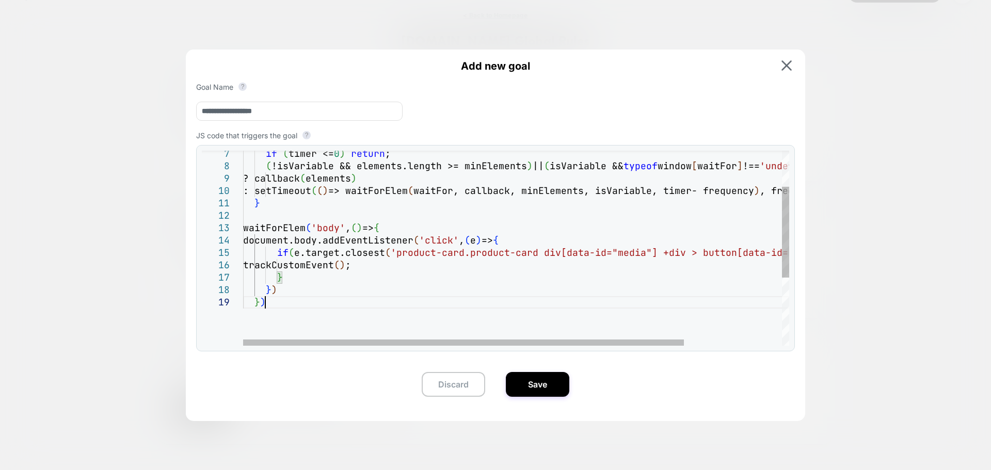
click at [467, 309] on div "if ( e.target.closest ( 'product-card.product-card div[data-id="media"] + div >…" at bounding box center [576, 282] width 667 height 418
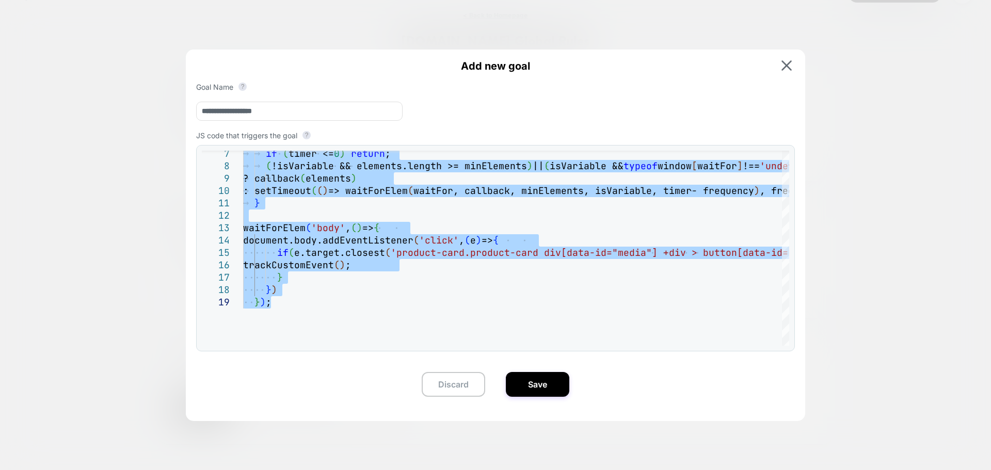
type textarea "**********"
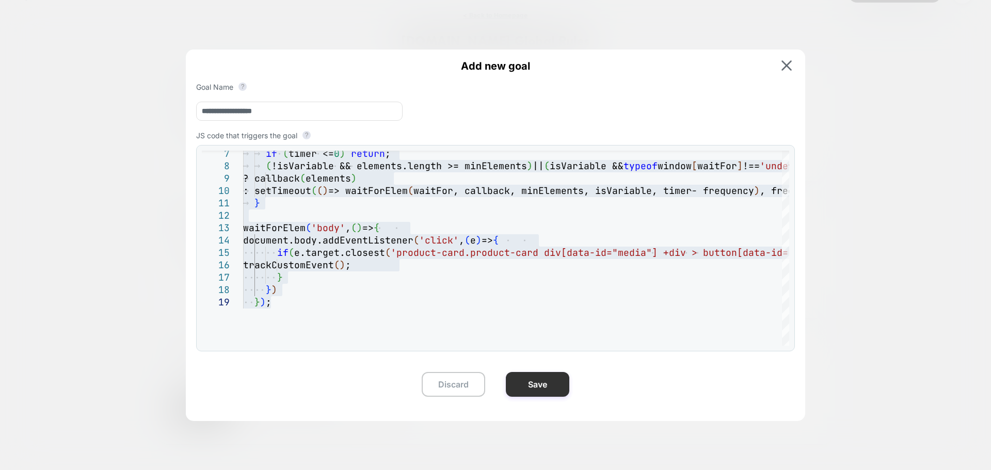
click at [538, 385] on button "Save" at bounding box center [537, 384] width 63 height 25
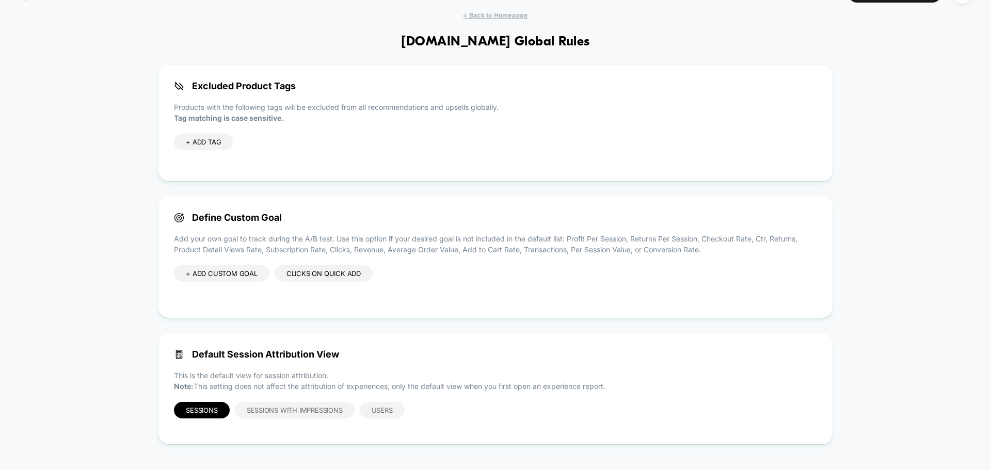
click at [309, 273] on div "Clicks on Quick add" at bounding box center [323, 273] width 98 height 17
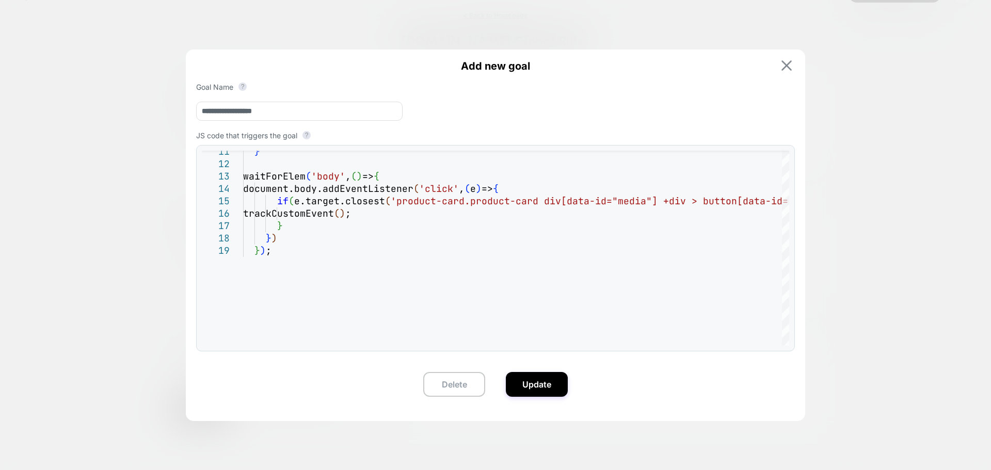
click at [782, 67] on img at bounding box center [786, 65] width 10 height 10
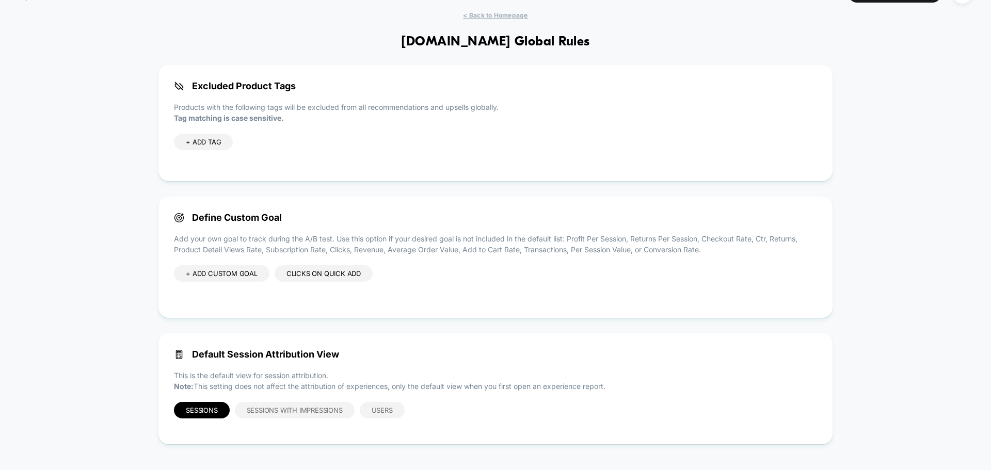
click at [222, 274] on div "+ ADD CUSTOM GOAL" at bounding box center [221, 273] width 95 height 17
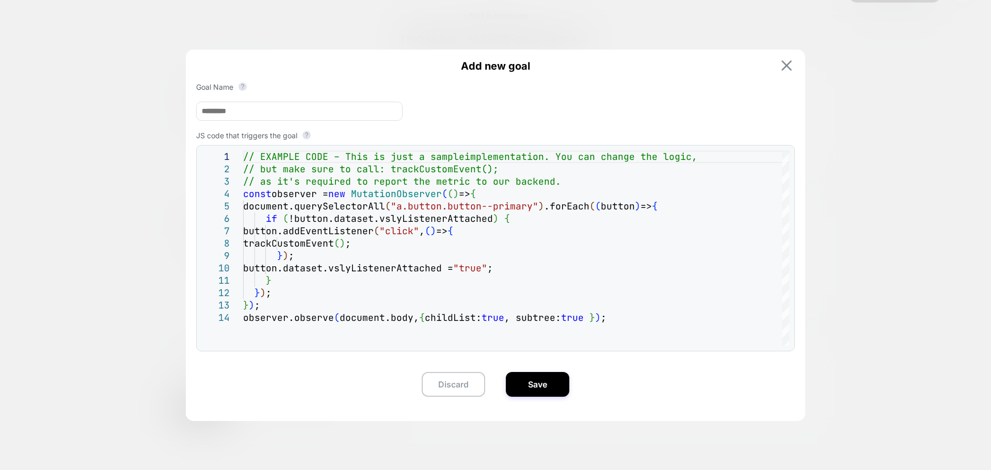
click at [788, 60] on button at bounding box center [786, 65] width 17 height 11
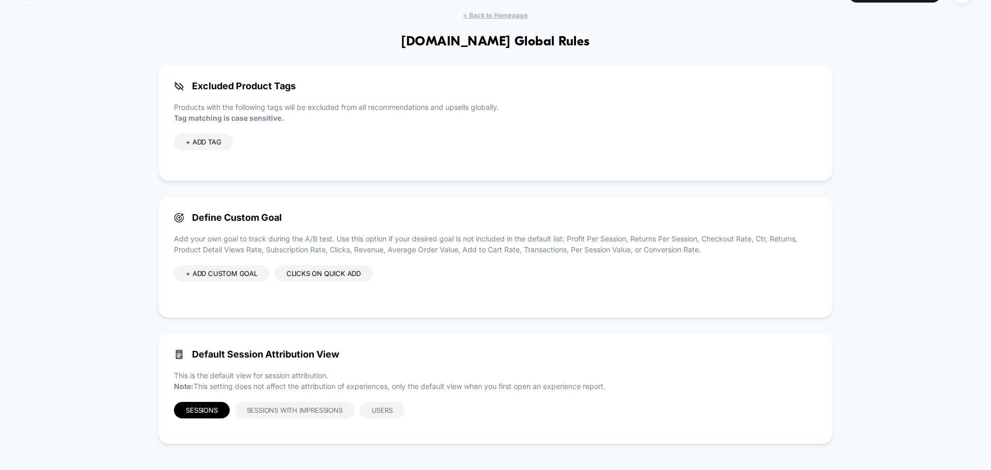
click at [339, 278] on div "Clicks on Quick add" at bounding box center [323, 273] width 98 height 17
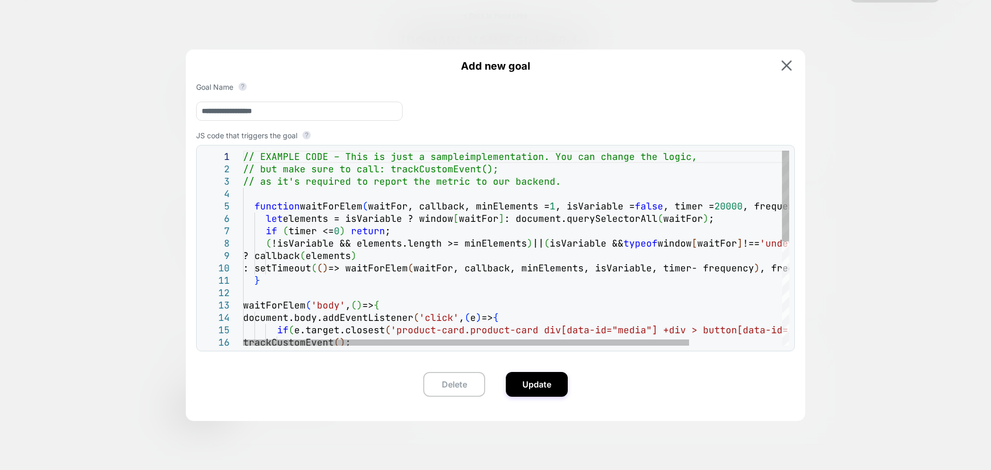
scroll to position [0, 529]
click at [535, 293] on div "// EXAMPLE CODE – This is just a sample implementation. You can change the logi…" at bounding box center [572, 360] width 659 height 418
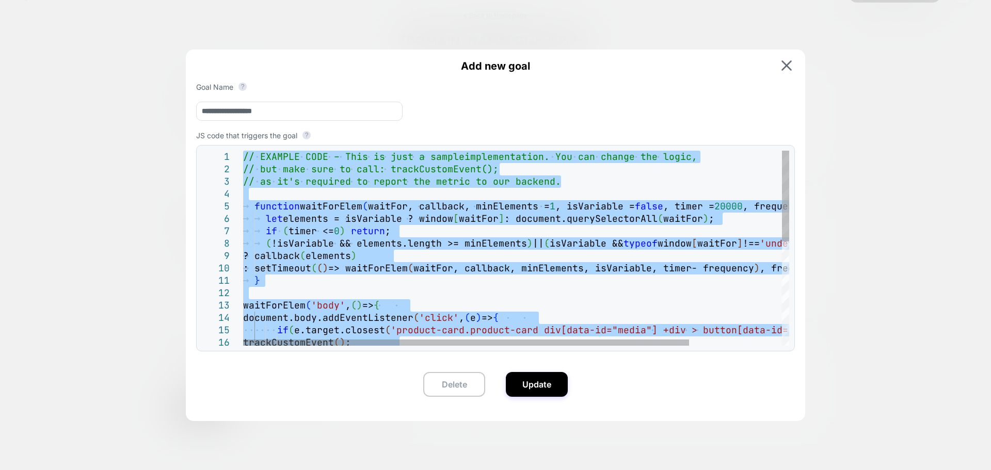
click at [507, 154] on div "// EXAMPLE CODE – This is just a sample implementation. You can change the logi…" at bounding box center [572, 360] width 659 height 418
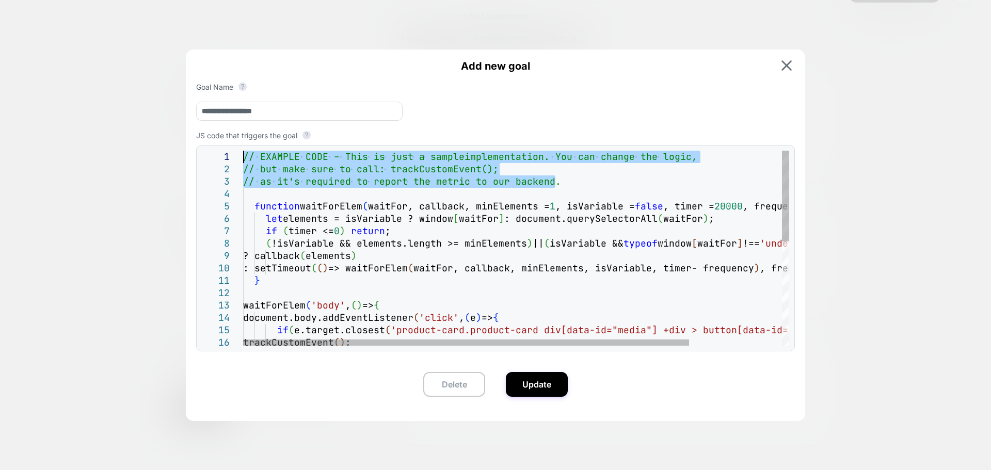
drag, startPoint x: 560, startPoint y: 186, endPoint x: 170, endPoint y: 137, distance: 393.6
click at [243, 151] on div "// EXAMPLE CODE – This is just a sample implementation. You can change the logi…" at bounding box center [572, 360] width 659 height 418
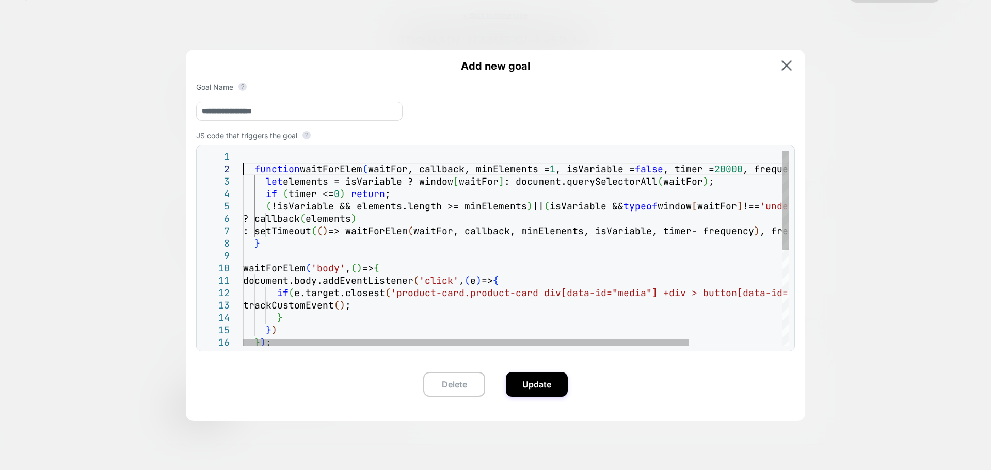
type textarea "**********"
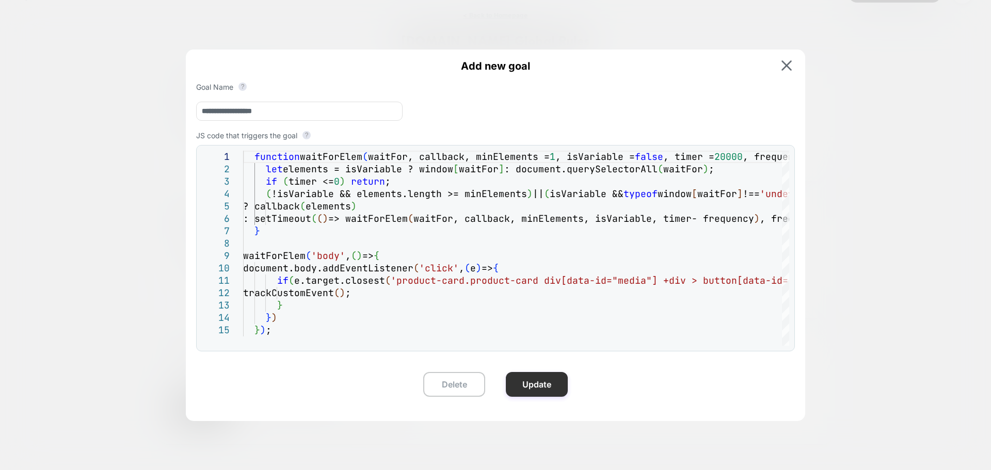
click at [524, 383] on button "Update" at bounding box center [537, 384] width 62 height 25
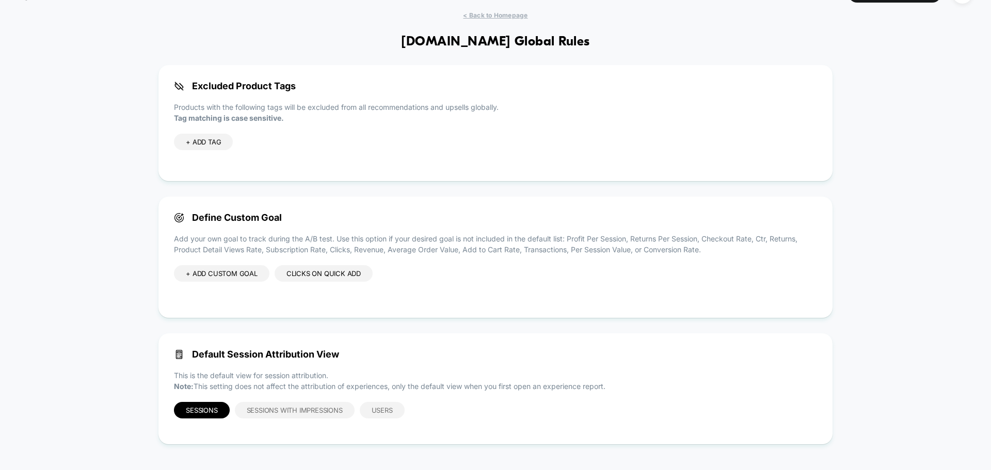
click at [196, 274] on div "+ ADD CUSTOM GOAL" at bounding box center [221, 273] width 95 height 17
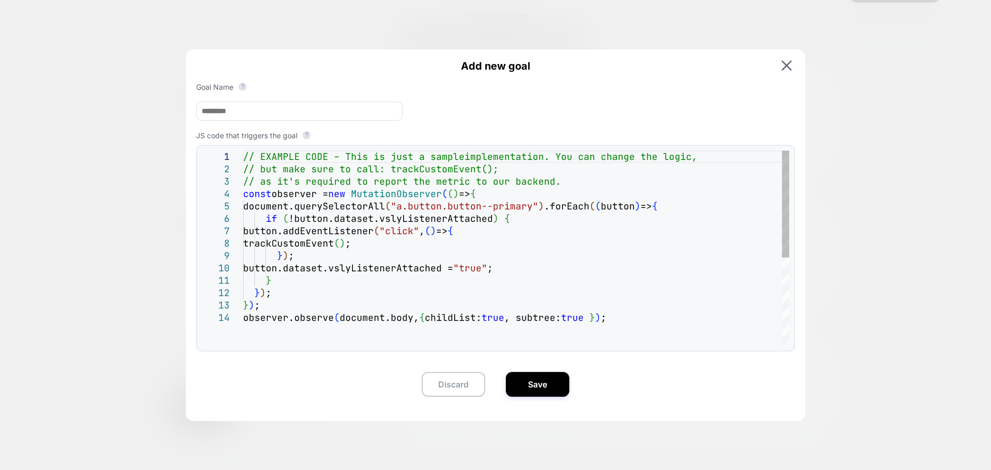
scroll to position [0, 0]
click at [454, 285] on div "// EXAMPLE CODE – This is just a sample implementation. You can change the logi…" at bounding box center [516, 329] width 546 height 356
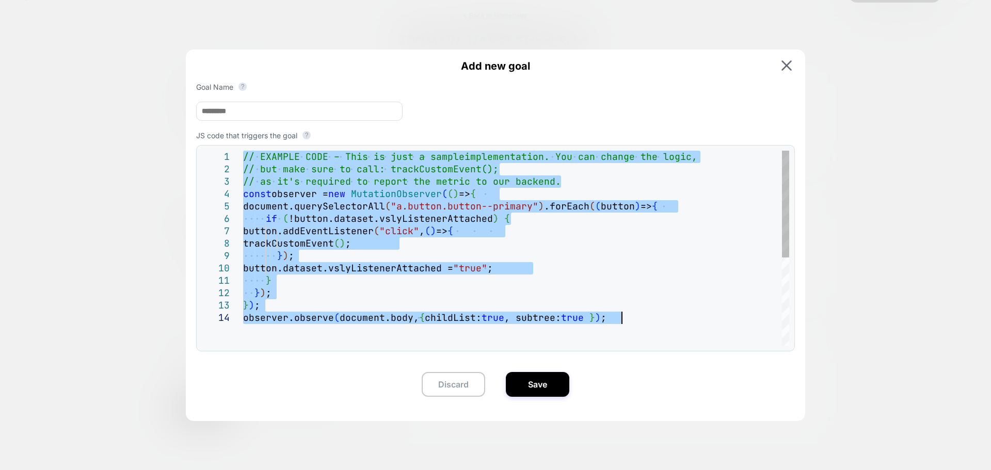
type textarea "**********"
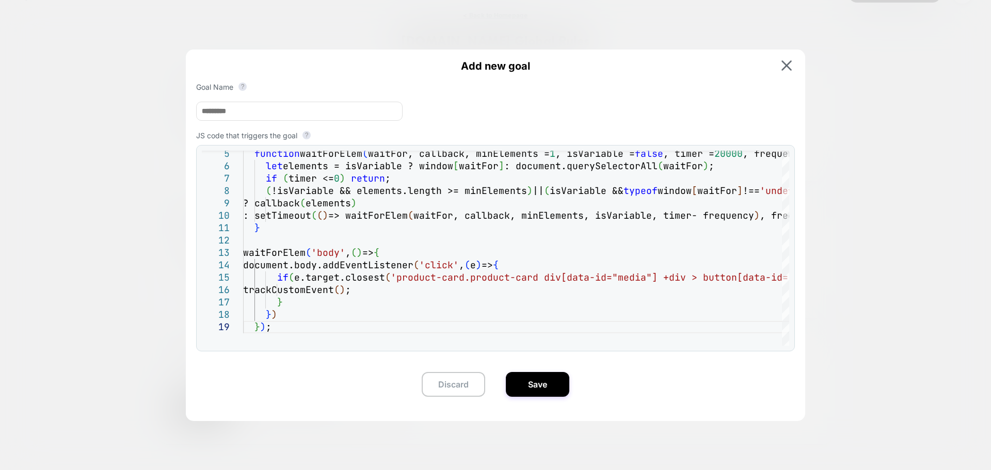
click at [325, 114] on input at bounding box center [299, 111] width 206 height 19
paste input
click at [319, 102] on input at bounding box center [299, 111] width 206 height 19
paste input
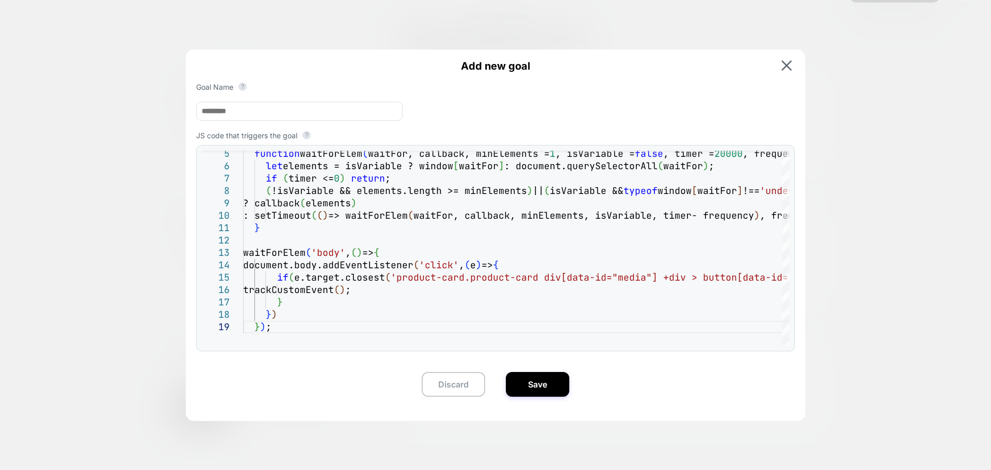
click at [319, 102] on input at bounding box center [299, 111] width 206 height 19
type input "**********"
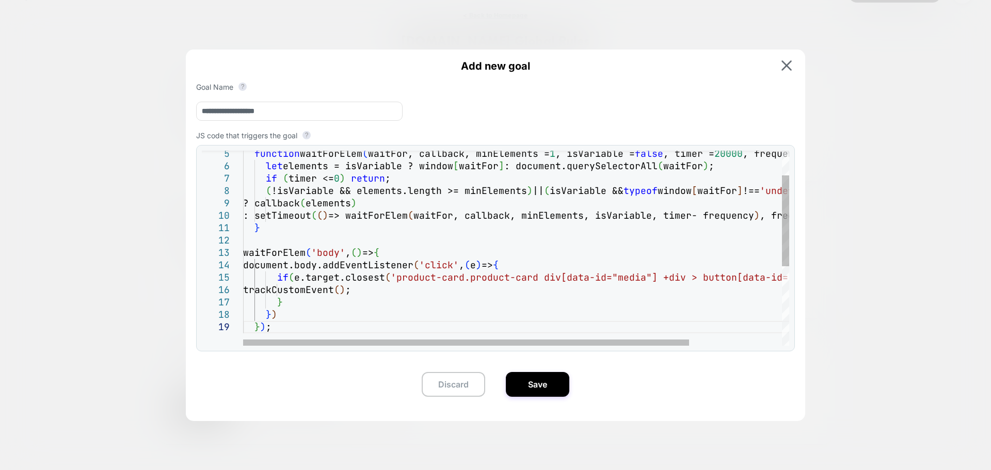
scroll to position [0, 27]
click at [392, 278] on div "function waitForElem ( waitFor, callback, minElements = 1 , isVariable = false …" at bounding box center [572, 307] width 659 height 418
click at [533, 318] on div "function waitForElem ( waitFor, callback, minElements = 1 , isVariable = false …" at bounding box center [572, 307] width 659 height 418
click at [394, 280] on div "function waitForElem ( waitFor, callback, minElements = 1 , isVariable = false …" at bounding box center [572, 307] width 659 height 418
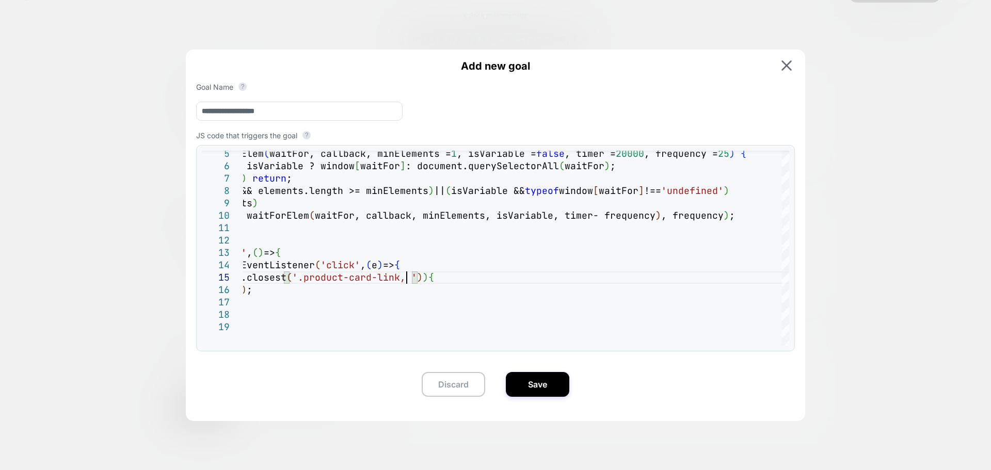
scroll to position [50, 262]
click at [407, 280] on div "function waitForElem ( waitFor, callback, minElements = 1 , isVariable = false …" at bounding box center [477, 307] width 667 height 418
type textarea "**********"
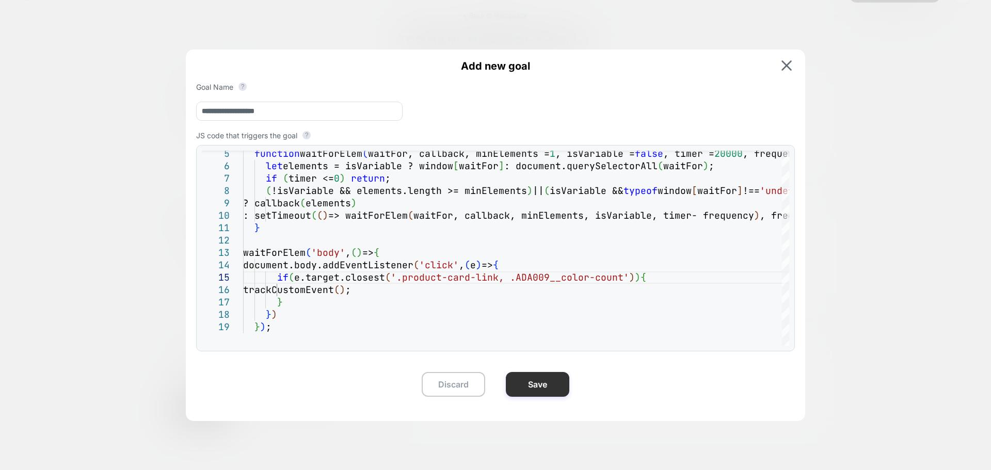
click at [524, 387] on button "Save" at bounding box center [537, 384] width 63 height 25
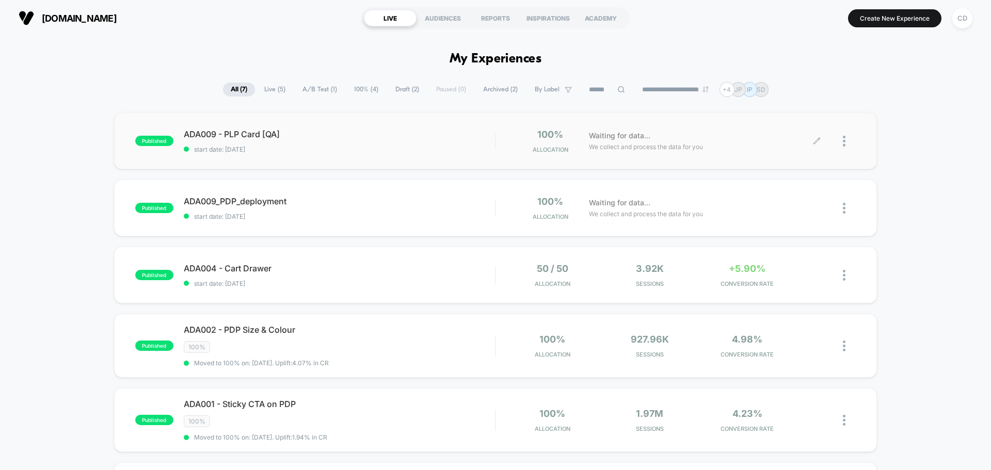
click at [816, 139] on icon at bounding box center [817, 141] width 8 height 8
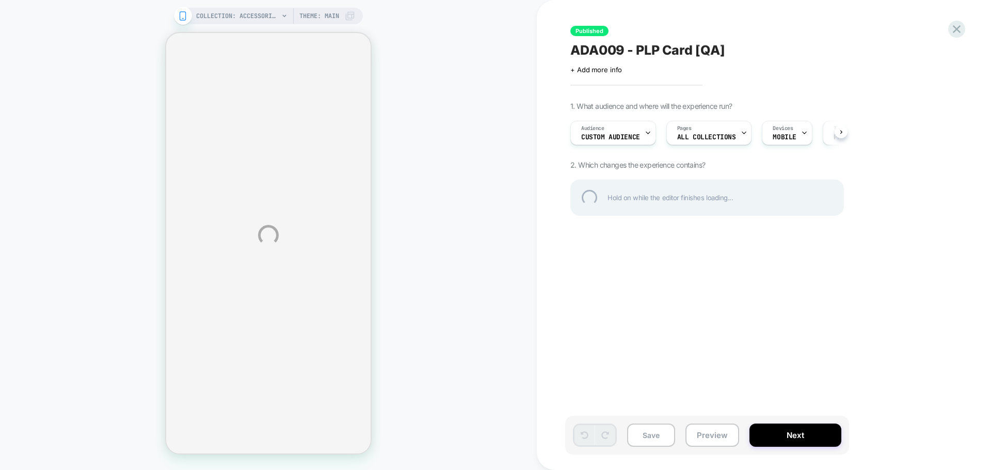
select select "**********"
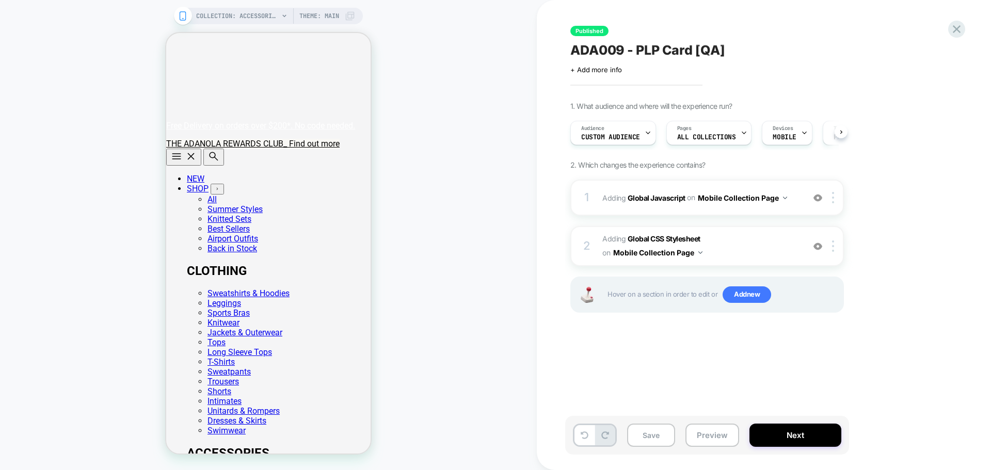
scroll to position [0, 1]
click at [801, 438] on button "Next" at bounding box center [795, 435] width 92 height 23
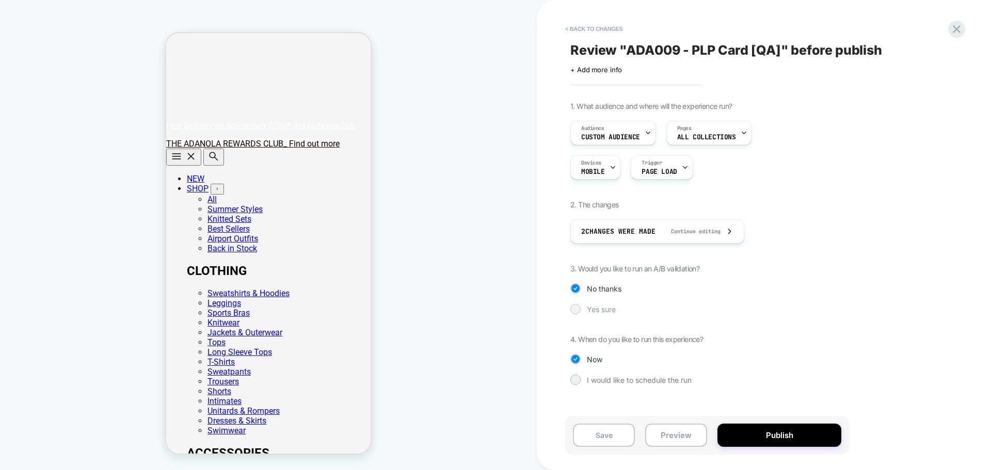
click at [578, 312] on div at bounding box center [575, 309] width 8 height 8
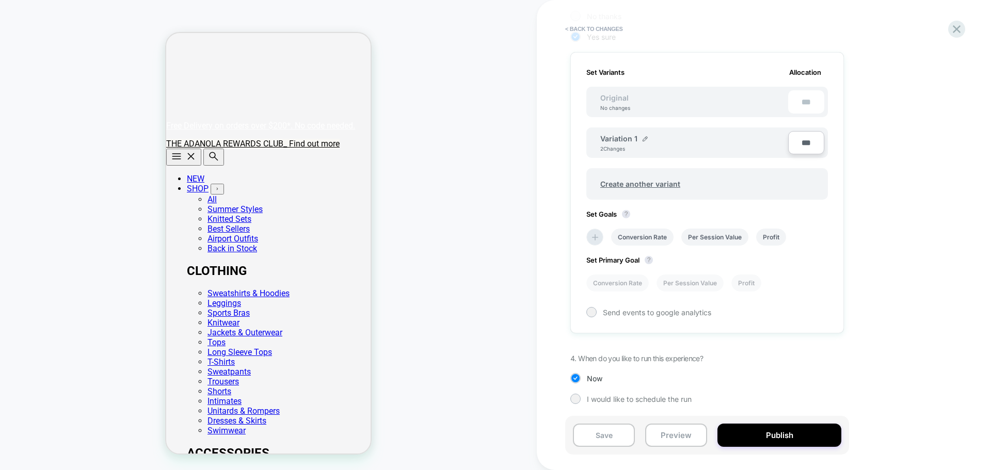
scroll to position [273, 0]
type input "***"
type input "**"
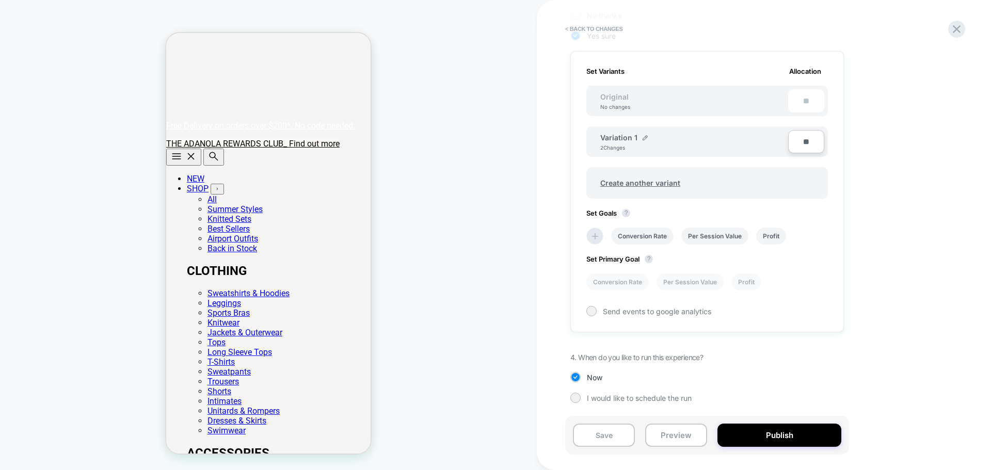
type input "***"
type input "**"
type input "***"
click at [868, 191] on div "1. What audience and where will the experience run? Audience Custom Audience Pa…" at bounding box center [758, 123] width 377 height 590
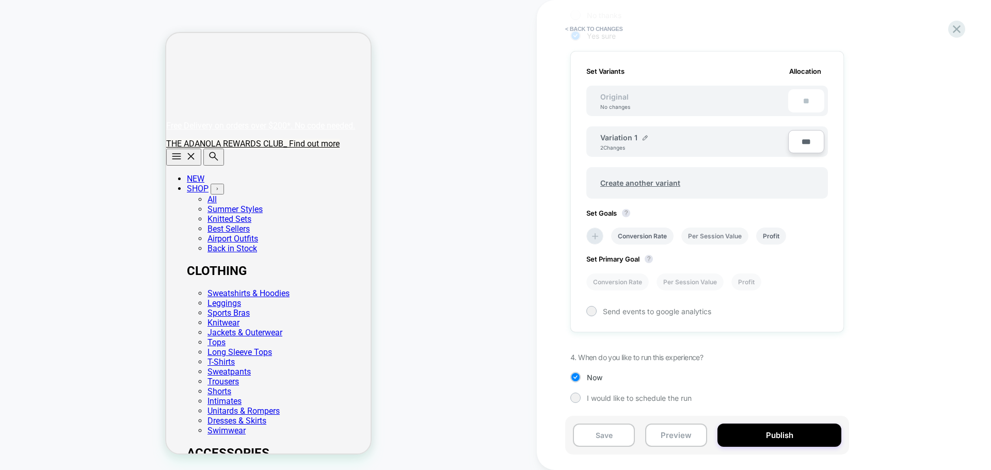
click at [700, 239] on li "Per Session Value" at bounding box center [714, 236] width 67 height 17
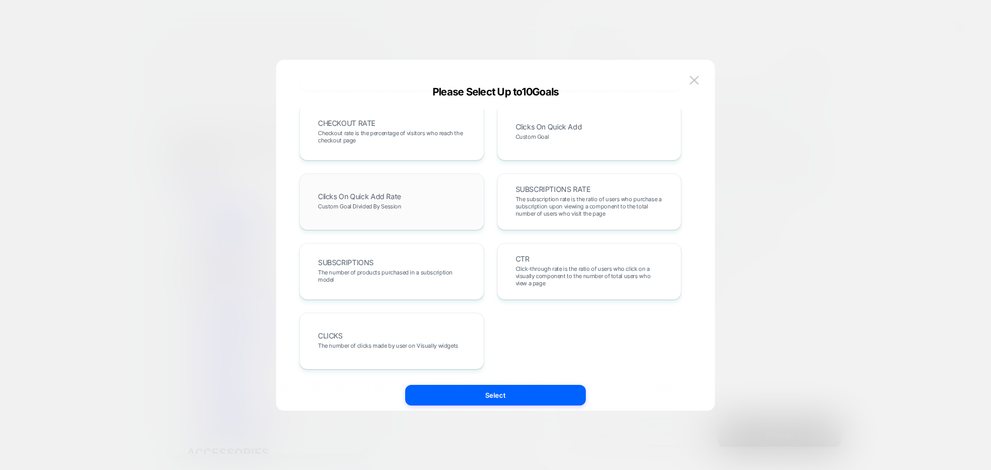
scroll to position [0, 0]
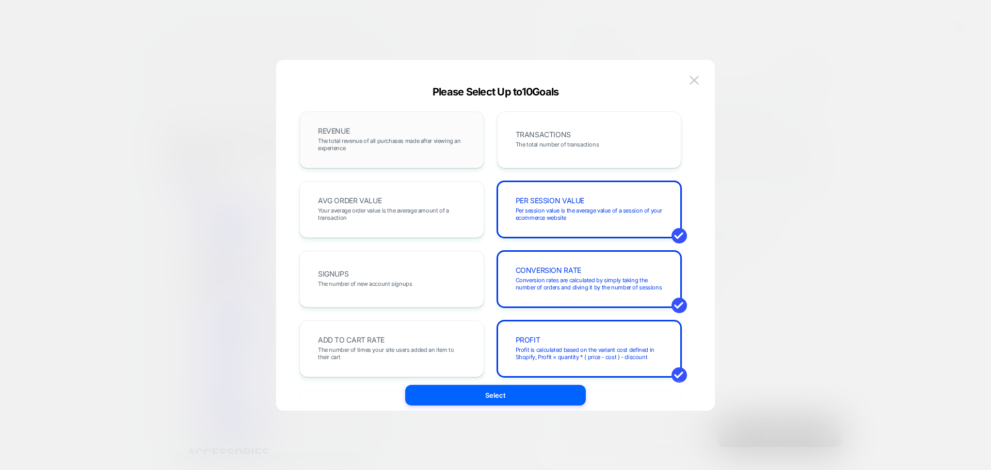
click at [416, 143] on span "The total revenue of all purchases made after viewing an experience" at bounding box center [392, 144] width 148 height 14
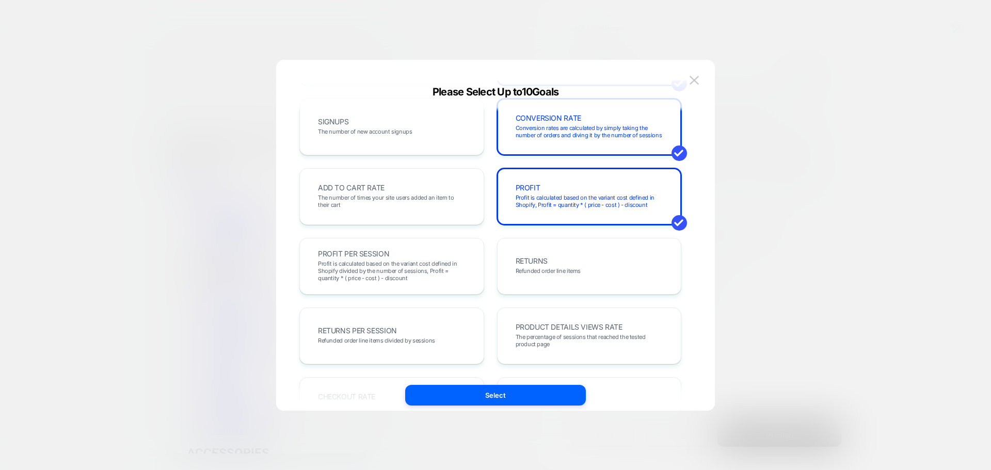
scroll to position [361, 0]
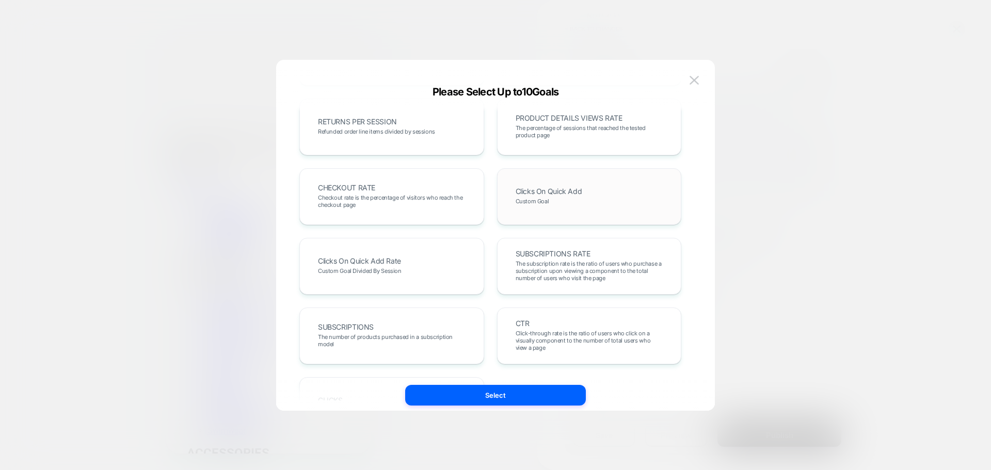
click at [583, 202] on div "Clicks On Quick Add Custom Goal" at bounding box center [589, 196] width 163 height 35
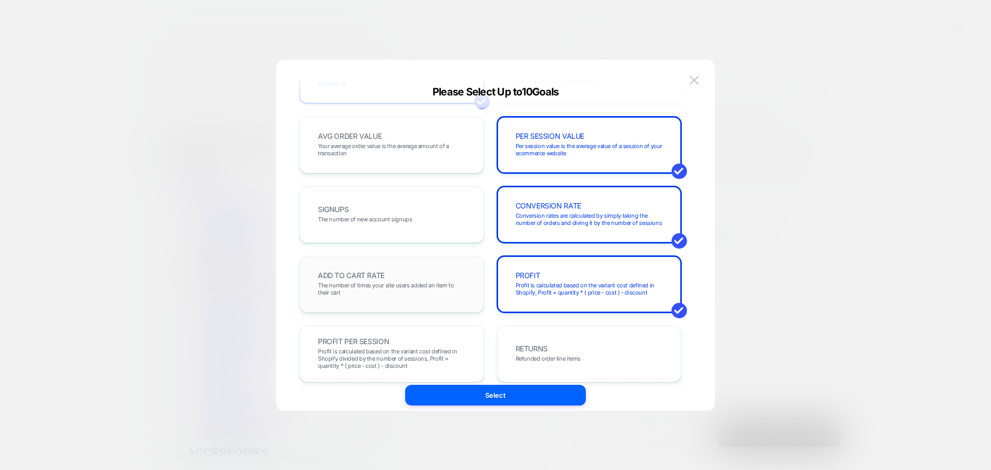
scroll to position [0, 0]
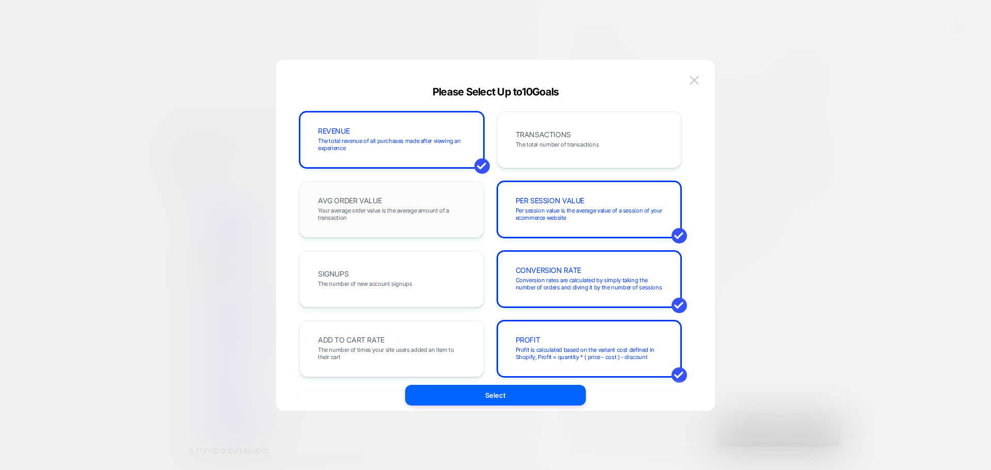
click at [410, 215] on span "Your average order value is the average amount of a transaction" at bounding box center [392, 214] width 148 height 14
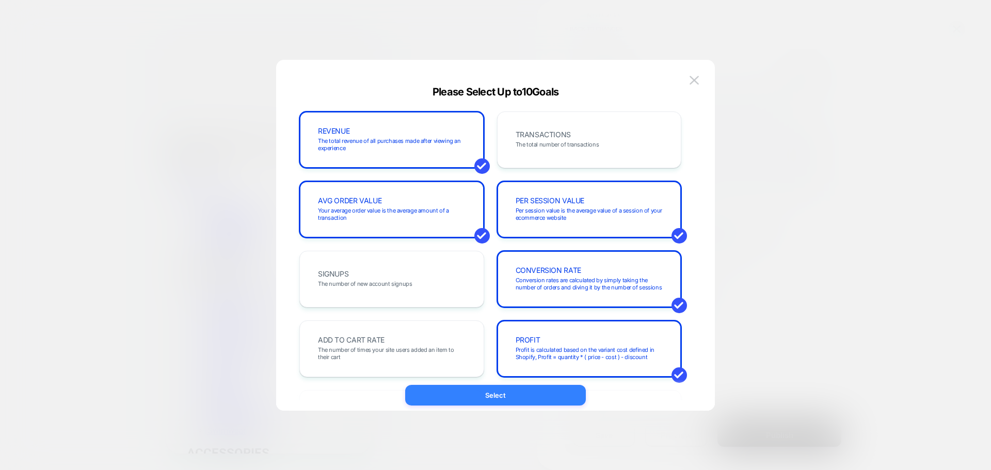
click at [514, 389] on button "Select" at bounding box center [495, 395] width 181 height 21
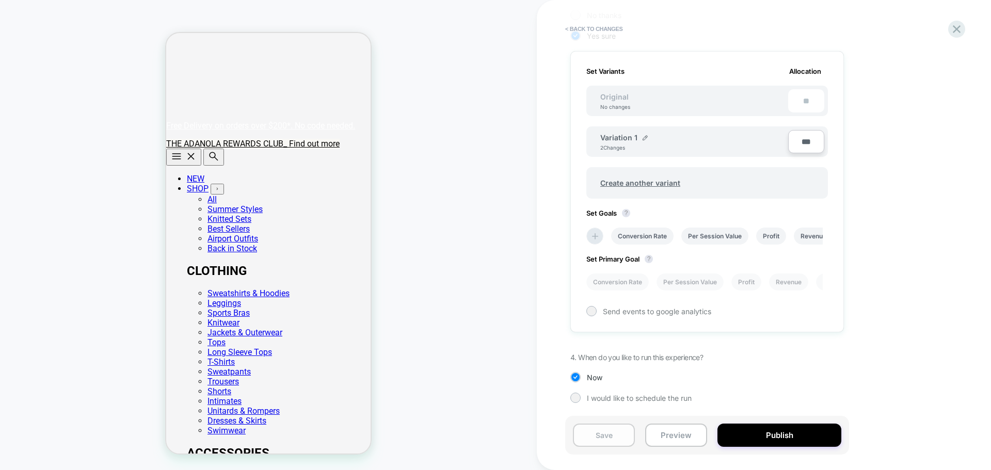
click at [609, 439] on button "Save" at bounding box center [604, 435] width 62 height 23
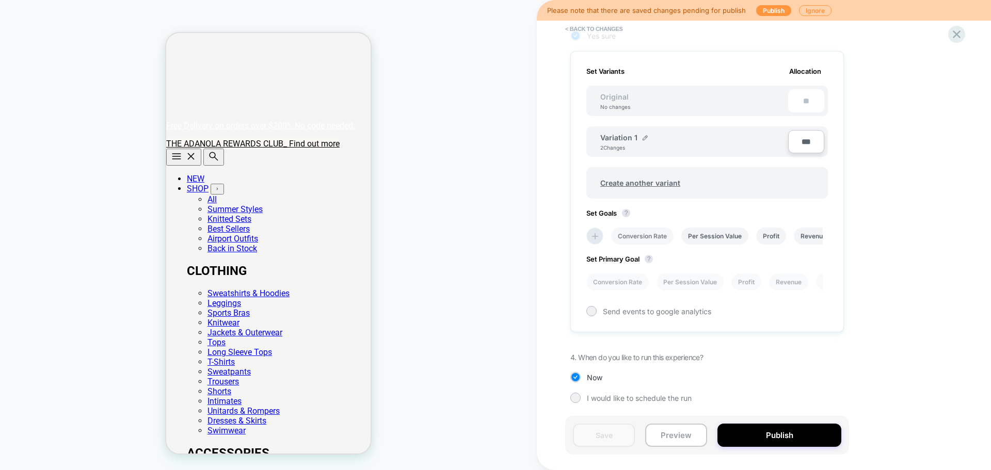
click at [663, 234] on li "Conversion Rate" at bounding box center [642, 236] width 62 height 17
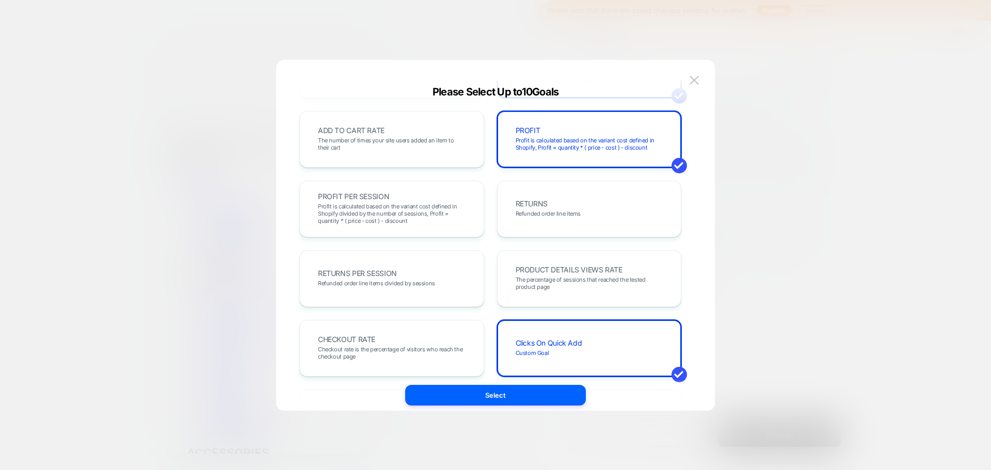
scroll to position [209, 0]
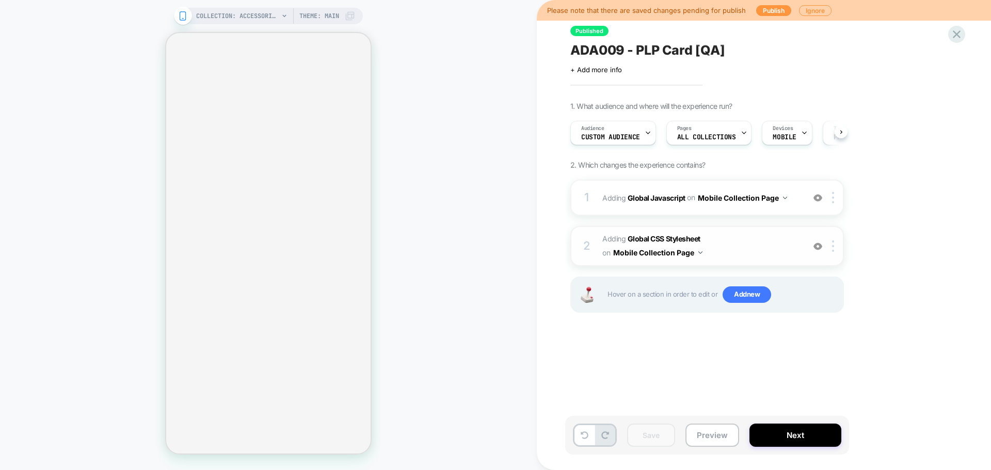
scroll to position [0, 1]
select select "**********"
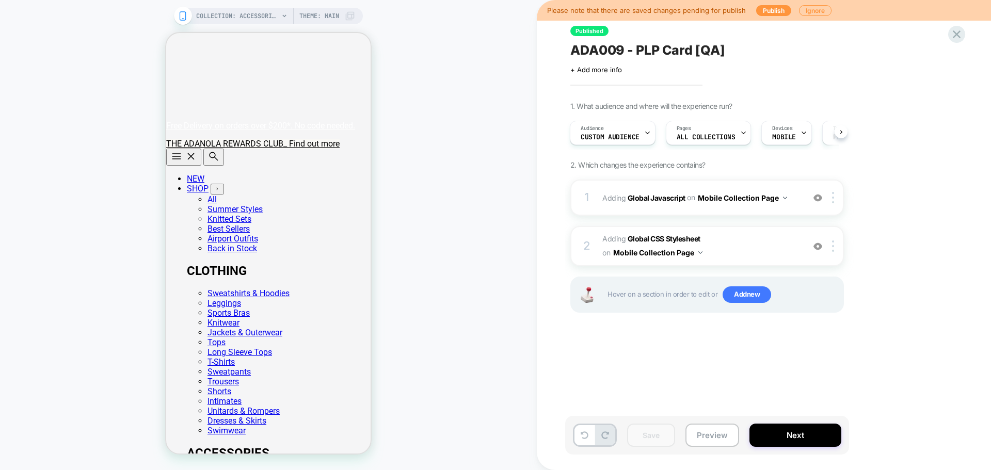
scroll to position [0, 0]
click at [791, 435] on button "Next" at bounding box center [795, 435] width 92 height 23
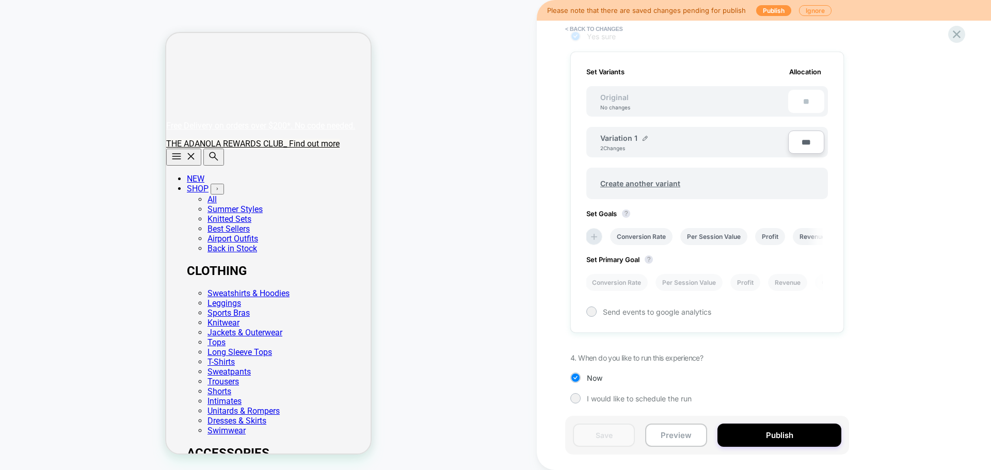
scroll to position [273, 0]
click at [711, 238] on li "Per Session Value" at bounding box center [713, 236] width 67 height 17
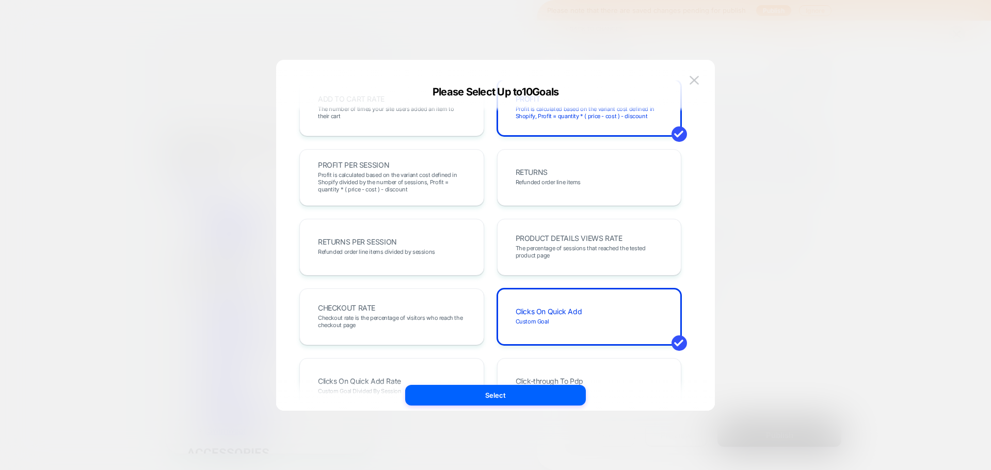
scroll to position [361, 0]
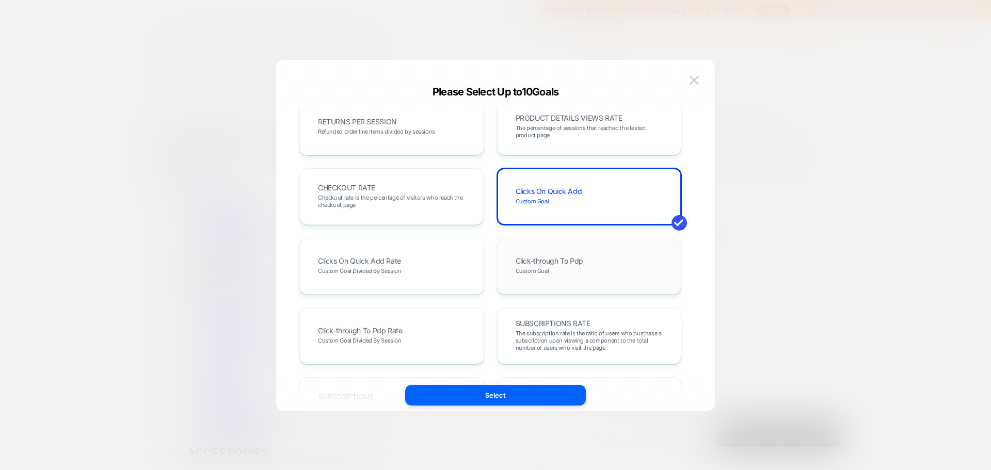
click at [587, 258] on div "Click-through To Pdp Custom Goal" at bounding box center [589, 266] width 163 height 35
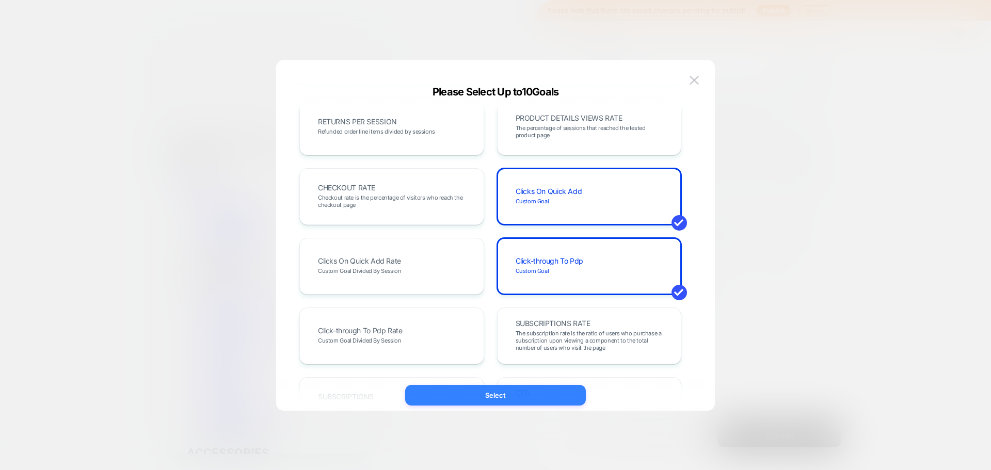
click at [511, 394] on button "Select" at bounding box center [495, 395] width 181 height 21
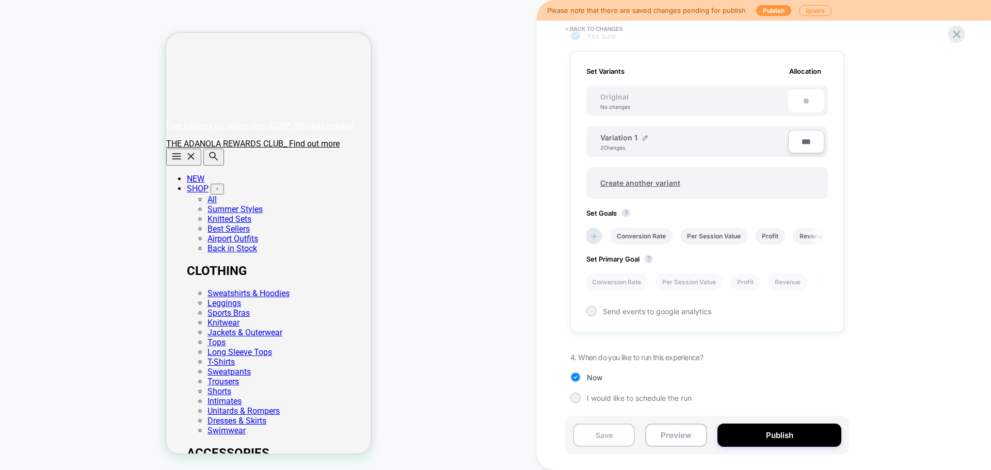
click at [606, 430] on button "Save" at bounding box center [604, 435] width 62 height 23
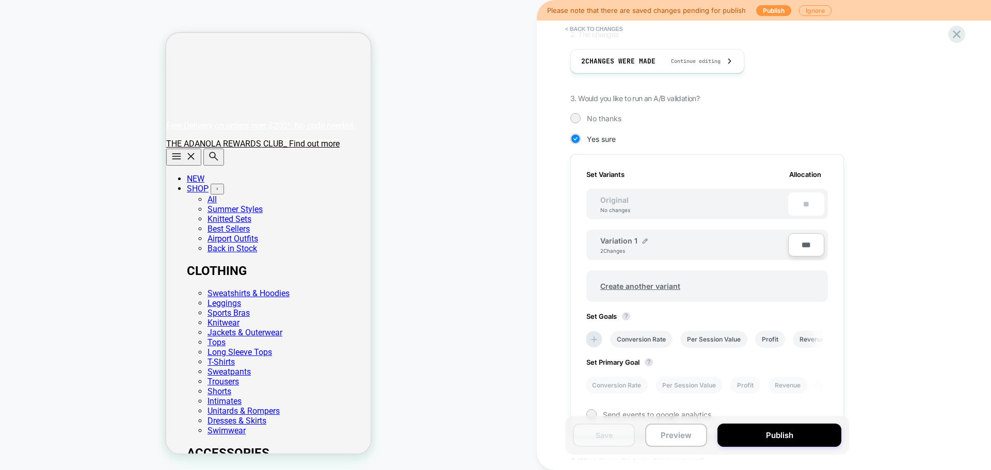
scroll to position [153, 0]
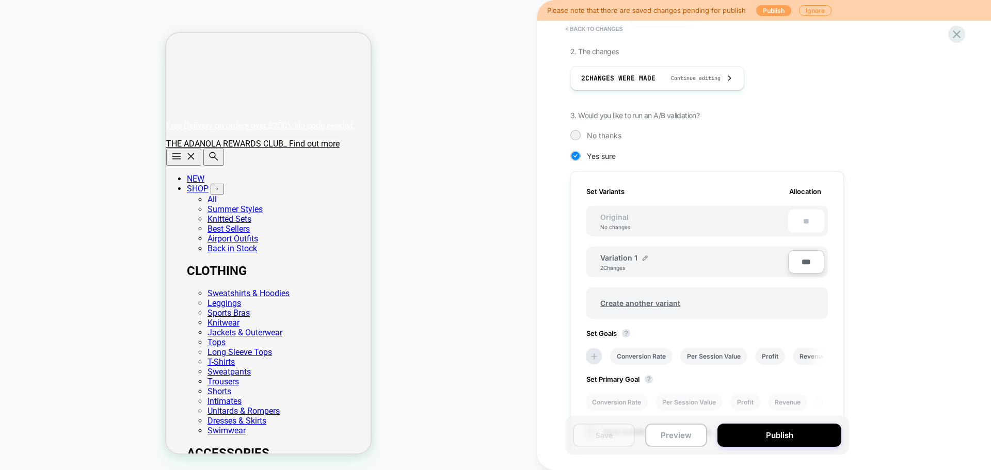
click at [770, 14] on button "Publish" at bounding box center [773, 10] width 35 height 11
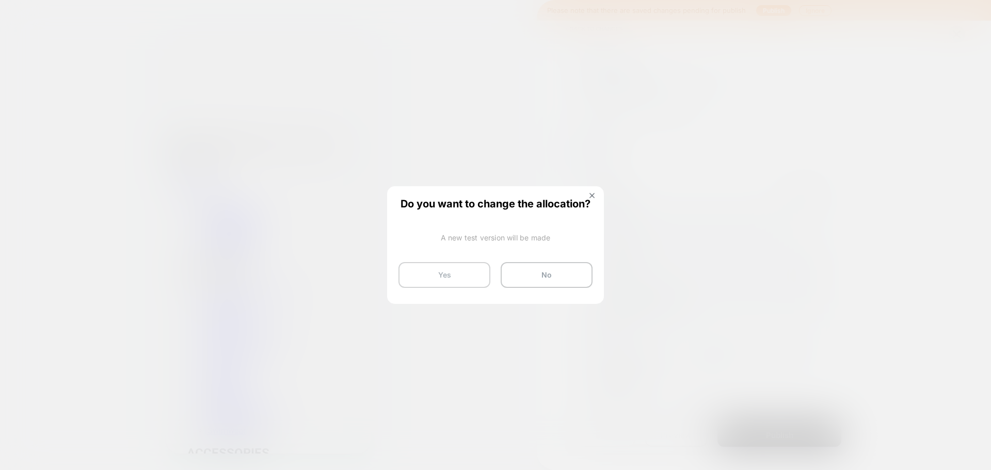
click at [449, 270] on button "Yes" at bounding box center [444, 275] width 92 height 26
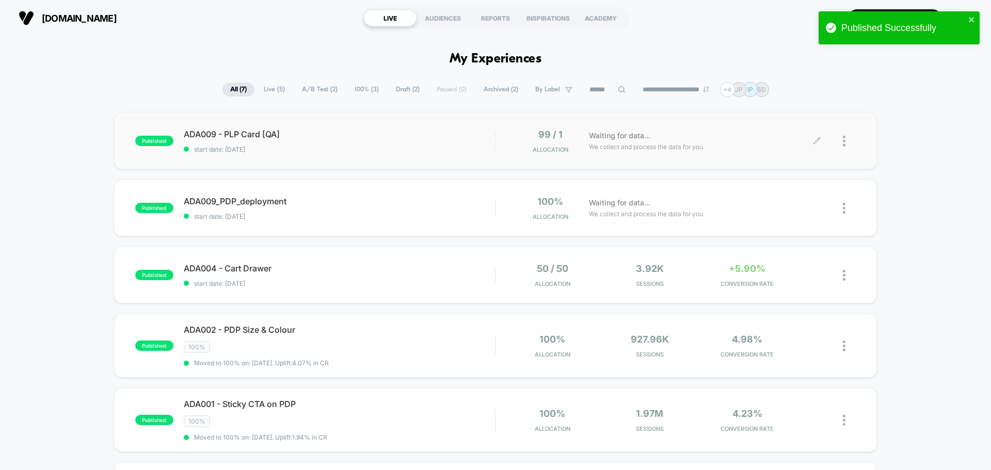
click at [814, 137] on icon at bounding box center [817, 141] width 8 height 8
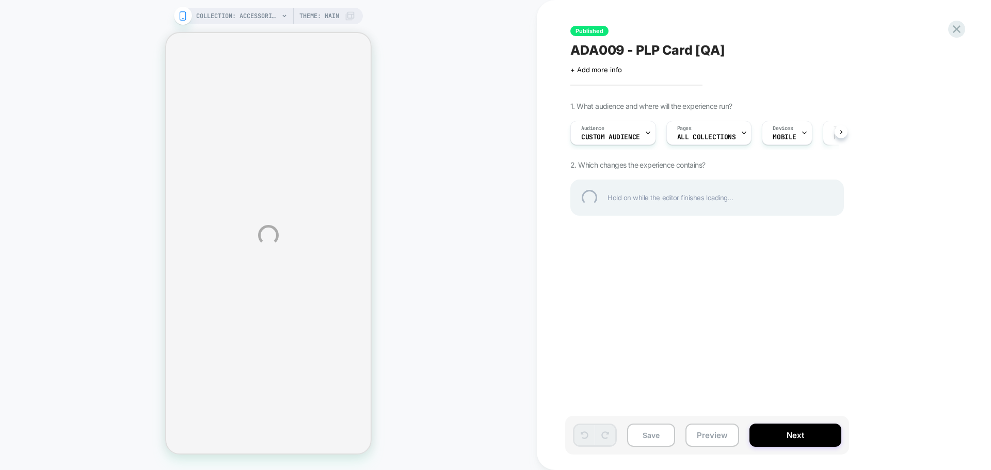
select select "**********"
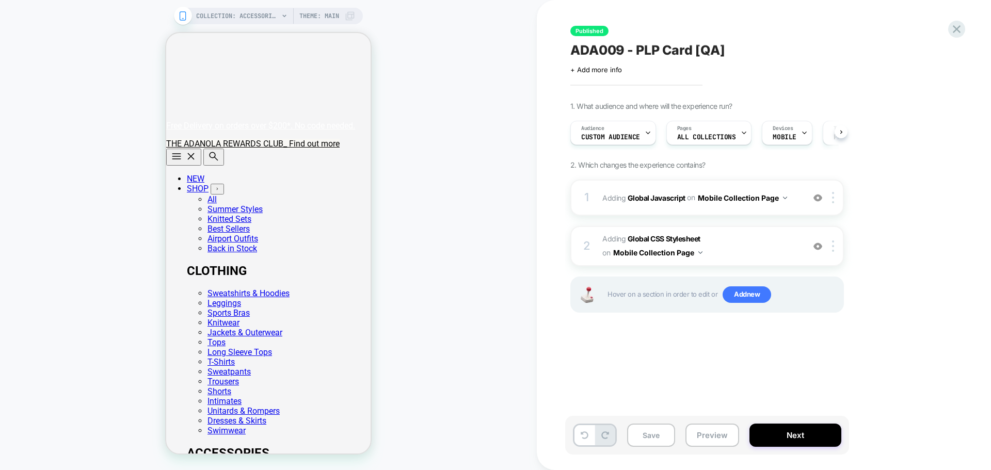
scroll to position [0, 1]
click at [802, 435] on button "Next" at bounding box center [795, 435] width 92 height 23
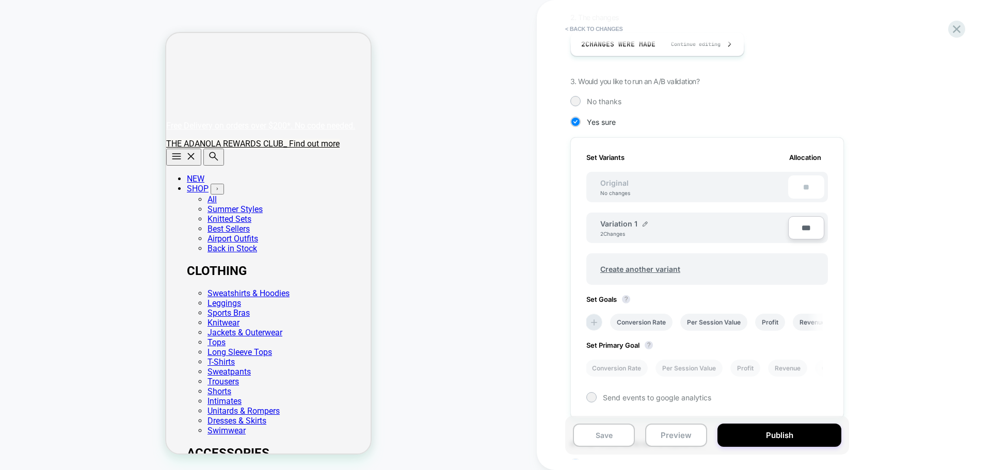
scroll to position [241, 0]
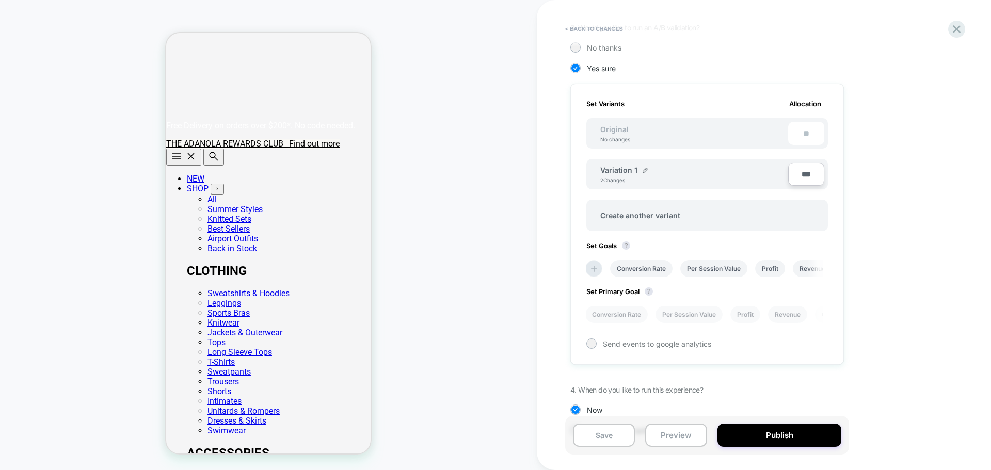
click at [807, 175] on input "***" at bounding box center [806, 174] width 36 height 23
type input "***"
type input "**"
type input "***"
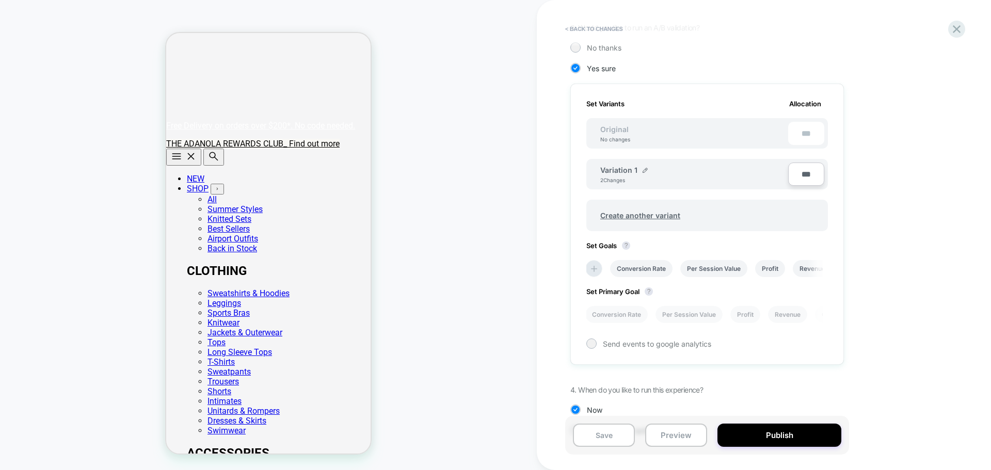
type input "**"
type input "****"
click at [599, 443] on button "Save" at bounding box center [604, 435] width 62 height 23
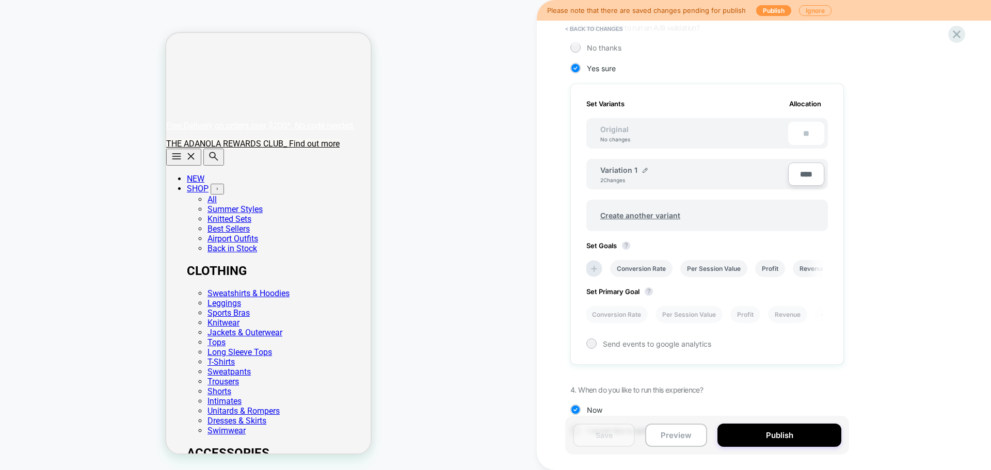
scroll to position [0, 0]
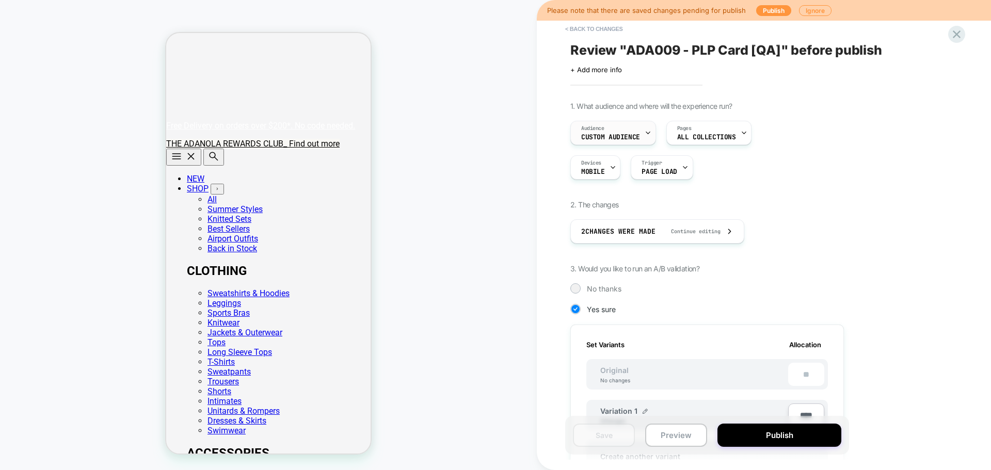
click at [598, 135] on span "Custom Audience" at bounding box center [610, 137] width 59 height 7
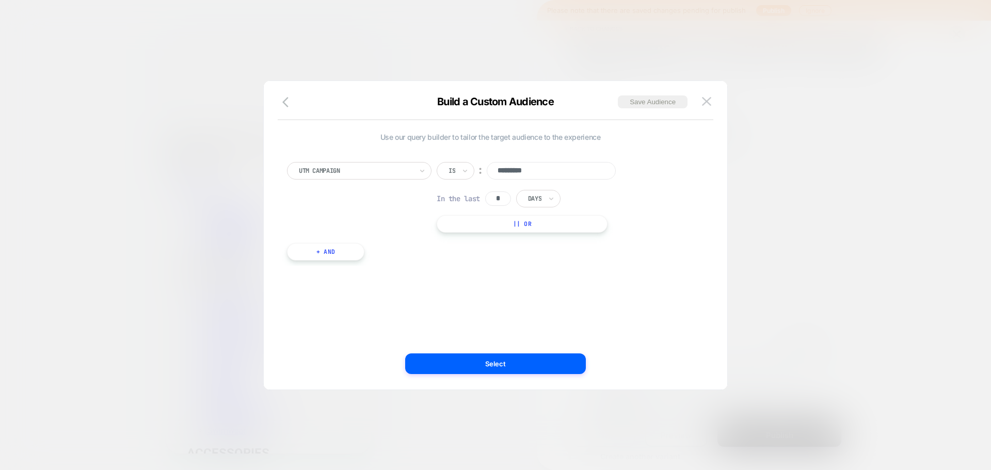
click at [708, 101] on img at bounding box center [706, 101] width 9 height 9
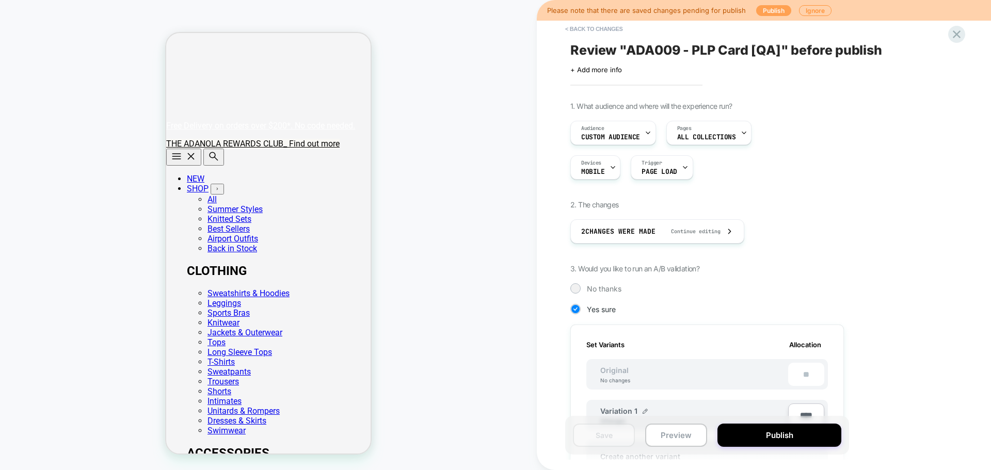
click at [768, 14] on button "Publish" at bounding box center [773, 10] width 35 height 11
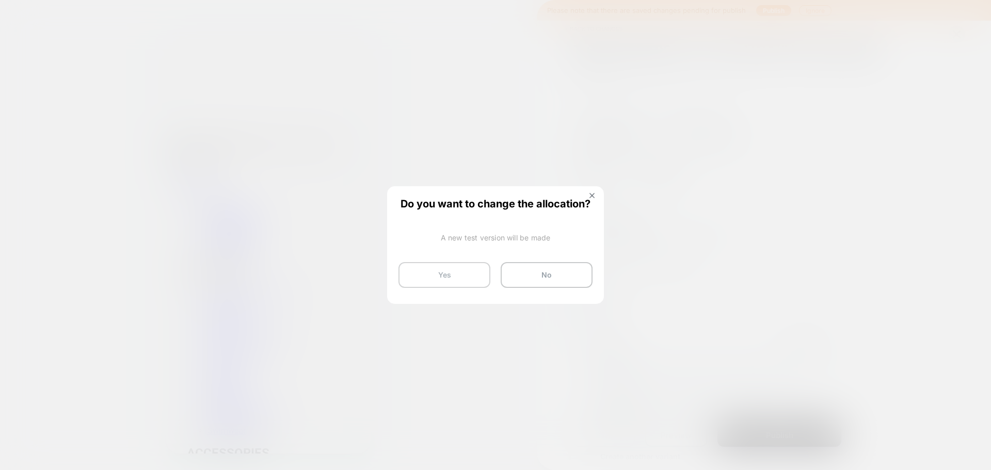
click at [439, 279] on button "Yes" at bounding box center [444, 275] width 92 height 26
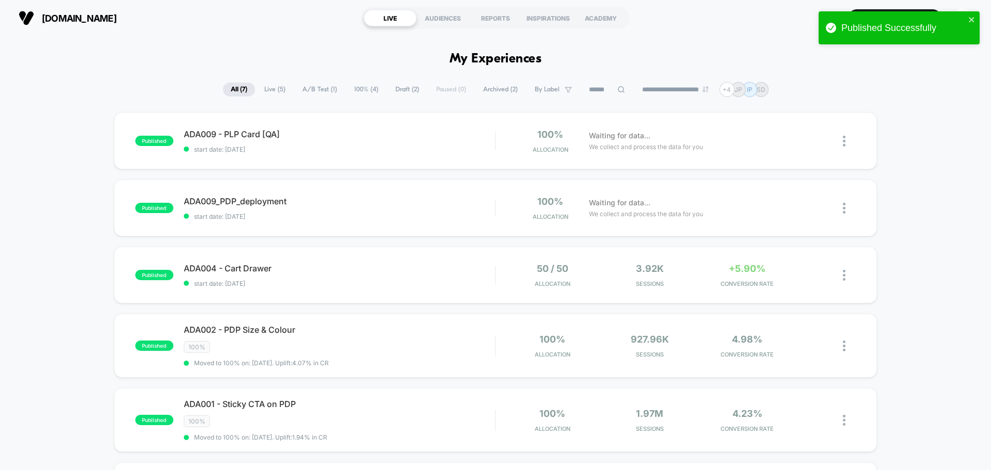
click at [198, 31] on div "adanola.com LIVE AUDIENCES REPORTS INSPIRATIONS ACADEMY Create New Experience CD" at bounding box center [495, 18] width 991 height 36
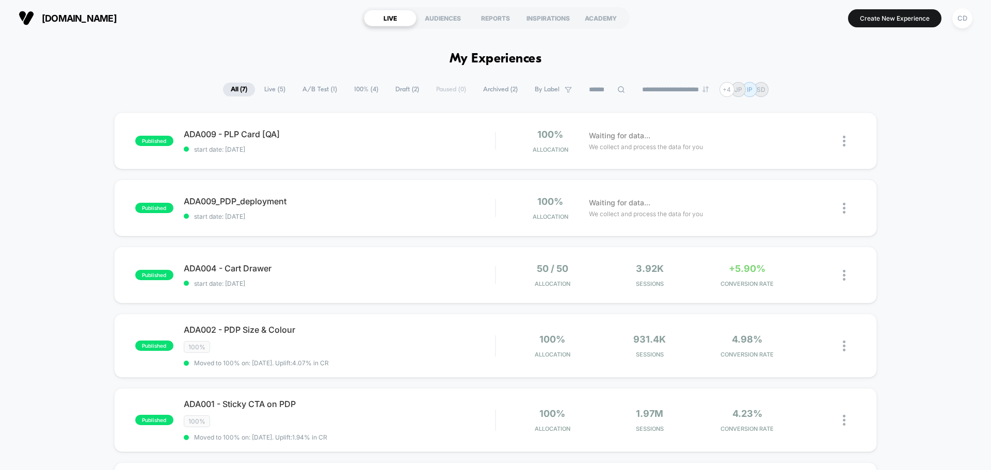
click at [815, 139] on icon at bounding box center [817, 141] width 8 height 8
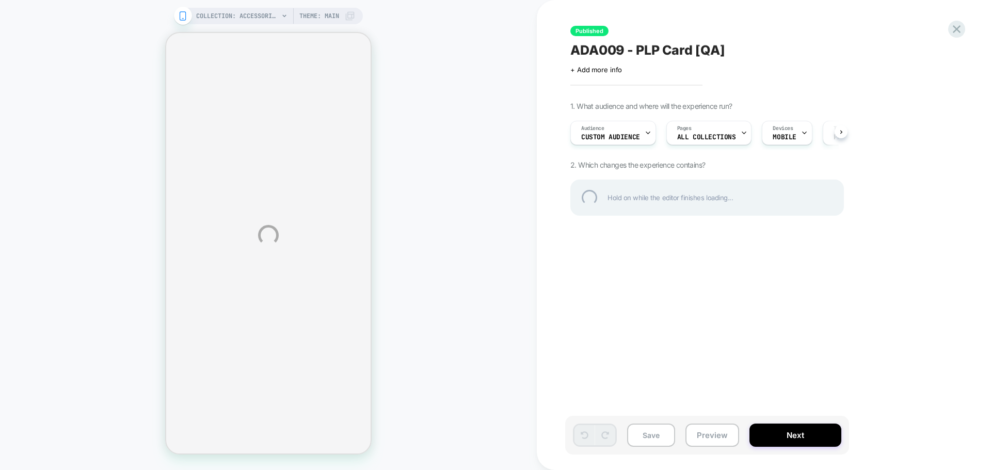
select select "**********"
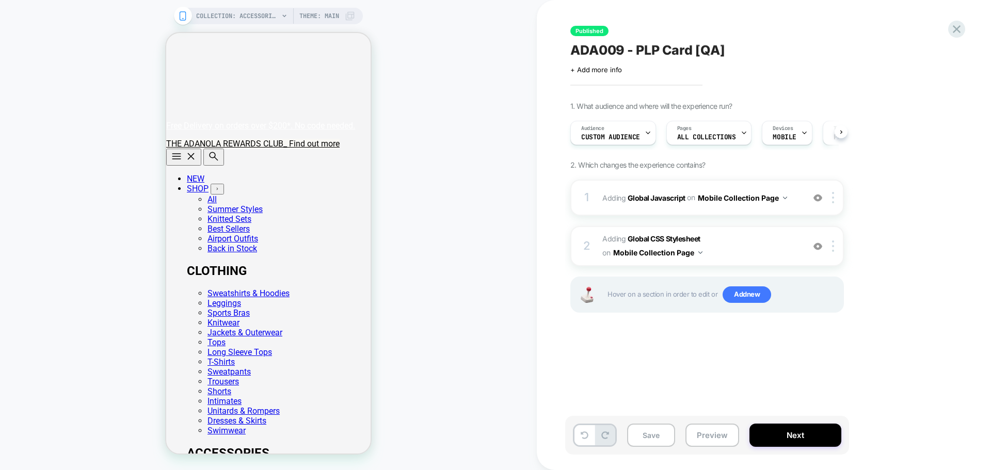
scroll to position [0, 1]
click at [672, 198] on b "Global Javascript" at bounding box center [656, 197] width 58 height 9
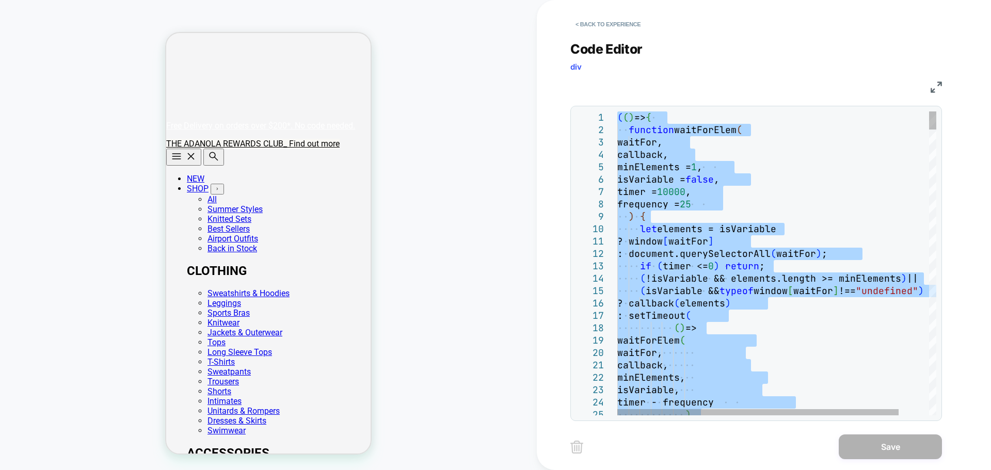
type textarea "*****"
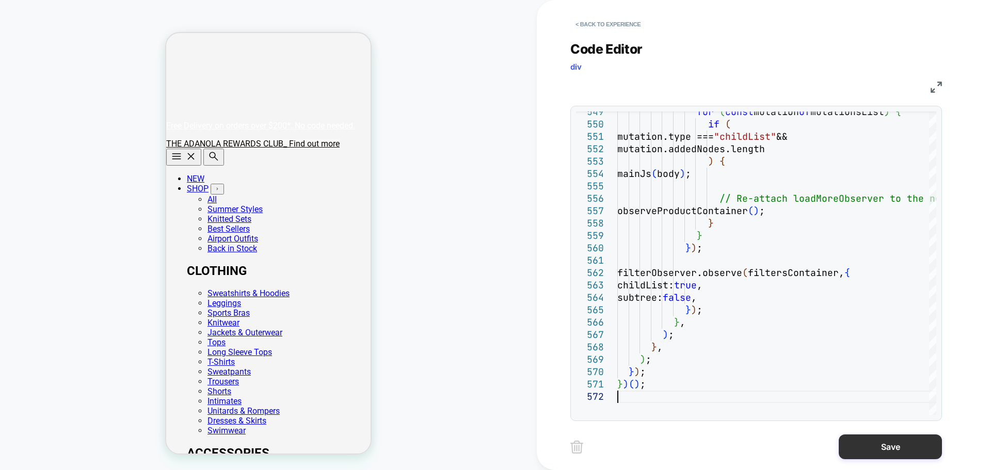
click at [874, 445] on button "Save" at bounding box center [889, 446] width 103 height 25
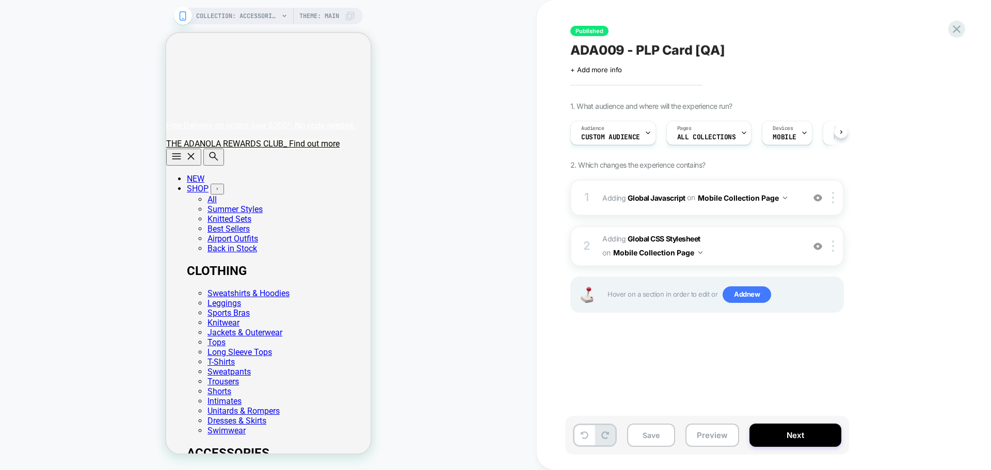
scroll to position [0, 1]
click at [651, 438] on button "Save" at bounding box center [651, 435] width 48 height 23
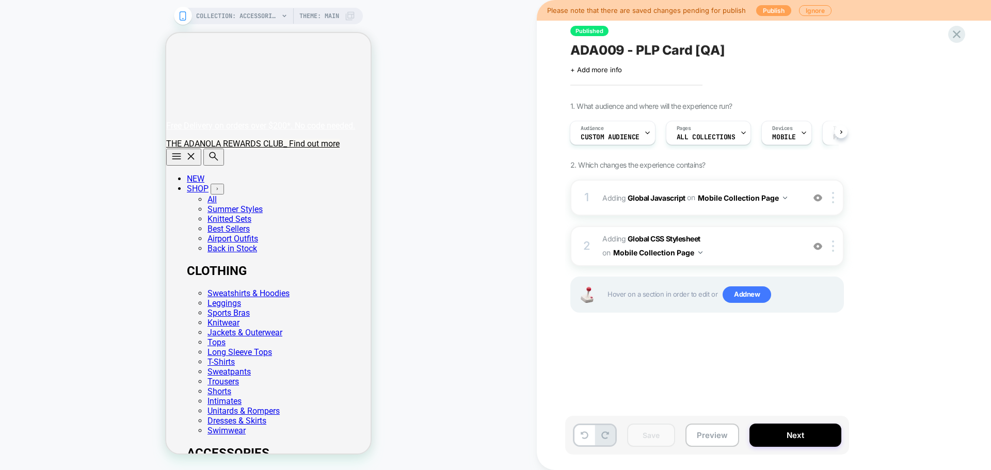
click at [768, 9] on button "Publish" at bounding box center [773, 10] width 35 height 11
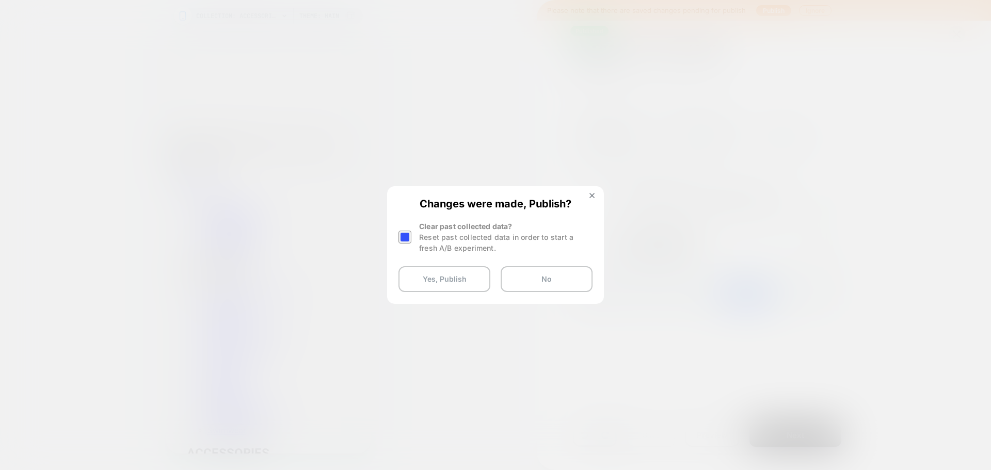
click at [405, 235] on div at bounding box center [404, 237] width 13 height 13
click at [431, 278] on button "Yes, Publish" at bounding box center [444, 279] width 92 height 26
